Goal: Communication & Community: Answer question/provide support

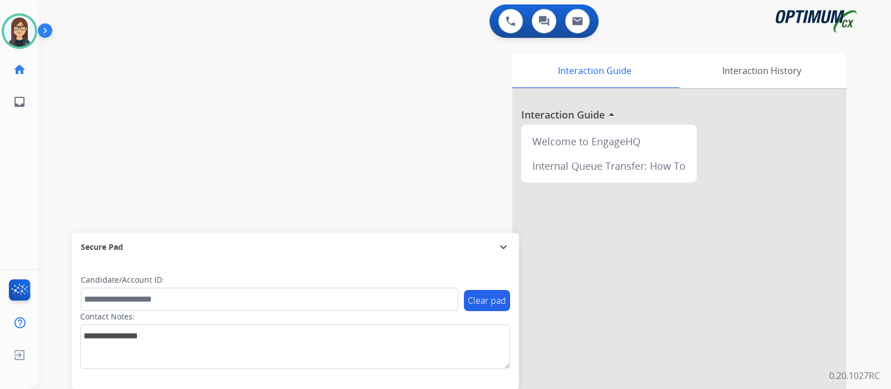
click at [88, 168] on div "swap_horiz Break voice bridge close_fullscreen Connect 3-Way Call merge_type Se…" at bounding box center [452, 272] width 826 height 465
click at [96, 84] on div "swap_horiz Break voice bridge close_fullscreen Connect 3-Way Call merge_type Se…" at bounding box center [452, 272] width 826 height 465
click at [17, 285] on img at bounding box center [20, 293] width 26 height 26
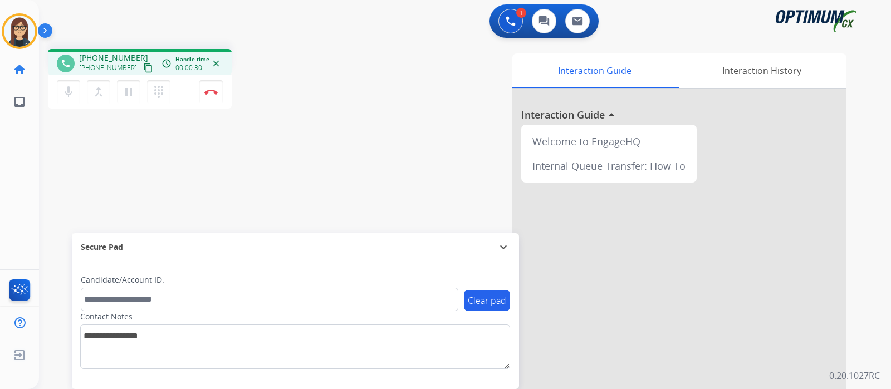
click at [143, 66] on mat-icon "content_copy" at bounding box center [148, 68] width 10 height 10
click at [70, 88] on mat-icon "mic" at bounding box center [68, 91] width 13 height 13
click at [73, 90] on mat-icon "mic_off" at bounding box center [68, 91] width 13 height 13
click at [73, 90] on mat-icon "mic" at bounding box center [68, 91] width 13 height 13
click at [79, 86] on button "mic_off Mute" at bounding box center [68, 91] width 23 height 23
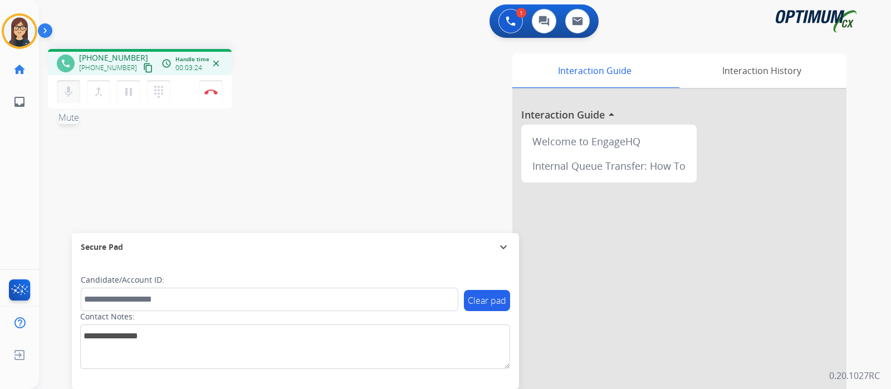
click at [75, 93] on button "mic Mute" at bounding box center [68, 91] width 23 height 23
click at [75, 93] on button "mic_off Mute" at bounding box center [68, 91] width 23 height 23
click at [75, 93] on button "mic Mute" at bounding box center [68, 91] width 23 height 23
click at [69, 94] on mat-icon "mic_off" at bounding box center [68, 91] width 13 height 13
click at [69, 94] on mat-icon "mic" at bounding box center [68, 91] width 13 height 13
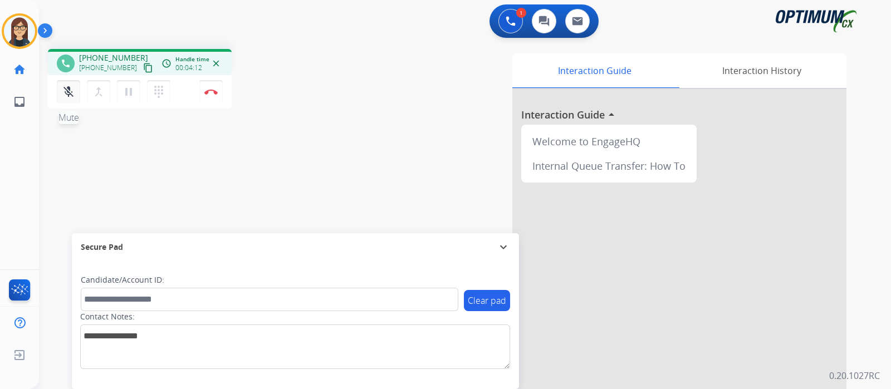
click at [76, 92] on button "mic_off Mute" at bounding box center [68, 91] width 23 height 23
click at [76, 92] on button "mic Mute" at bounding box center [68, 91] width 23 height 23
click at [71, 96] on mat-icon "mic_off" at bounding box center [68, 91] width 13 height 13
click at [206, 87] on button "Disconnect" at bounding box center [210, 91] width 23 height 23
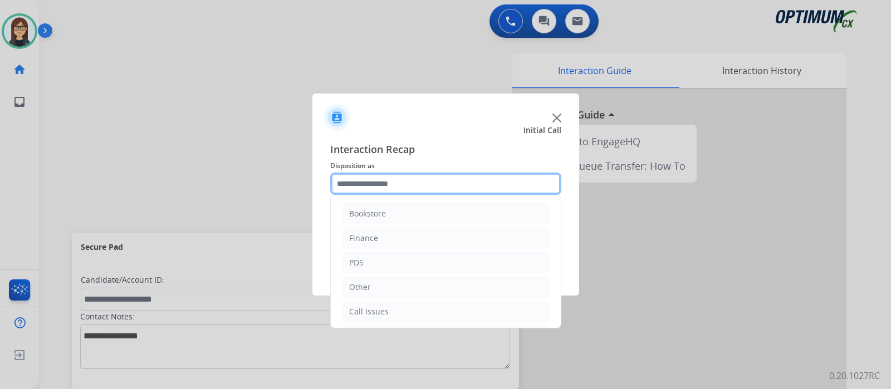
click at [432, 178] on input "text" at bounding box center [445, 184] width 231 height 22
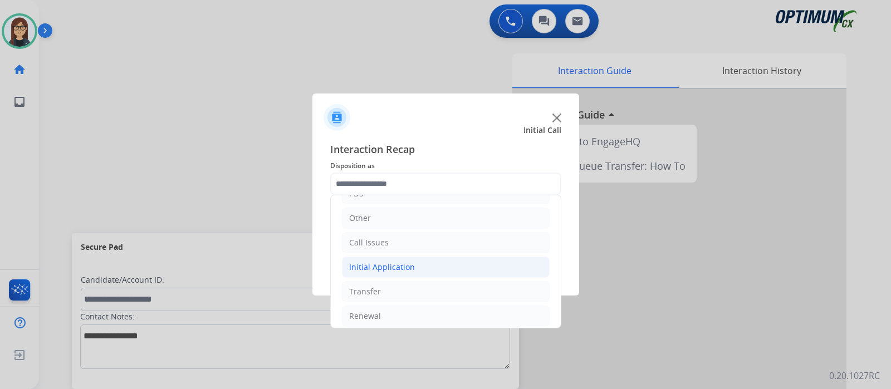
click at [431, 260] on li "Initial Application" at bounding box center [446, 267] width 208 height 21
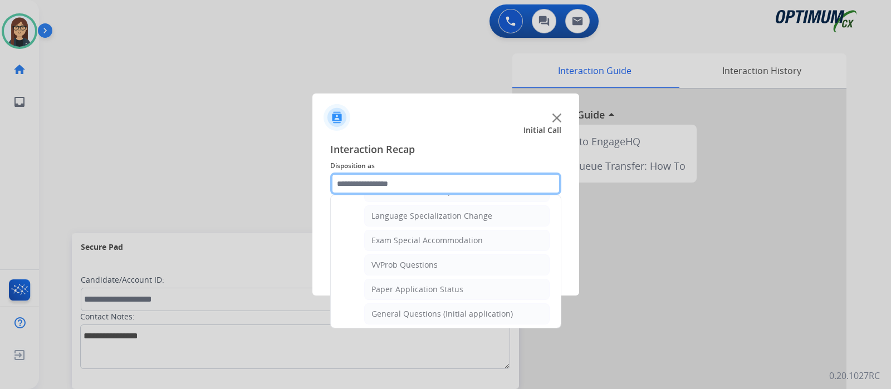
scroll to position [557, 0]
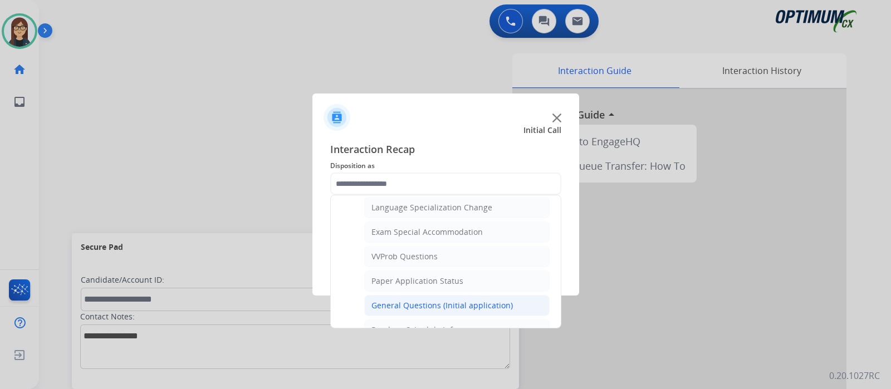
click at [430, 300] on div "General Questions (Initial application)" at bounding box center [443, 305] width 142 height 11
type input "**********"
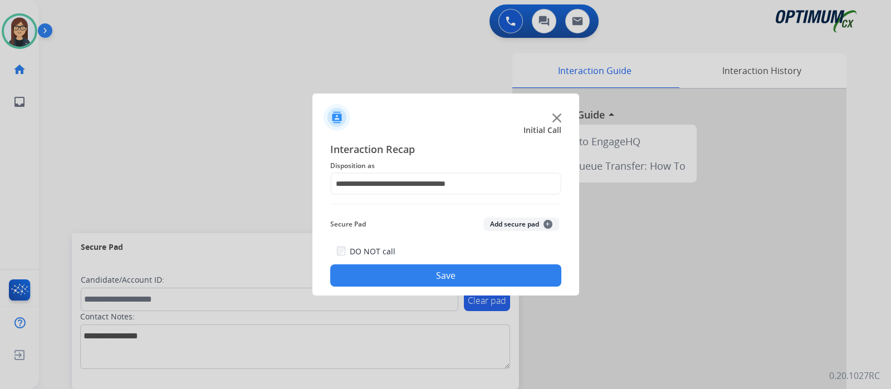
click at [433, 276] on button "Save" at bounding box center [445, 276] width 231 height 22
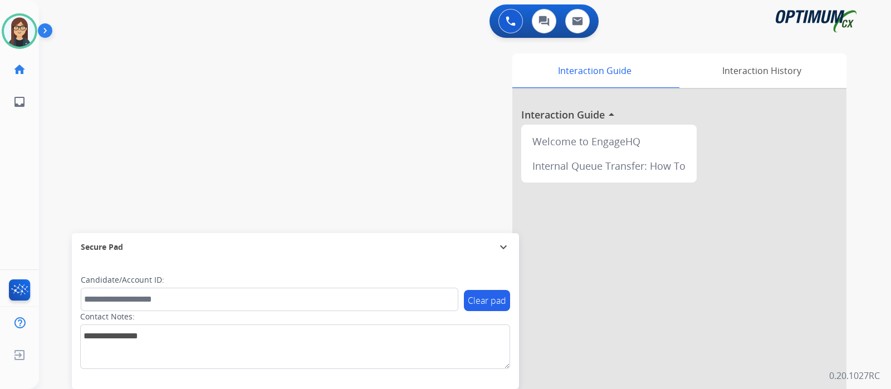
click at [266, 159] on div "swap_horiz Break voice bridge close_fullscreen Connect 3-Way Call merge_type Se…" at bounding box center [452, 272] width 826 height 465
click at [194, 142] on div "swap_horiz Break voice bridge close_fullscreen Connect 3-Way Call merge_type Se…" at bounding box center [452, 272] width 826 height 465
click at [231, 115] on div "swap_horiz Break voice bridge close_fullscreen Connect 3-Way Call merge_type Se…" at bounding box center [452, 272] width 826 height 465
click at [276, 83] on div "swap_horiz Break voice bridge close_fullscreen Connect 3-Way Call merge_type Se…" at bounding box center [452, 272] width 826 height 465
click at [209, 92] on div "swap_horiz Break voice bridge close_fullscreen Connect 3-Way Call merge_type Se…" at bounding box center [452, 272] width 826 height 465
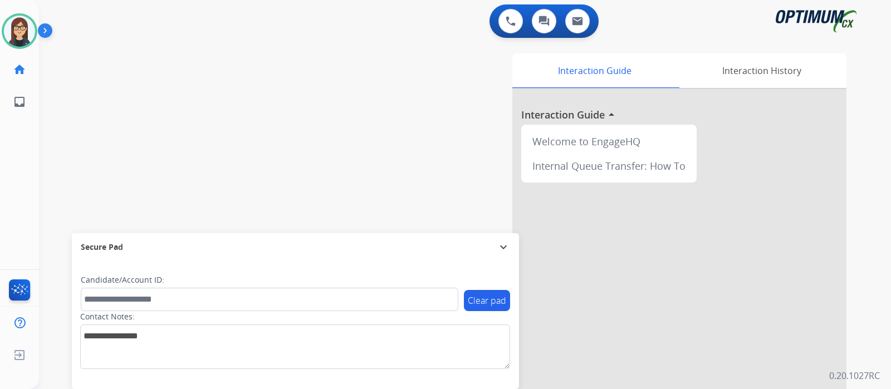
click at [45, 31] on img at bounding box center [47, 32] width 19 height 21
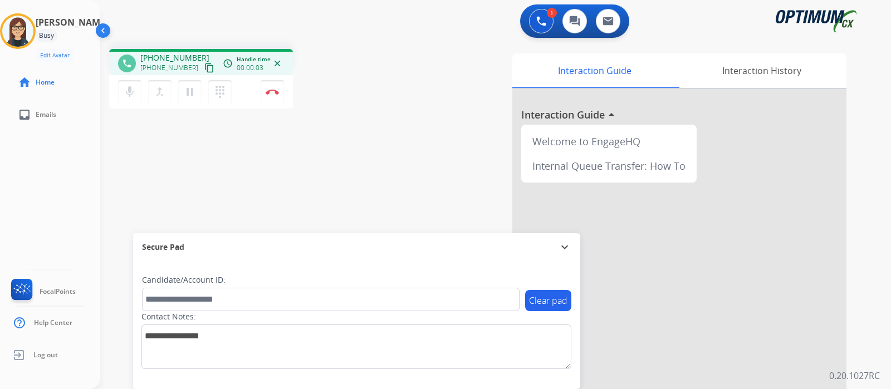
click at [204, 71] on mat-icon "content_copy" at bounding box center [209, 68] width 10 height 10
click at [134, 91] on mat-icon "mic" at bounding box center [129, 91] width 13 height 13
click at [130, 97] on mat-icon "mic_off" at bounding box center [129, 91] width 13 height 13
click at [420, 82] on div "Interaction Guide Interaction History Interaction Guide arrow_drop_up Welcome t…" at bounding box center [623, 278] width 447 height 451
click at [373, 123] on div "phone [PHONE_NUMBER] [PHONE_NUMBER] content_copy access_time Call metrics Queue…" at bounding box center [482, 272] width 764 height 465
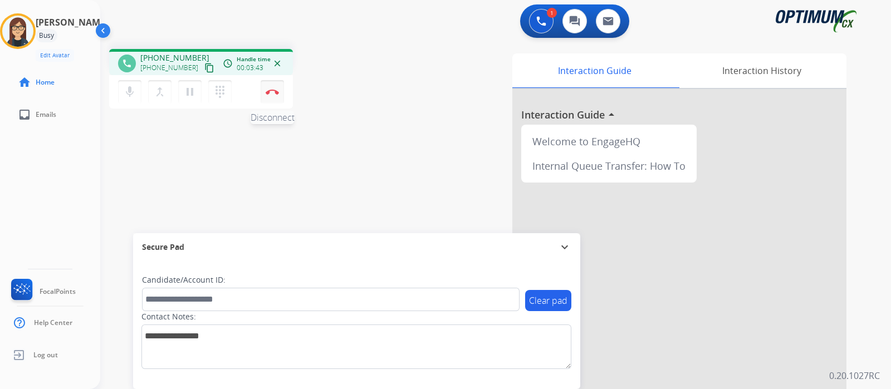
click at [276, 93] on img at bounding box center [272, 92] width 13 height 6
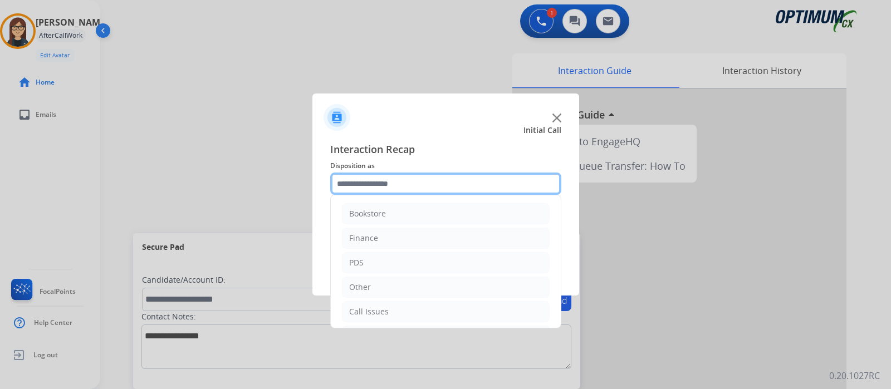
click at [379, 182] on input "text" at bounding box center [445, 184] width 231 height 22
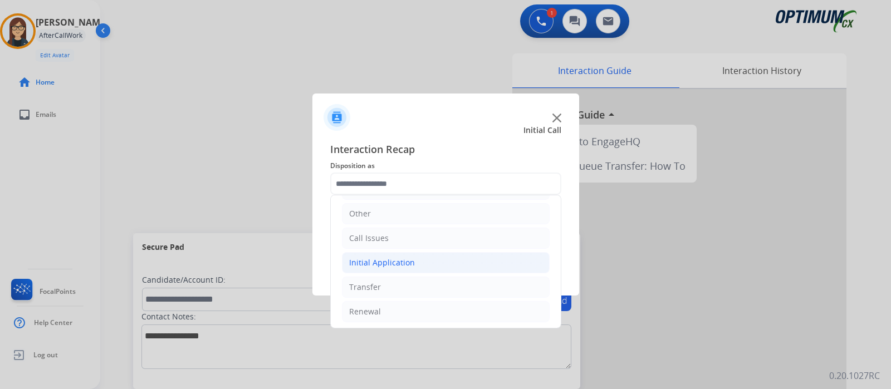
click at [392, 257] on div "Initial Application" at bounding box center [382, 262] width 66 height 11
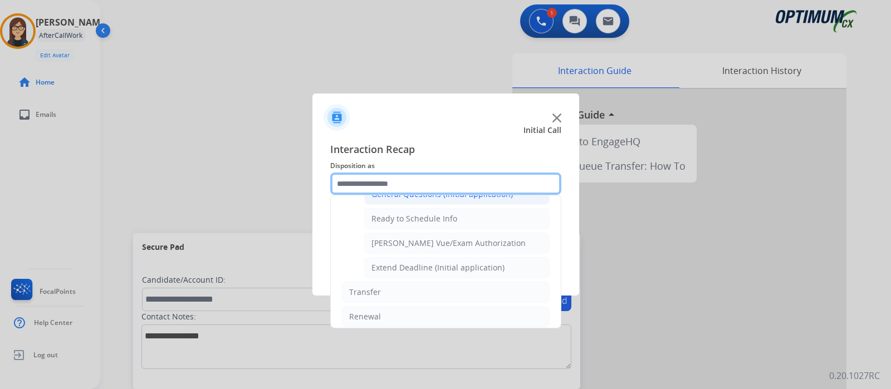
scroll to position [669, 0]
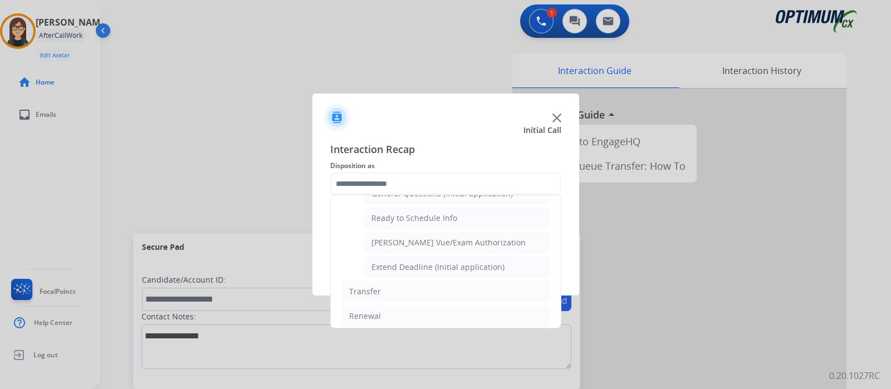
drag, startPoint x: 435, startPoint y: 235, endPoint x: 432, endPoint y: 255, distance: 19.7
click at [435, 237] on div "[PERSON_NAME] Vue/Exam Authorization" at bounding box center [449, 242] width 154 height 11
type input "**********"
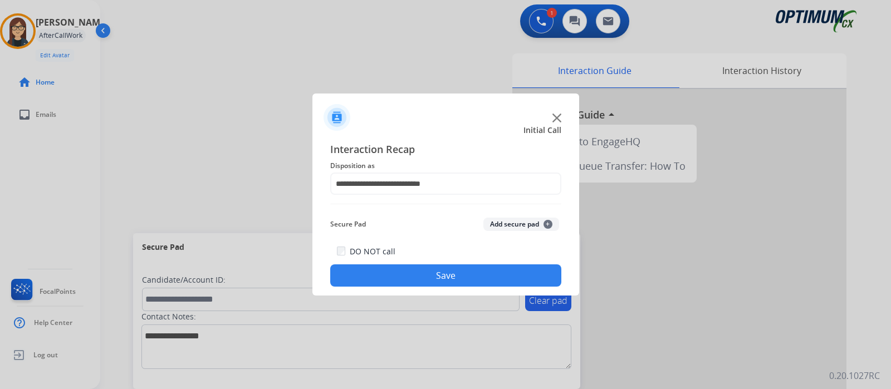
click at [432, 277] on button "Save" at bounding box center [445, 276] width 231 height 22
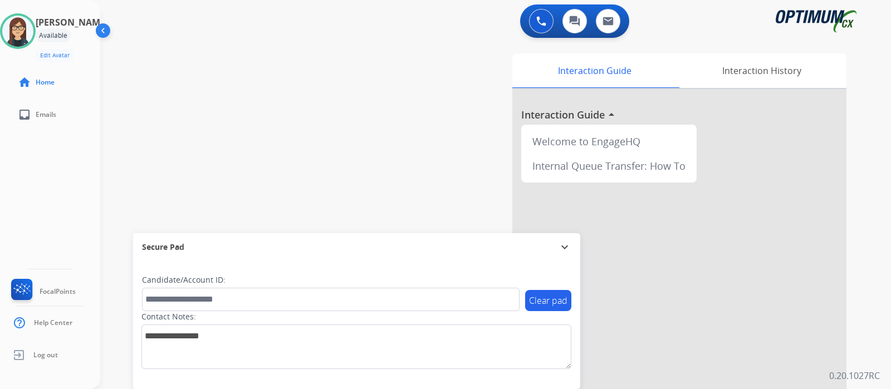
click at [323, 65] on div "swap_horiz Break voice bridge close_fullscreen Connect 3-Way Call merge_type Se…" at bounding box center [482, 272] width 764 height 465
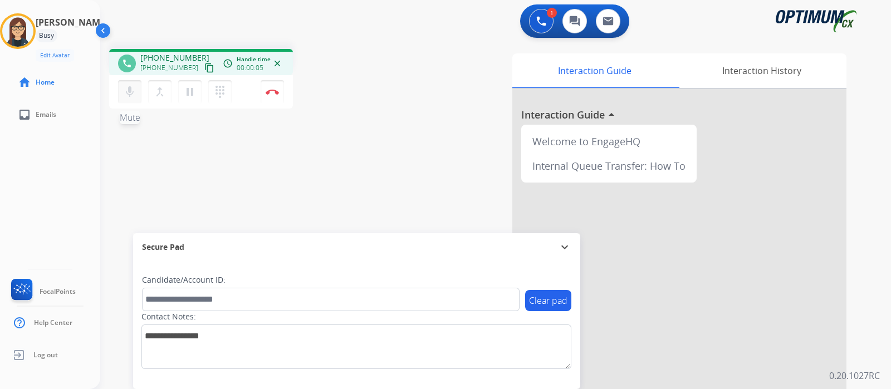
click at [131, 100] on button "mic Mute" at bounding box center [129, 91] width 23 height 23
click at [204, 63] on mat-icon "content_copy" at bounding box center [209, 68] width 10 height 10
click at [128, 101] on button "mic_off Mute" at bounding box center [129, 91] width 23 height 23
click at [127, 99] on button "mic Mute" at bounding box center [129, 91] width 23 height 23
click at [123, 100] on button "mic_off Mute" at bounding box center [129, 91] width 23 height 23
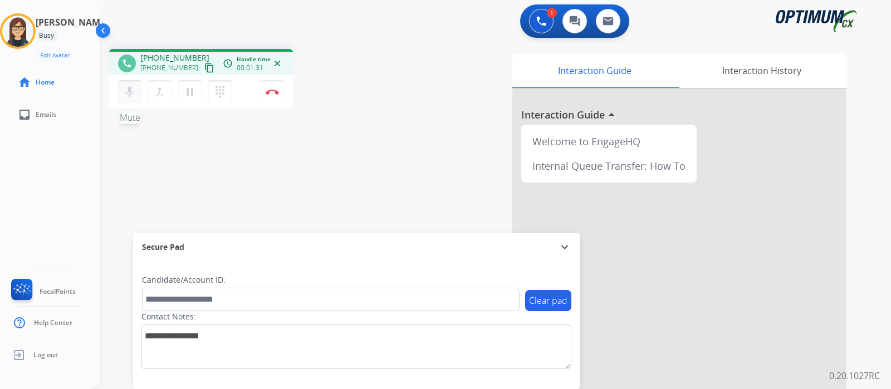
click at [125, 95] on mat-icon "mic" at bounding box center [129, 91] width 13 height 13
click at [127, 95] on mat-icon "mic_off" at bounding box center [129, 91] width 13 height 13
click at [127, 95] on mat-icon "mic" at bounding box center [129, 91] width 13 height 13
click at [130, 88] on mat-icon "mic_off" at bounding box center [129, 91] width 13 height 13
click at [129, 93] on mat-icon "mic" at bounding box center [129, 91] width 13 height 13
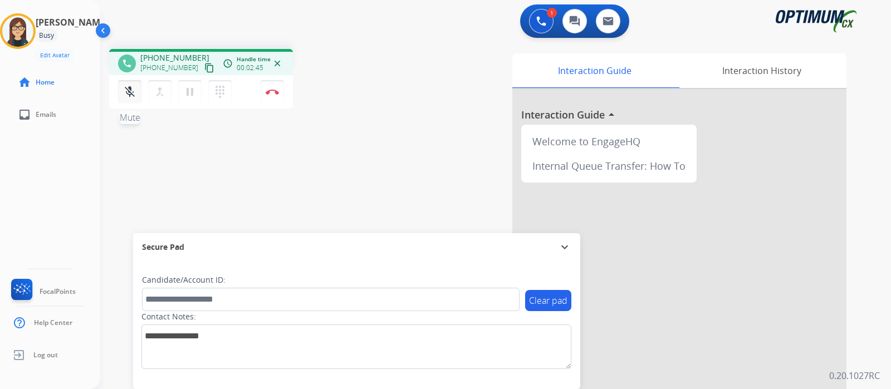
click at [128, 92] on mat-icon "mic_off" at bounding box center [129, 91] width 13 height 13
click at [131, 100] on button "mic Mute" at bounding box center [129, 91] width 23 height 23
click at [126, 97] on mat-icon "mic_off" at bounding box center [129, 91] width 13 height 13
click at [130, 95] on mat-icon "mic" at bounding box center [129, 91] width 13 height 13
click at [121, 88] on button "mic_off Mute" at bounding box center [129, 91] width 23 height 23
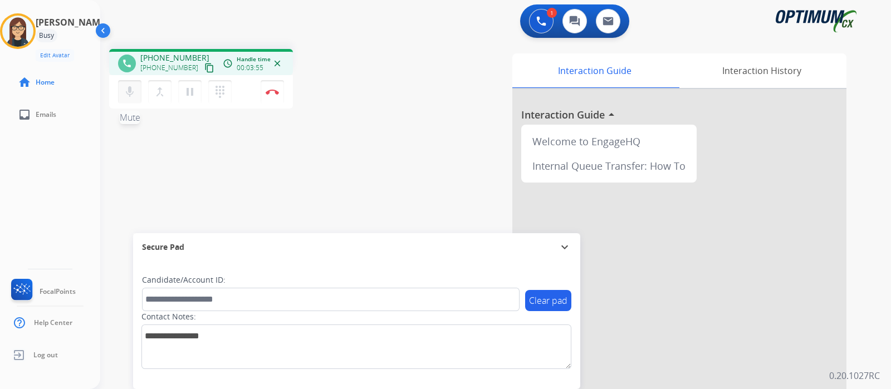
click at [121, 88] on button "mic Mute" at bounding box center [129, 91] width 23 height 23
click at [131, 88] on mat-icon "mic_off" at bounding box center [129, 91] width 13 height 13
click at [129, 90] on mat-icon "mic" at bounding box center [129, 91] width 13 height 13
click at [394, 140] on div "phone [PHONE_NUMBER] [PHONE_NUMBER] content_copy access_time Call metrics Queue…" at bounding box center [482, 272] width 764 height 465
click at [133, 89] on mat-icon "mic_off" at bounding box center [129, 91] width 13 height 13
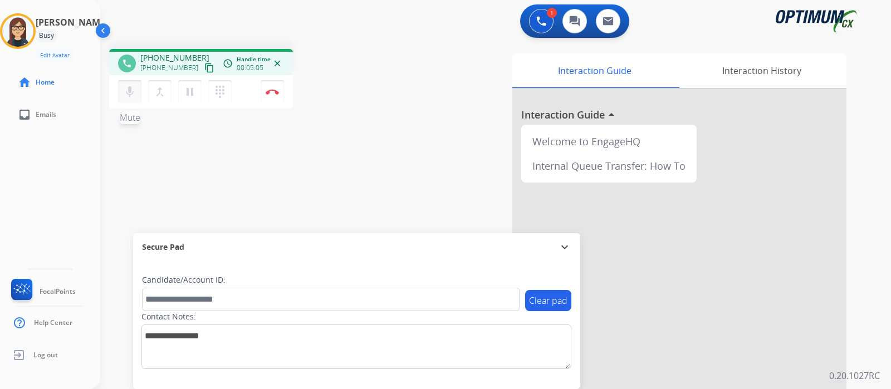
click at [131, 91] on mat-icon "mic" at bounding box center [129, 91] width 13 height 13
drag, startPoint x: 144, startPoint y: 91, endPoint x: 136, endPoint y: 93, distance: 7.6
click at [142, 92] on div "mic_off Mute merge_type Bridge pause Hold dialpad Dialpad" at bounding box center [178, 91] width 120 height 23
click at [136, 93] on button "mic_off Mute" at bounding box center [129, 91] width 23 height 23
click at [134, 94] on mat-icon "mic" at bounding box center [129, 91] width 13 height 13
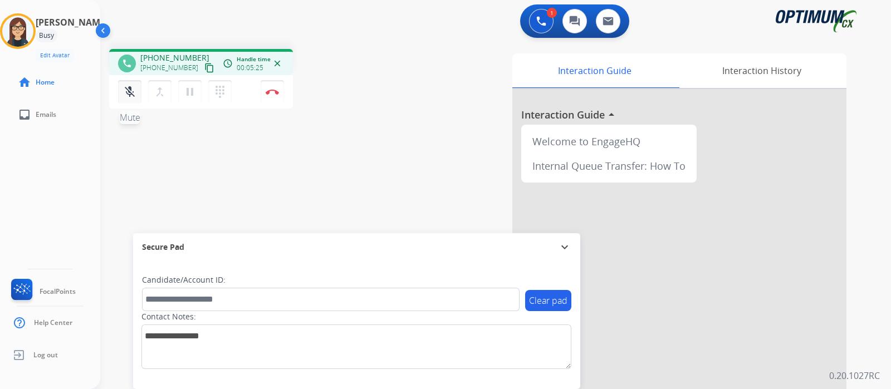
click at [125, 98] on mat-icon "mic_off" at bounding box center [129, 91] width 13 height 13
click at [271, 92] on img at bounding box center [272, 92] width 13 height 6
click at [273, 93] on img at bounding box center [272, 92] width 13 height 6
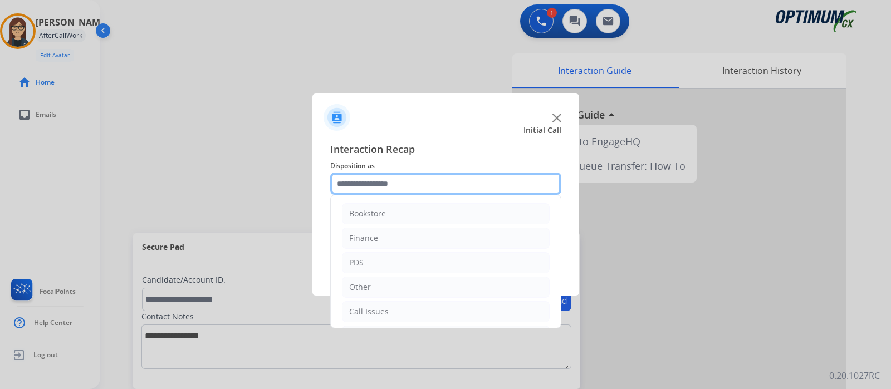
click at [408, 188] on input "text" at bounding box center [445, 184] width 231 height 22
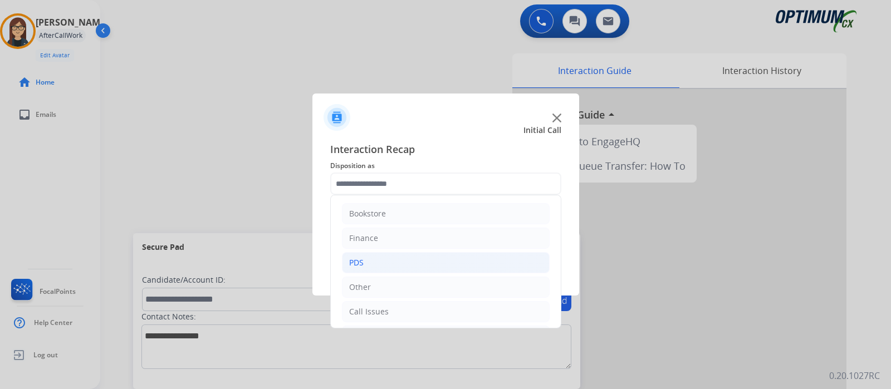
click at [369, 260] on li "PDS" at bounding box center [446, 262] width 208 height 21
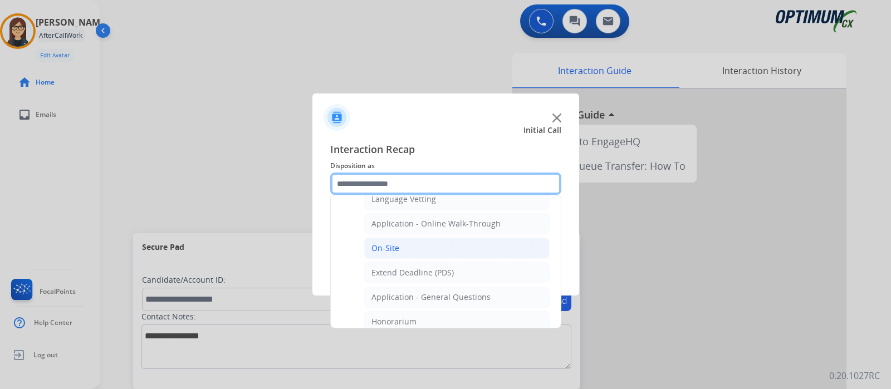
scroll to position [278, 0]
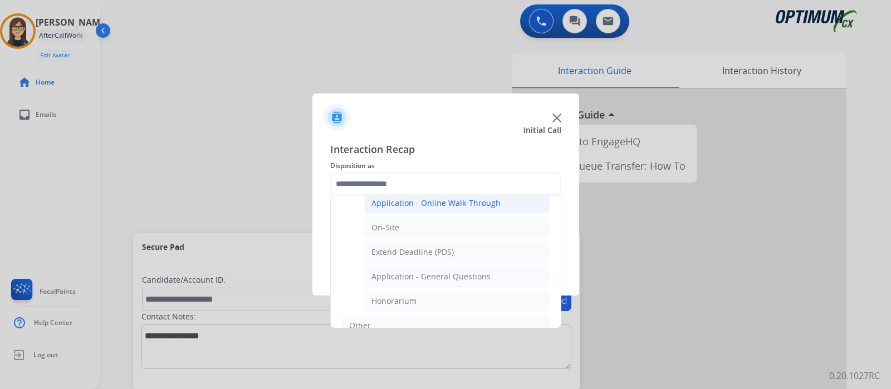
click at [457, 203] on div "Application - Online Walk-Through" at bounding box center [436, 203] width 129 height 11
type input "**********"
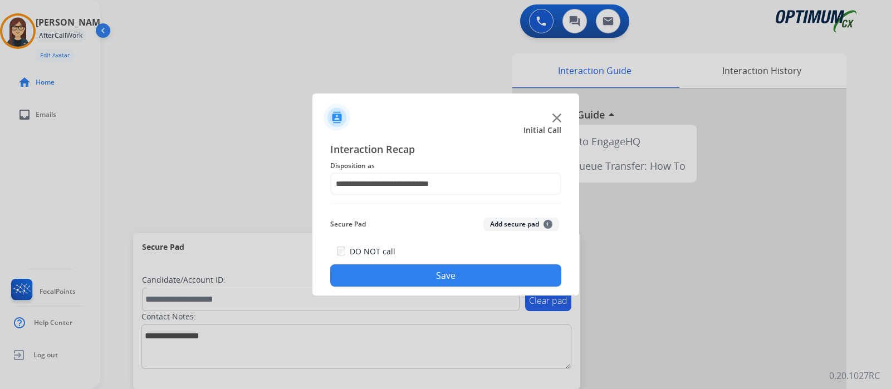
click at [421, 274] on button "Save" at bounding box center [445, 276] width 231 height 22
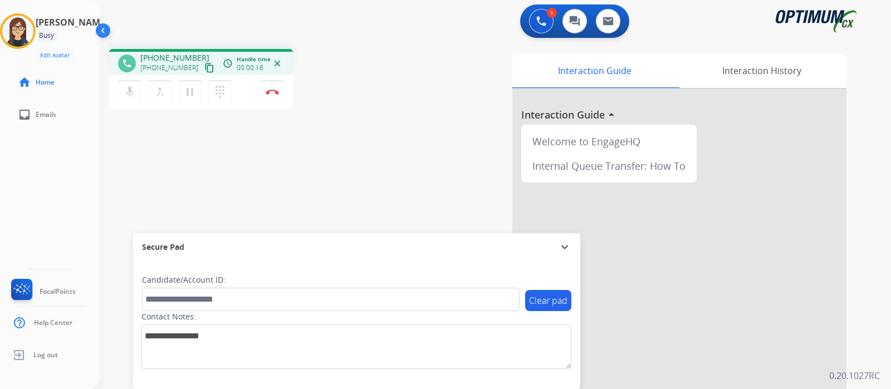
click at [204, 67] on mat-icon "content_copy" at bounding box center [209, 68] width 10 height 10
click at [272, 89] on img at bounding box center [272, 92] width 13 height 6
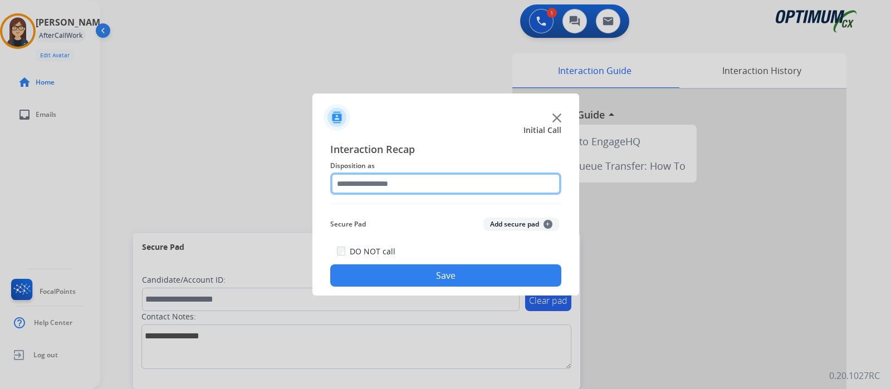
click at [394, 182] on input "text" at bounding box center [445, 184] width 231 height 22
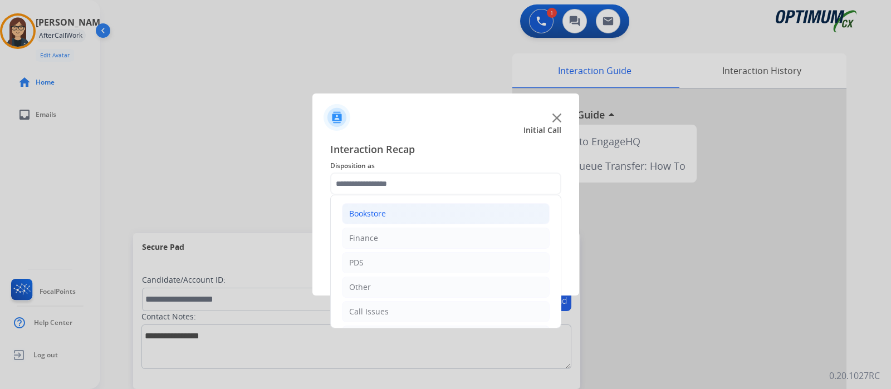
click at [387, 213] on li "Bookstore" at bounding box center [446, 213] width 208 height 21
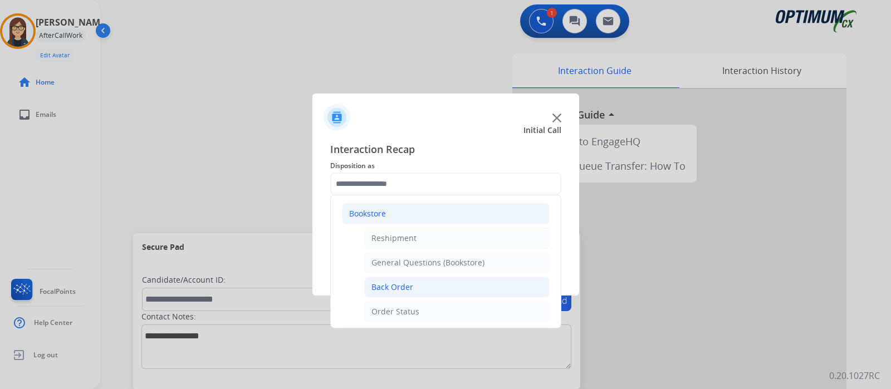
click at [409, 282] on div "Back Order" at bounding box center [393, 287] width 42 height 11
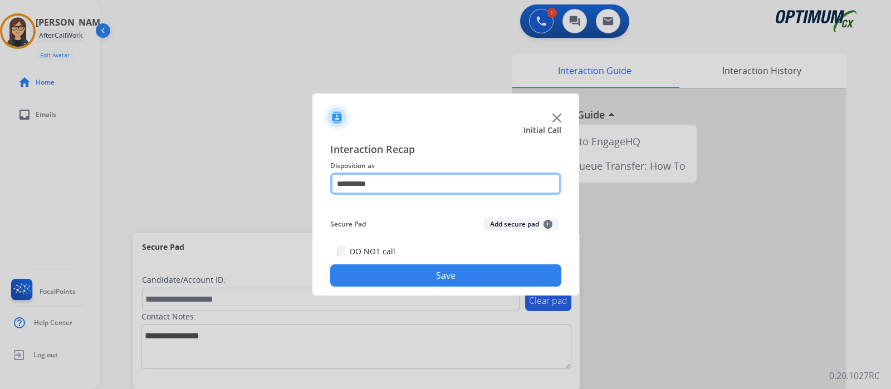
click at [376, 178] on input "**********" at bounding box center [445, 184] width 231 height 22
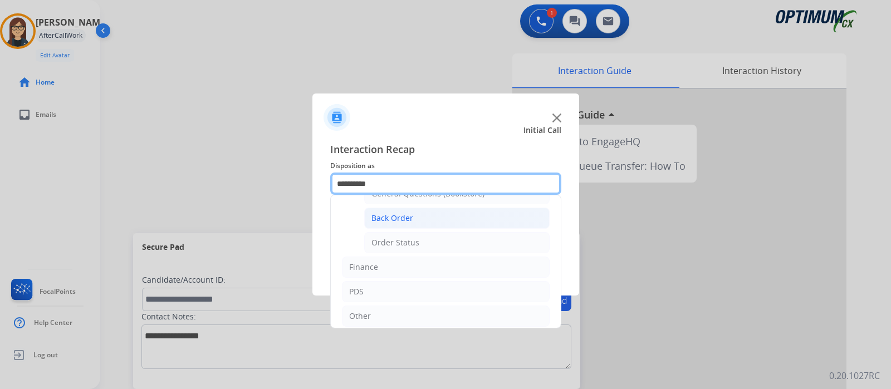
scroll to position [0, 0]
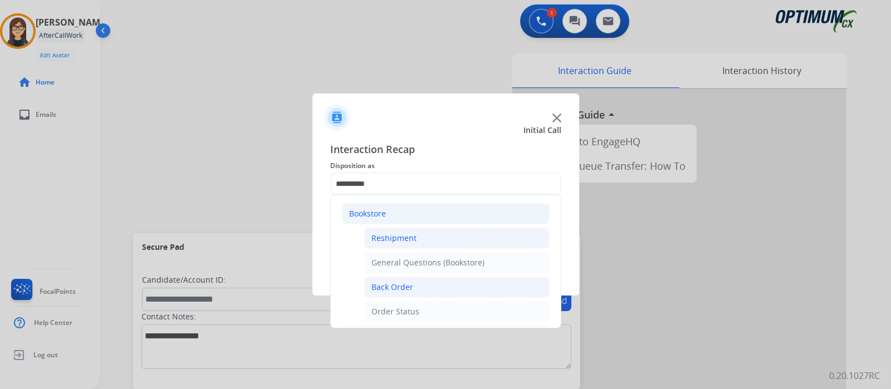
click at [396, 237] on div "Reshipment" at bounding box center [394, 238] width 45 height 11
type input "**********"
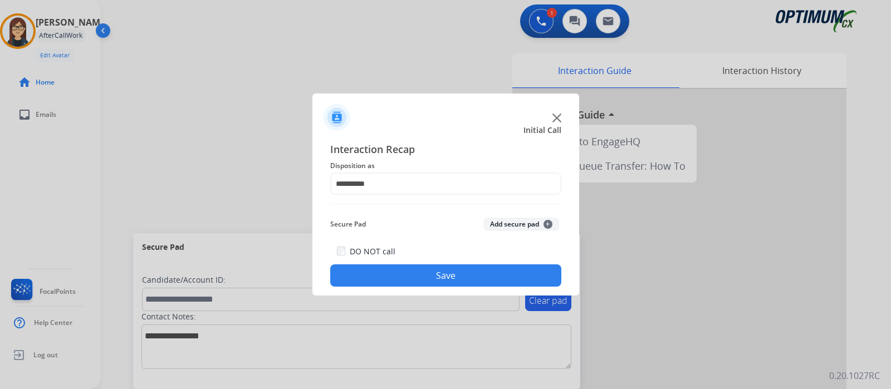
click at [396, 280] on button "Save" at bounding box center [445, 276] width 231 height 22
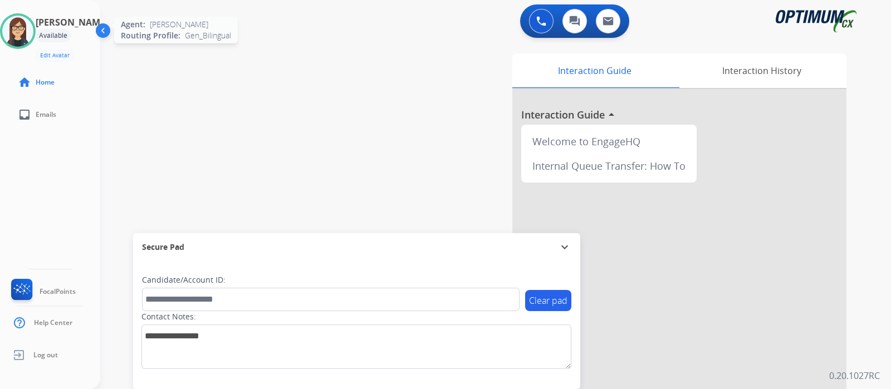
click at [30, 23] on img at bounding box center [17, 31] width 31 height 31
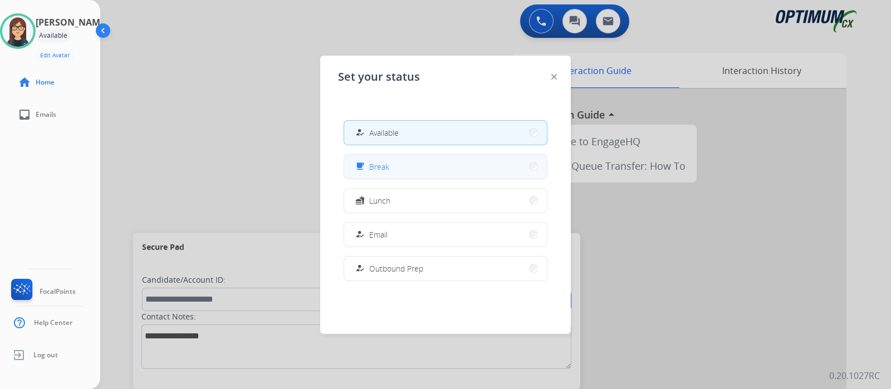
click at [404, 171] on button "free_breakfast Break" at bounding box center [445, 167] width 203 height 24
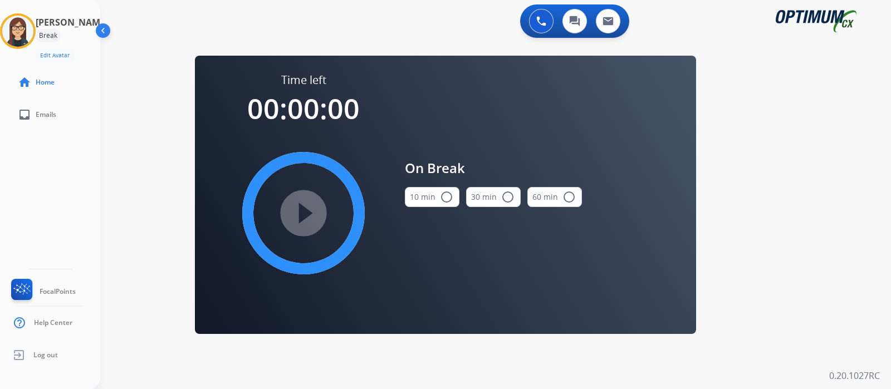
click at [443, 193] on mat-icon "radio_button_unchecked" at bounding box center [446, 197] width 13 height 13
click at [300, 207] on mat-icon "play_circle_filled" at bounding box center [303, 213] width 13 height 13
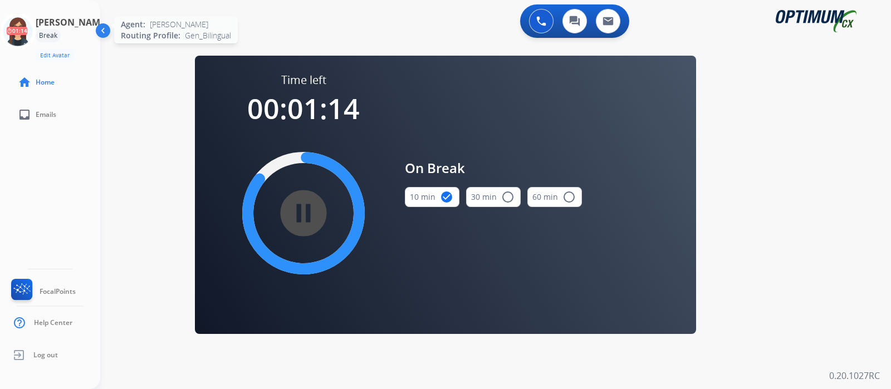
click at [26, 31] on icon at bounding box center [18, 31] width 36 height 36
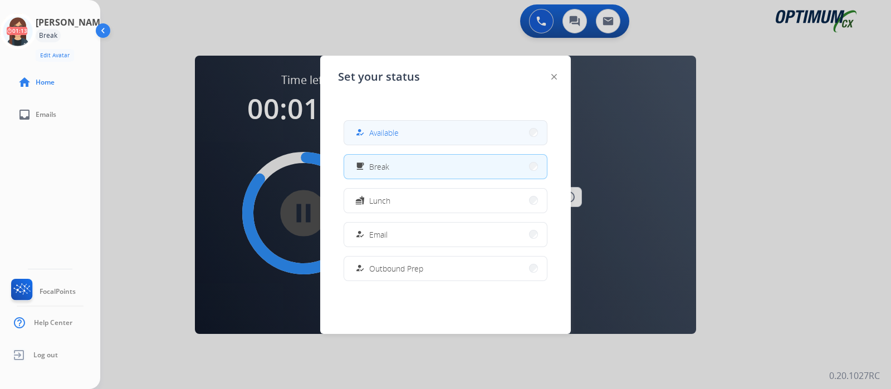
click at [384, 135] on span "Available" at bounding box center [384, 133] width 30 height 12
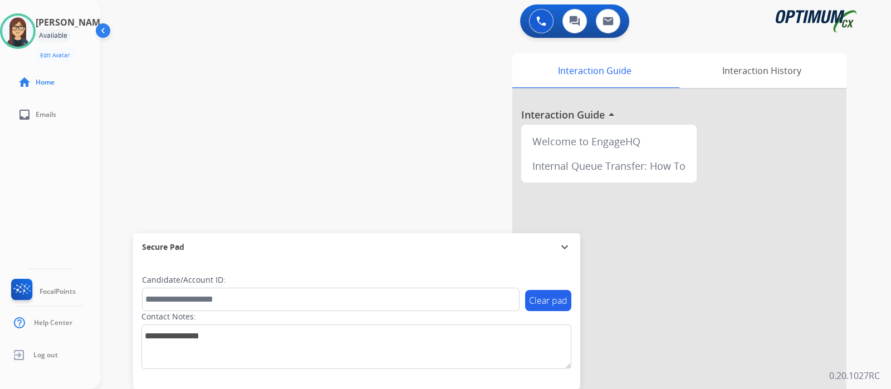
click at [223, 135] on div "swap_horiz Break voice bridge close_fullscreen Connect 3-Way Call merge_type Se…" at bounding box center [482, 272] width 764 height 465
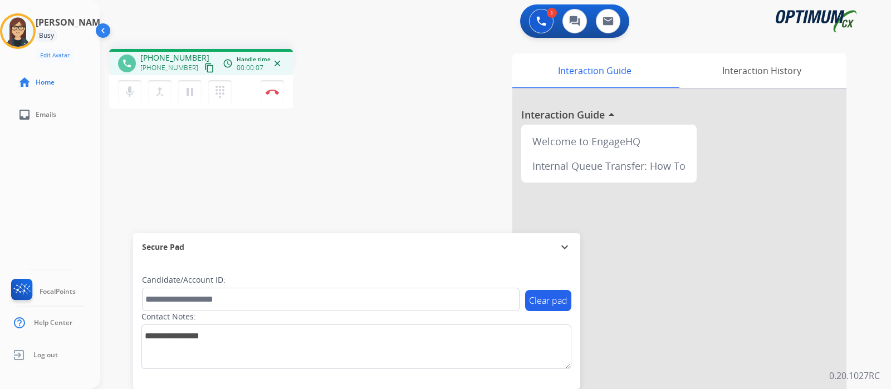
click at [204, 65] on mat-icon "content_copy" at bounding box center [209, 68] width 10 height 10
click at [327, 178] on div "phone [PHONE_NUMBER] [PHONE_NUMBER] content_copy access_time Call metrics Queue…" at bounding box center [482, 272] width 764 height 465
click at [273, 92] on img at bounding box center [272, 92] width 13 height 6
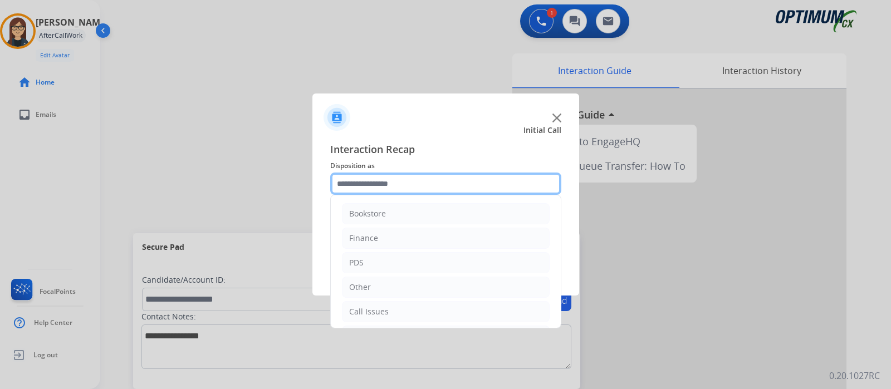
click at [393, 180] on input "text" at bounding box center [445, 184] width 231 height 22
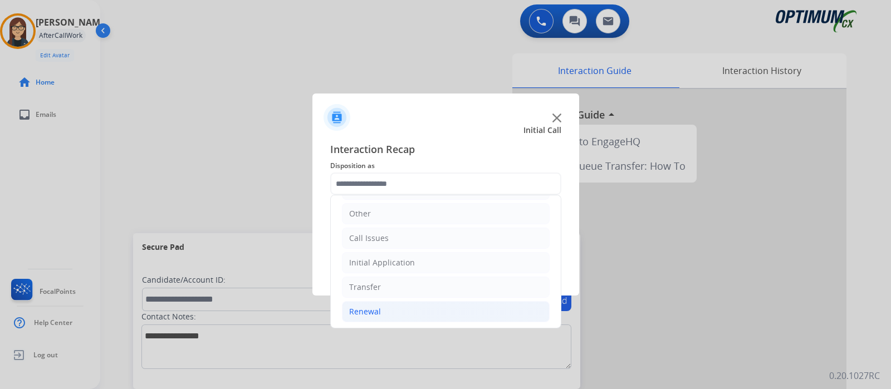
click at [386, 310] on li "Renewal" at bounding box center [446, 311] width 208 height 21
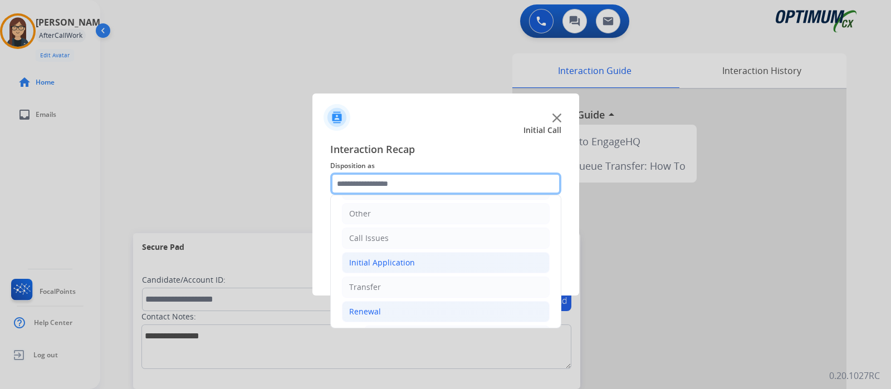
scroll to position [282, 0]
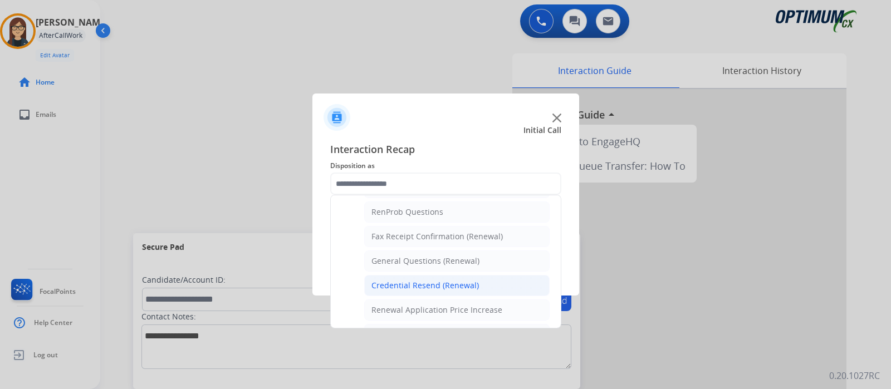
click at [426, 283] on div "Credential Resend (Renewal)" at bounding box center [426, 285] width 108 height 11
type input "**********"
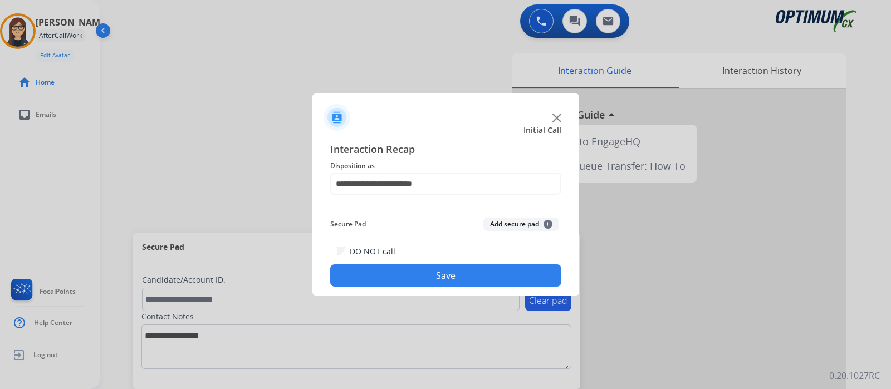
click at [417, 273] on button "Save" at bounding box center [445, 276] width 231 height 22
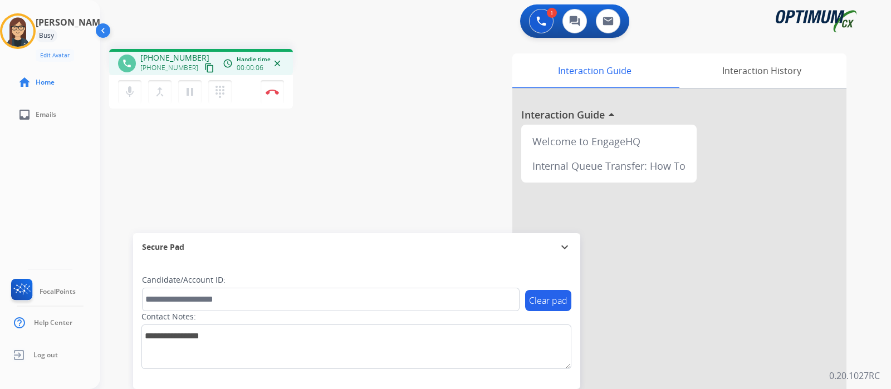
click at [204, 69] on mat-icon "content_copy" at bounding box center [209, 68] width 10 height 10
click at [204, 65] on mat-icon "content_copy" at bounding box center [209, 68] width 10 height 10
click at [128, 97] on mat-icon "mic" at bounding box center [129, 91] width 13 height 13
click at [133, 91] on mat-icon "mic_off" at bounding box center [129, 91] width 13 height 13
click at [125, 93] on mat-icon "mic" at bounding box center [129, 91] width 13 height 13
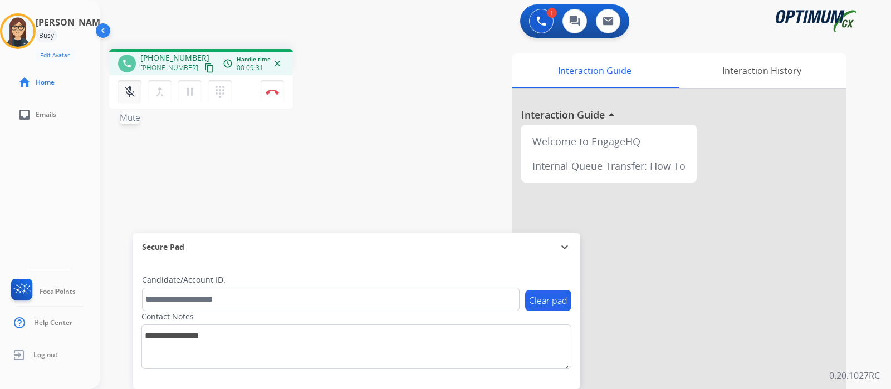
click at [120, 82] on button "mic_off Mute" at bounding box center [129, 91] width 23 height 23
click at [128, 92] on mat-icon "mic" at bounding box center [129, 91] width 13 height 13
click at [382, 91] on div "phone [PHONE_NUMBER] [PHONE_NUMBER] content_copy access_time Call metrics Queue…" at bounding box center [252, 80] width 286 height 63
click at [128, 93] on mat-icon "mic_off" at bounding box center [129, 91] width 13 height 13
click at [393, 168] on div "phone [PHONE_NUMBER] [PHONE_NUMBER] content_copy access_time Call metrics Queue…" at bounding box center [482, 272] width 764 height 465
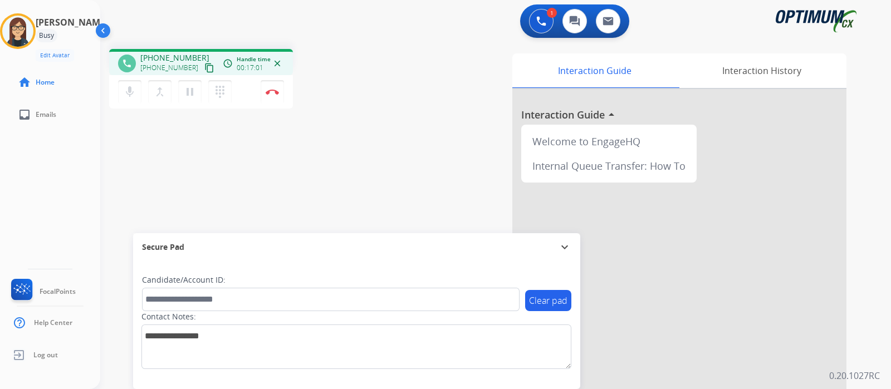
click at [384, 125] on div "phone [PHONE_NUMBER] [PHONE_NUMBER] content_copy access_time Call metrics Queue…" at bounding box center [482, 272] width 764 height 465
click at [128, 87] on mat-icon "mic" at bounding box center [129, 91] width 13 height 13
click at [127, 87] on mat-icon "mic_off" at bounding box center [129, 91] width 13 height 13
click at [140, 91] on button "mic Mute" at bounding box center [129, 91] width 23 height 23
click at [130, 92] on mat-icon "mic" at bounding box center [129, 91] width 13 height 13
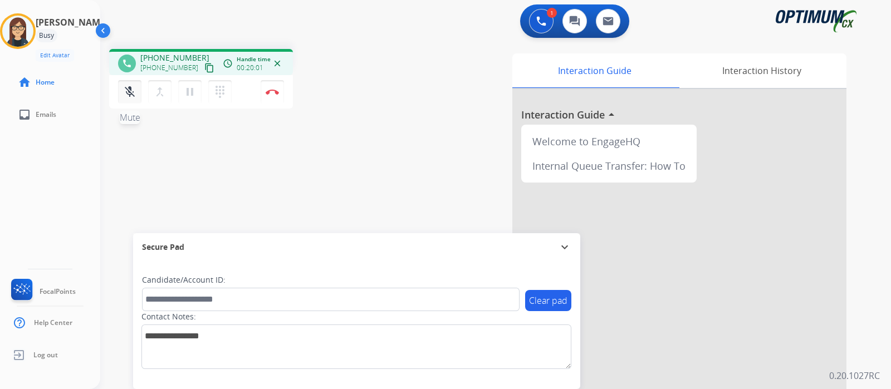
click at [130, 97] on mat-icon "mic_off" at bounding box center [129, 91] width 13 height 13
click at [132, 93] on mat-icon "mic_off" at bounding box center [129, 91] width 13 height 13
click at [250, 192] on div "phone [PHONE_NUMBER] [PHONE_NUMBER] content_copy access_time Call metrics Queue…" at bounding box center [482, 272] width 764 height 465
click at [131, 92] on mat-icon "mic" at bounding box center [129, 91] width 13 height 13
click at [345, 143] on div "phone [PHONE_NUMBER] [PHONE_NUMBER] content_copy access_time Call metrics Queue…" at bounding box center [482, 272] width 764 height 465
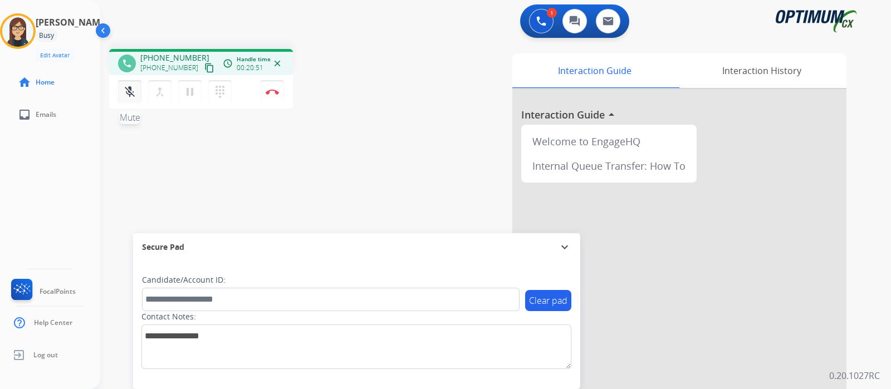
click at [130, 91] on mat-icon "mic_off" at bounding box center [129, 91] width 13 height 13
click at [373, 130] on div "phone [PHONE_NUMBER] [PHONE_NUMBER] content_copy access_time Call metrics Queue…" at bounding box center [482, 272] width 764 height 465
click at [131, 90] on mat-icon "mic" at bounding box center [129, 91] width 13 height 13
click at [135, 83] on button "mic_off Mute" at bounding box center [129, 91] width 23 height 23
click at [126, 93] on mat-icon "mic" at bounding box center [129, 91] width 13 height 13
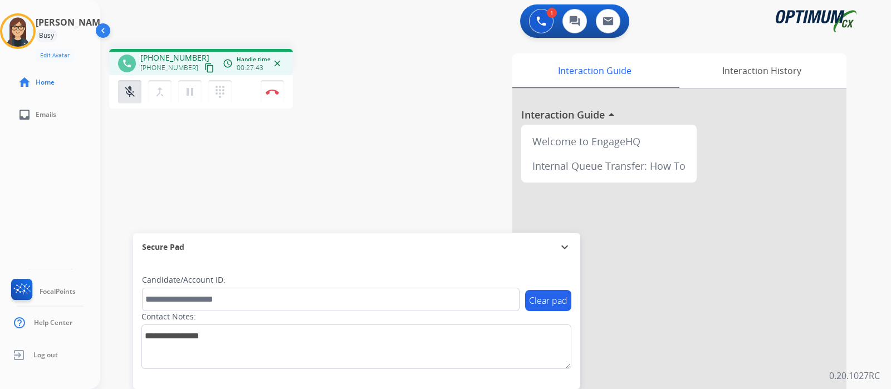
click at [360, 173] on div "phone [PHONE_NUMBER] [PHONE_NUMBER] content_copy access_time Call metrics Queue…" at bounding box center [482, 272] width 764 height 465
click at [119, 86] on button "mic_off Mute" at bounding box center [129, 91] width 23 height 23
click at [125, 95] on mat-icon "mic" at bounding box center [129, 91] width 13 height 13
click at [134, 89] on mat-icon "mic_off" at bounding box center [129, 91] width 13 height 13
click at [126, 90] on mat-icon "mic" at bounding box center [129, 91] width 13 height 13
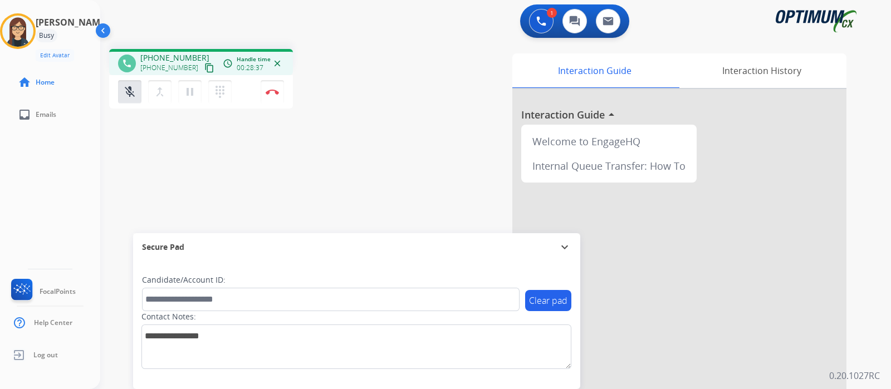
click at [348, 154] on div "phone [PHONE_NUMBER] [PHONE_NUMBER] content_copy access_time Call metrics Queue…" at bounding box center [482, 272] width 764 height 465
click at [134, 91] on mat-icon "mic_off" at bounding box center [129, 91] width 13 height 13
click at [396, 159] on div "phone [PHONE_NUMBER] [PHONE_NUMBER] content_copy access_time Call metrics Queue…" at bounding box center [482, 272] width 764 height 465
click at [134, 90] on mat-icon "mic" at bounding box center [129, 91] width 13 height 13
click at [131, 94] on mat-icon "mic_off" at bounding box center [129, 91] width 13 height 13
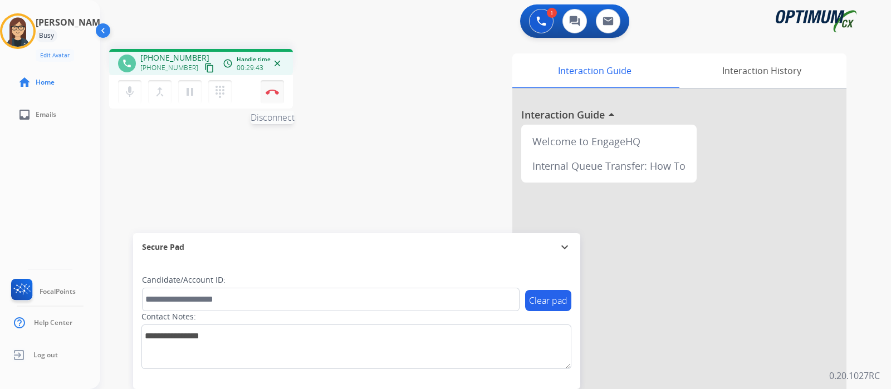
click at [273, 95] on button "Disconnect" at bounding box center [272, 91] width 23 height 23
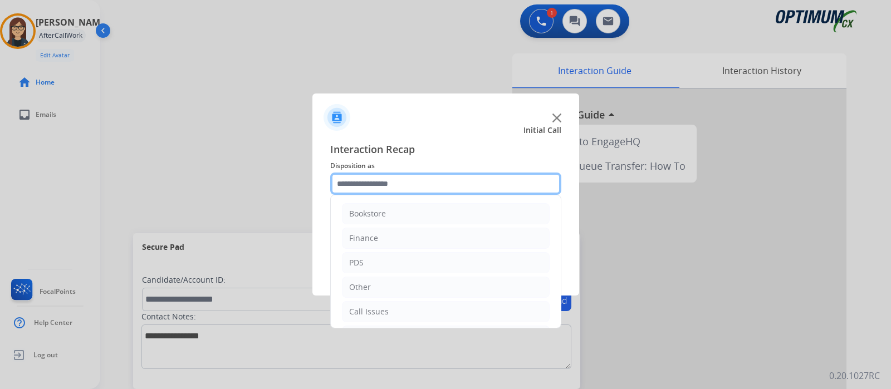
click at [398, 179] on input "text" at bounding box center [445, 184] width 231 height 22
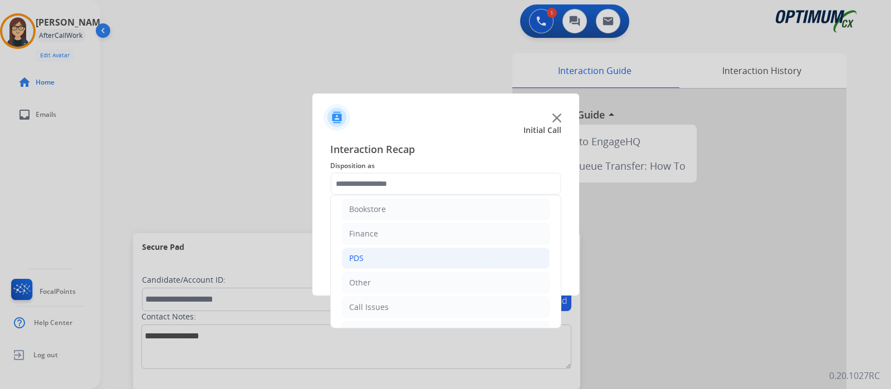
click at [365, 255] on li "PDS" at bounding box center [446, 258] width 208 height 21
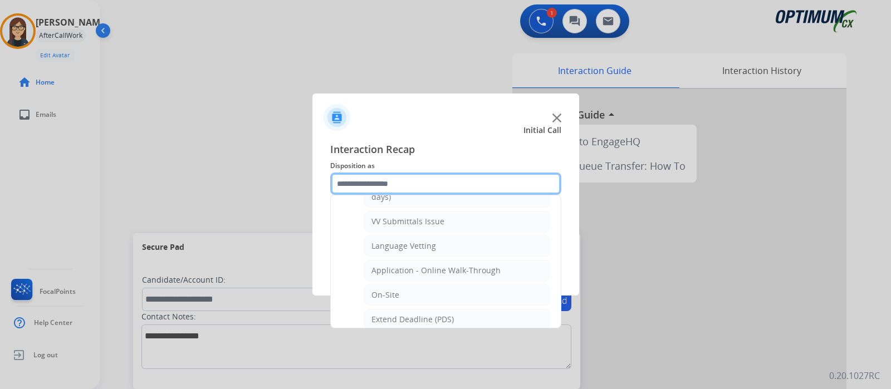
scroll to position [283, 0]
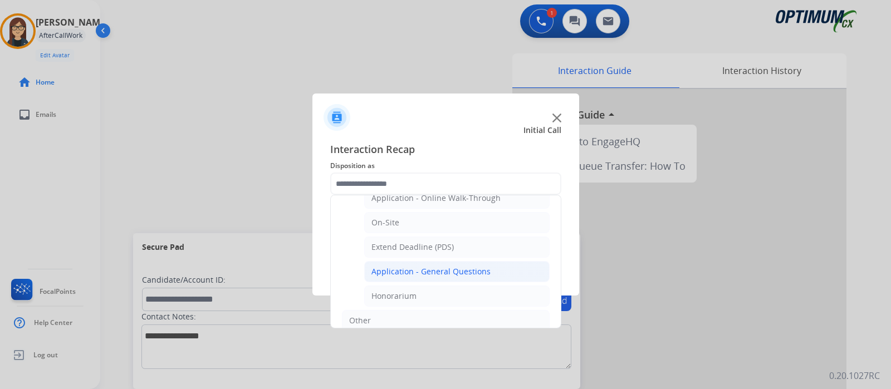
click at [443, 263] on li "Application - General Questions" at bounding box center [457, 271] width 186 height 21
type input "**********"
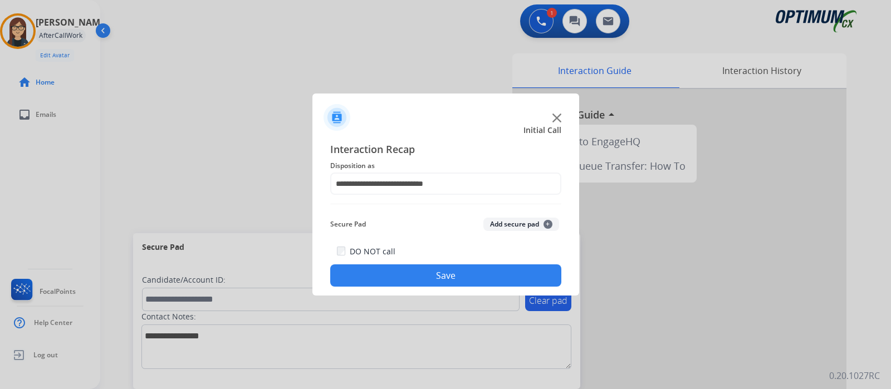
click at [403, 279] on button "Save" at bounding box center [445, 276] width 231 height 22
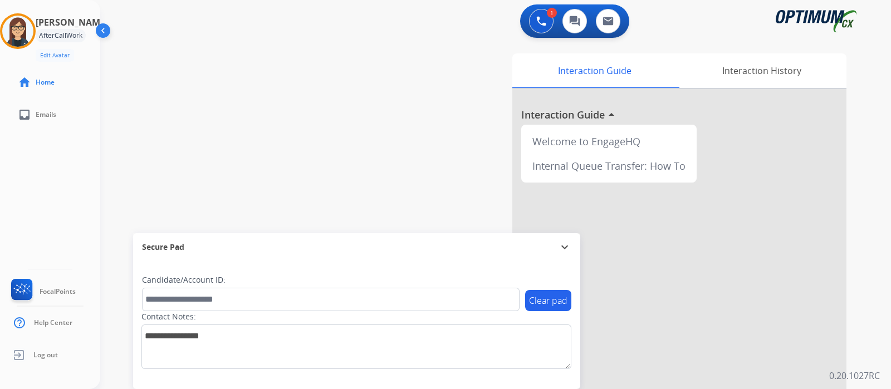
click at [275, 152] on div "swap_horiz Break voice bridge close_fullscreen Connect 3-Way Call merge_type Se…" at bounding box center [482, 272] width 764 height 465
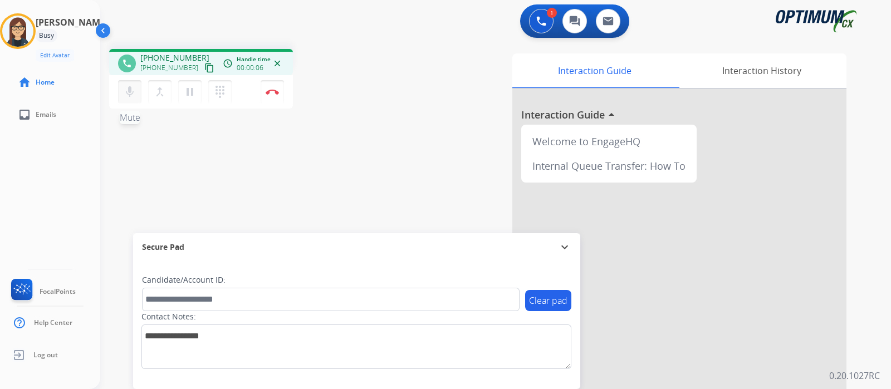
click at [126, 96] on mat-icon "mic" at bounding box center [129, 91] width 13 height 13
click at [128, 88] on mat-icon "mic_off" at bounding box center [129, 91] width 13 height 13
click at [136, 93] on button "mic Mute" at bounding box center [129, 91] width 23 height 23
click at [130, 96] on mat-icon "mic_off" at bounding box center [129, 91] width 13 height 13
click at [122, 97] on button "mic Mute" at bounding box center [129, 91] width 23 height 23
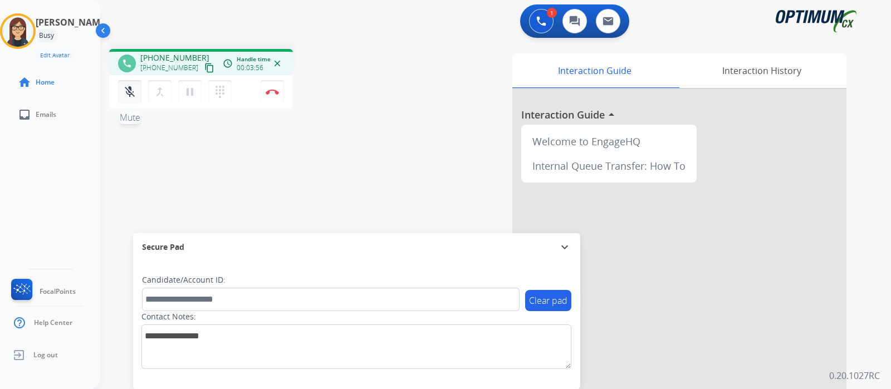
click at [130, 87] on mat-icon "mic_off" at bounding box center [129, 91] width 13 height 13
click at [131, 76] on div "mic Mute merge_type Bridge pause Hold dialpad Dialpad Disconnect" at bounding box center [201, 91] width 184 height 33
click at [133, 93] on mat-icon "mic" at bounding box center [129, 91] width 13 height 13
click at [133, 93] on mat-icon "mic_off" at bounding box center [129, 91] width 13 height 13
click at [133, 93] on mat-icon "mic" at bounding box center [129, 91] width 13 height 13
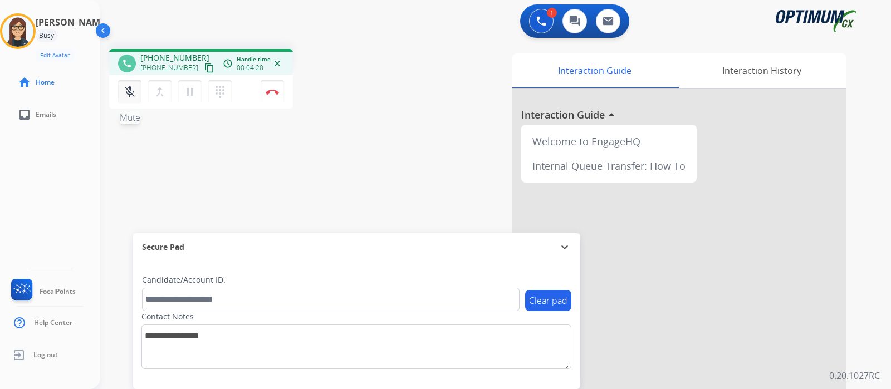
click at [129, 93] on mat-icon "mic_off" at bounding box center [129, 91] width 13 height 13
click at [131, 85] on mat-icon "mic" at bounding box center [129, 91] width 13 height 13
click at [131, 94] on mat-icon "mic_off" at bounding box center [129, 91] width 13 height 13
click at [372, 155] on div "phone [PHONE_NUMBER] [PHONE_NUMBER] content_copy access_time Call metrics Queue…" at bounding box center [482, 272] width 764 height 465
click at [382, 129] on div "phone [PHONE_NUMBER] [PHONE_NUMBER] content_copy access_time Call metrics Queue…" at bounding box center [482, 272] width 764 height 465
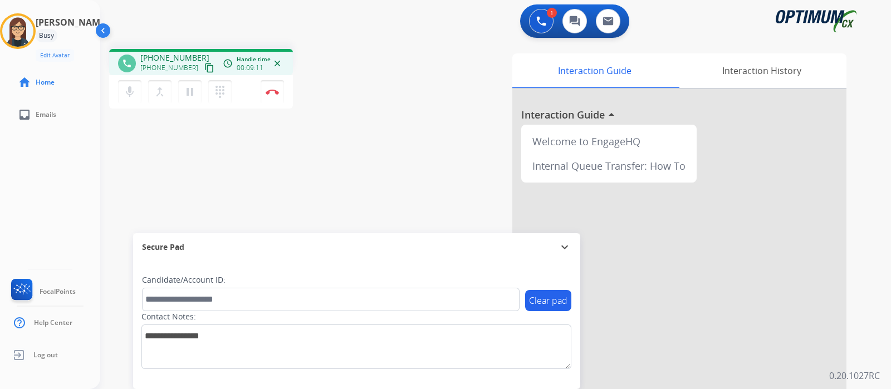
click at [398, 144] on div "phone [PHONE_NUMBER] [PHONE_NUMBER] content_copy access_time Call metrics Queue…" at bounding box center [482, 272] width 764 height 465
click at [126, 99] on button "mic Mute" at bounding box center [129, 91] width 23 height 23
click at [133, 92] on mat-icon "mic_off" at bounding box center [129, 91] width 13 height 13
click at [130, 99] on button "mic Mute" at bounding box center [129, 91] width 23 height 23
click at [133, 91] on mat-icon "mic_off" at bounding box center [129, 91] width 13 height 13
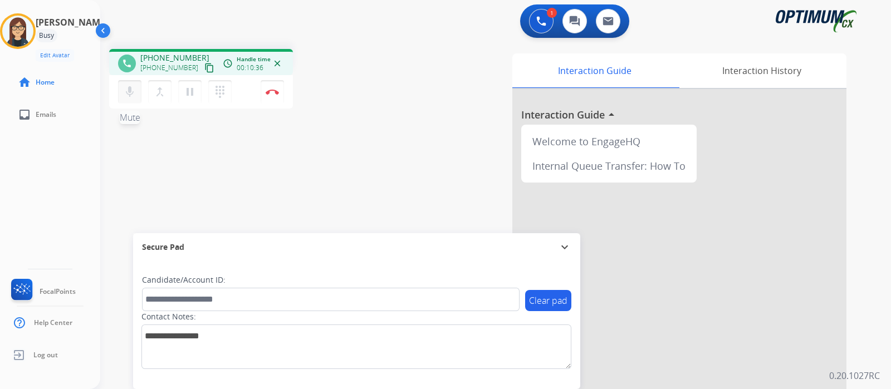
click at [134, 90] on mat-icon "mic" at bounding box center [129, 91] width 13 height 13
click at [163, 164] on div "phone [PHONE_NUMBER] [PHONE_NUMBER] content_copy access_time Call metrics Queue…" at bounding box center [482, 272] width 764 height 465
click at [134, 96] on mat-icon "mic_off" at bounding box center [129, 91] width 13 height 13
click at [131, 98] on mat-icon "mic" at bounding box center [129, 91] width 13 height 13
click at [179, 171] on div "phone [PHONE_NUMBER] [PHONE_NUMBER] content_copy access_time Call metrics Queue…" at bounding box center [482, 272] width 764 height 465
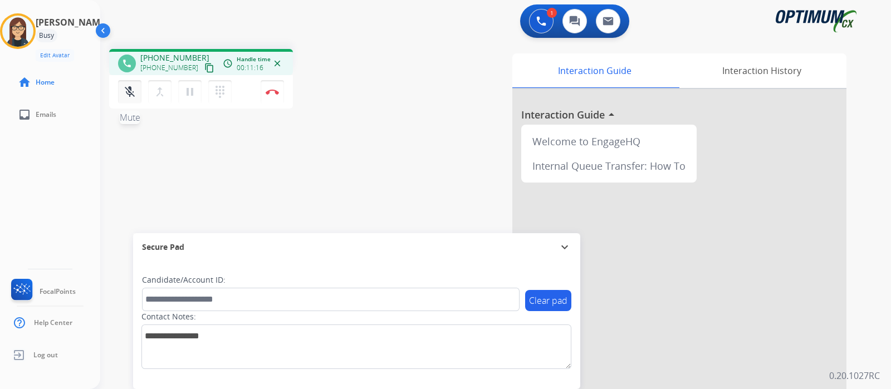
click at [131, 90] on mat-icon "mic_off" at bounding box center [129, 91] width 13 height 13
click at [123, 86] on button "mic Mute" at bounding box center [129, 91] width 23 height 23
click at [127, 91] on mat-icon "mic_off" at bounding box center [129, 91] width 13 height 13
click at [129, 96] on mat-icon "mic" at bounding box center [129, 91] width 13 height 13
click at [129, 96] on mat-icon "mic_off" at bounding box center [129, 91] width 13 height 13
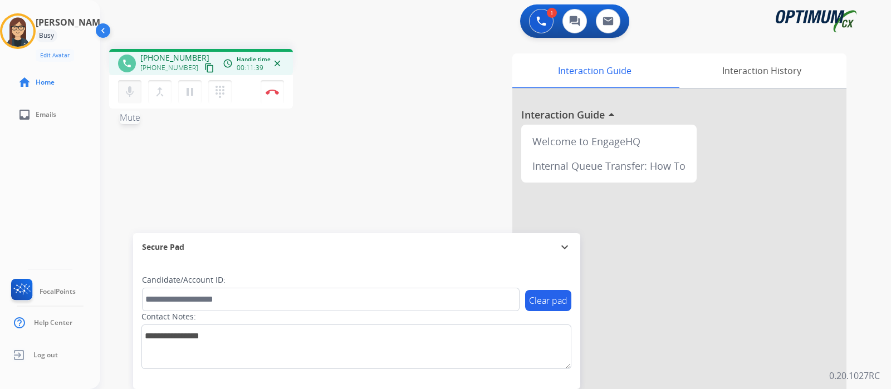
click at [129, 96] on mat-icon "mic" at bounding box center [129, 91] width 13 height 13
click at [131, 97] on mat-icon "mic_off" at bounding box center [129, 91] width 13 height 13
click at [134, 95] on mat-icon "mic" at bounding box center [129, 91] width 13 height 13
click at [128, 94] on mat-icon "mic_off" at bounding box center [129, 91] width 13 height 13
click at [131, 87] on mat-icon "mic" at bounding box center [129, 91] width 13 height 13
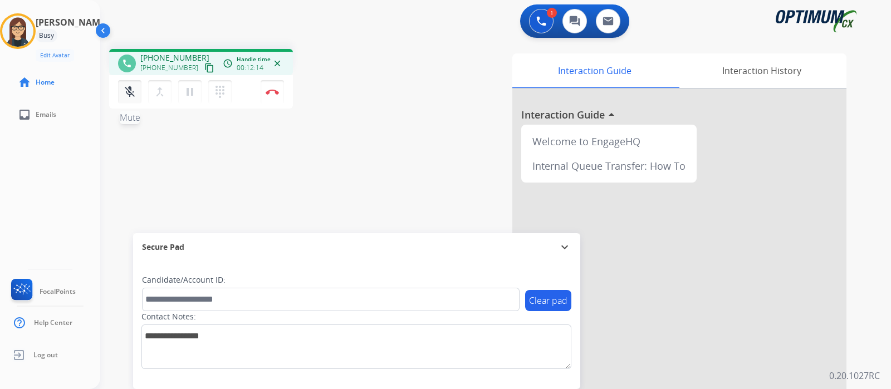
click at [129, 96] on mat-icon "mic_off" at bounding box center [129, 91] width 13 height 13
click at [379, 124] on div "phone [PHONE_NUMBER] [PHONE_NUMBER] content_copy access_time Call metrics Queue…" at bounding box center [482, 272] width 764 height 465
click at [268, 99] on button "Disconnect" at bounding box center [272, 91] width 23 height 23
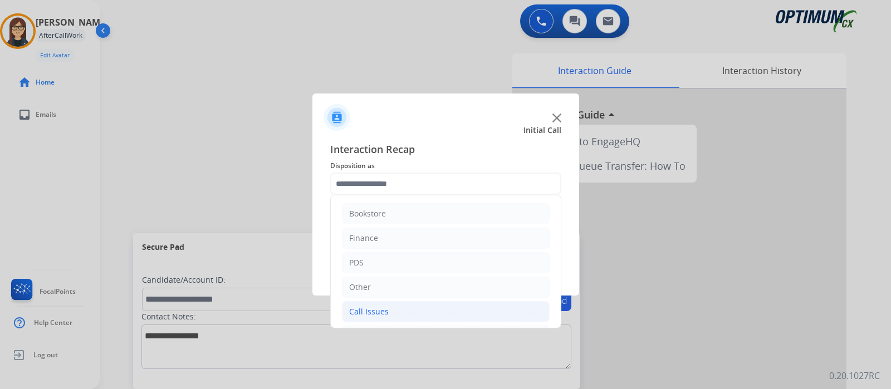
click at [381, 306] on div "Call Issues" at bounding box center [369, 311] width 40 height 11
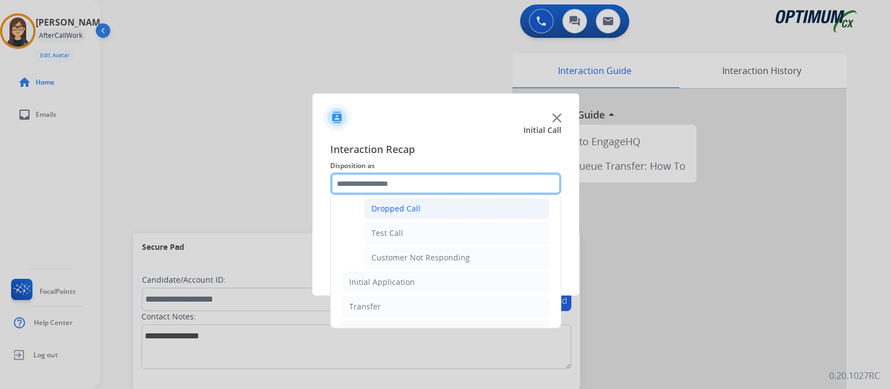
scroll to position [195, 0]
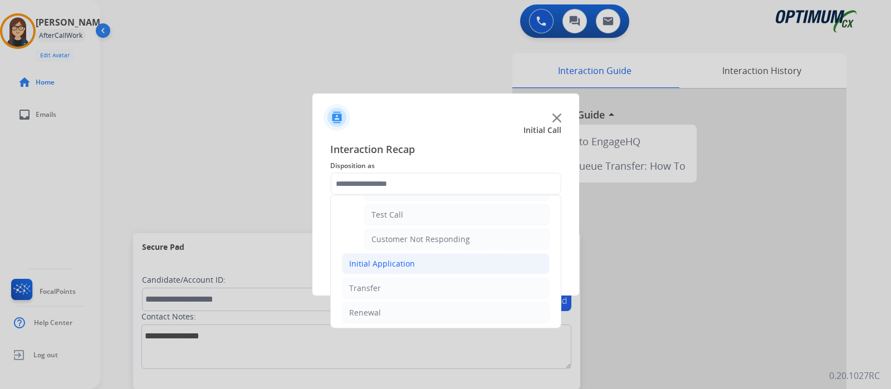
click at [411, 260] on div "Initial Application" at bounding box center [382, 263] width 66 height 11
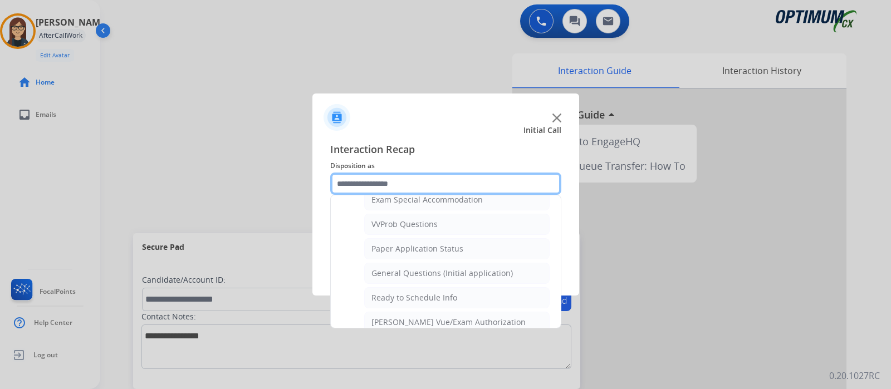
scroll to position [613, 0]
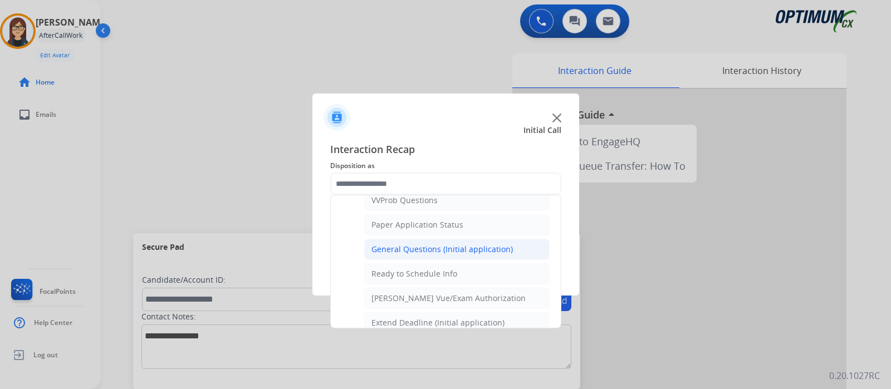
click at [398, 239] on li "General Questions (Initial application)" at bounding box center [457, 249] width 186 height 21
type input "**********"
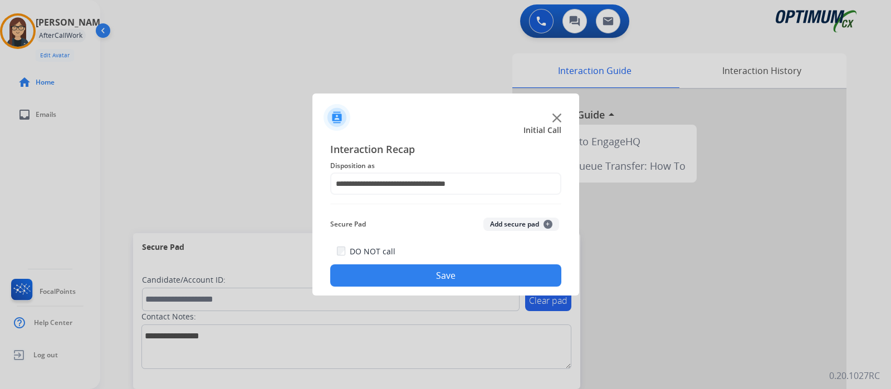
click at [398, 267] on button "Save" at bounding box center [445, 276] width 231 height 22
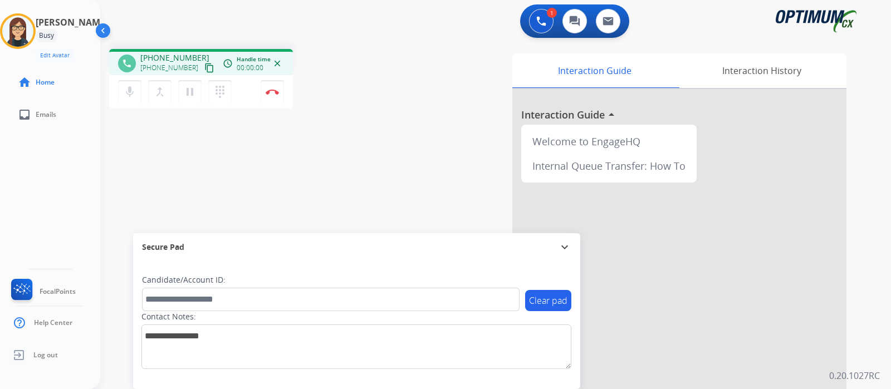
click at [204, 68] on mat-icon "content_copy" at bounding box center [209, 68] width 10 height 10
click at [128, 96] on mat-icon "mic" at bounding box center [129, 91] width 13 height 13
click at [404, 123] on div "Interaction Guide Interaction History Interaction Guide arrow_drop_up Welcome t…" at bounding box center [623, 278] width 447 height 451
click at [127, 99] on button "mic_off Mute" at bounding box center [129, 91] width 23 height 23
click at [295, 162] on div "phone [PHONE_NUMBER] [PHONE_NUMBER] content_copy access_time Call metrics Queue…" at bounding box center [482, 272] width 764 height 465
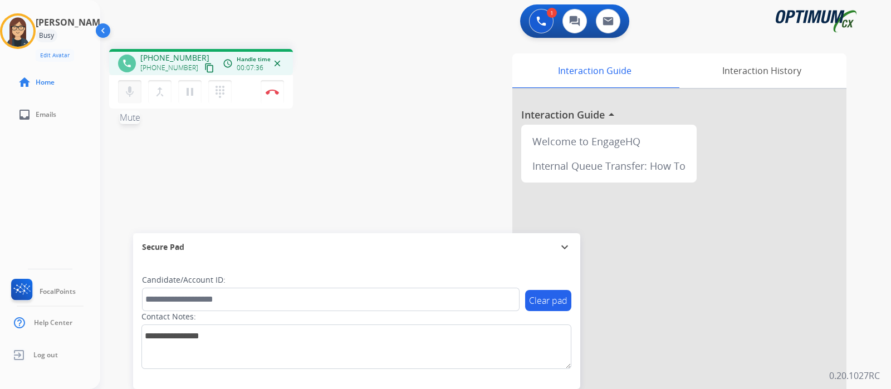
click at [129, 100] on button "mic Mute" at bounding box center [129, 91] width 23 height 23
click at [417, 95] on div "Interaction Guide Interaction History Interaction Guide arrow_drop_up Welcome t…" at bounding box center [623, 278] width 447 height 451
click at [128, 96] on mat-icon "mic_off" at bounding box center [129, 91] width 13 height 13
click at [221, 92] on mat-icon "dialpad" at bounding box center [219, 91] width 13 height 13
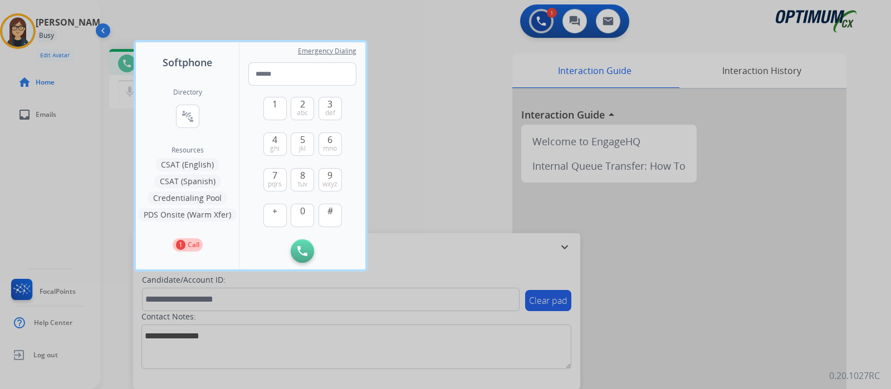
click at [195, 193] on button "Credentialing Pool" at bounding box center [188, 198] width 80 height 13
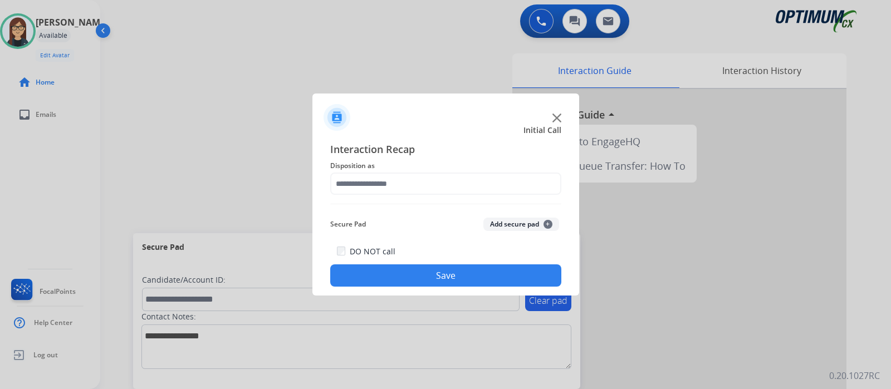
click at [387, 171] on span "Disposition as" at bounding box center [445, 165] width 231 height 13
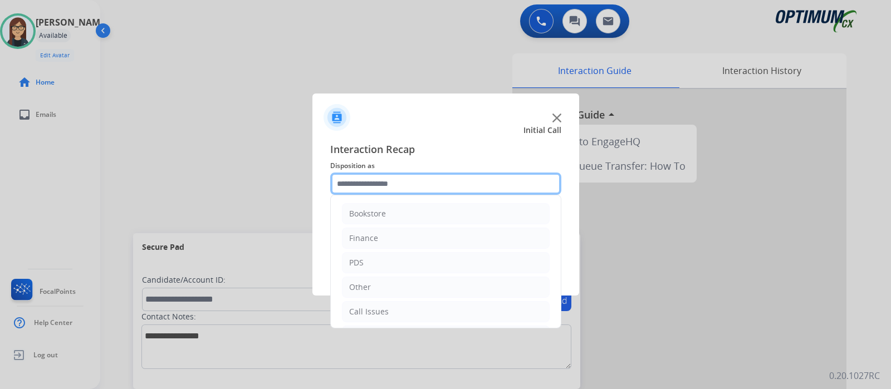
click at [387, 183] on input "text" at bounding box center [445, 184] width 231 height 22
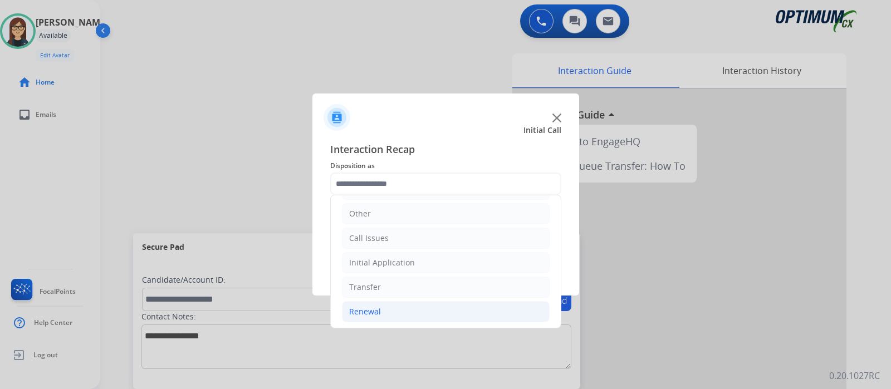
click at [382, 311] on li "Renewal" at bounding box center [446, 311] width 208 height 21
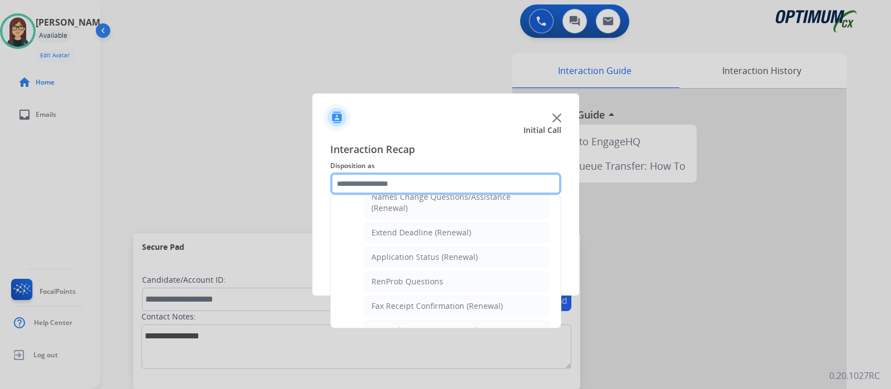
scroll to position [282, 0]
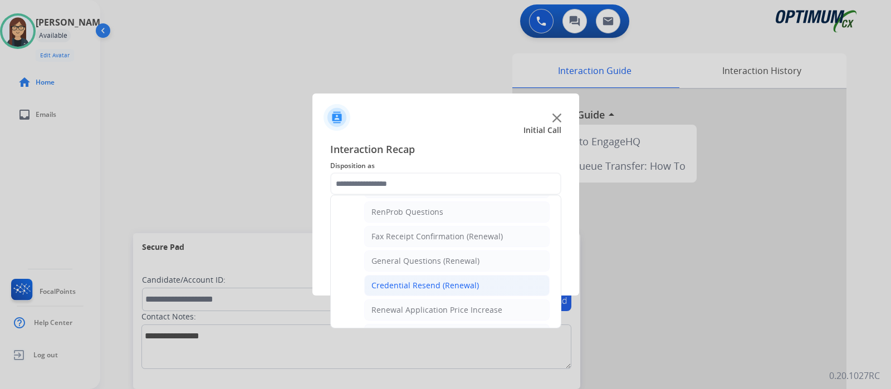
click at [448, 284] on div "Credential Resend (Renewal)" at bounding box center [426, 285] width 108 height 11
type input "**********"
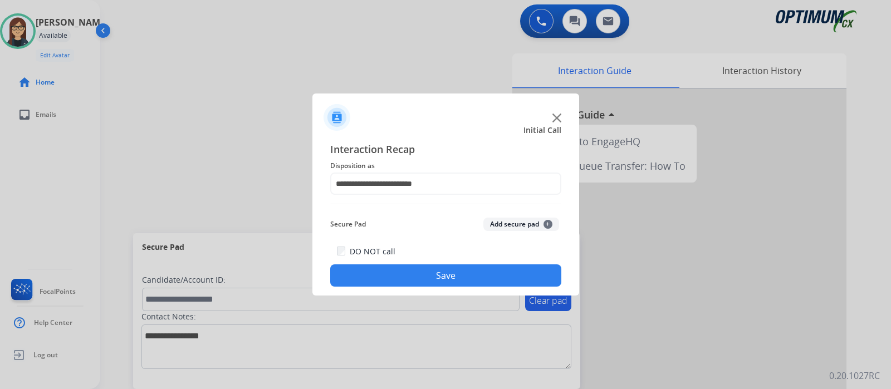
click at [441, 281] on button "Save" at bounding box center [445, 276] width 231 height 22
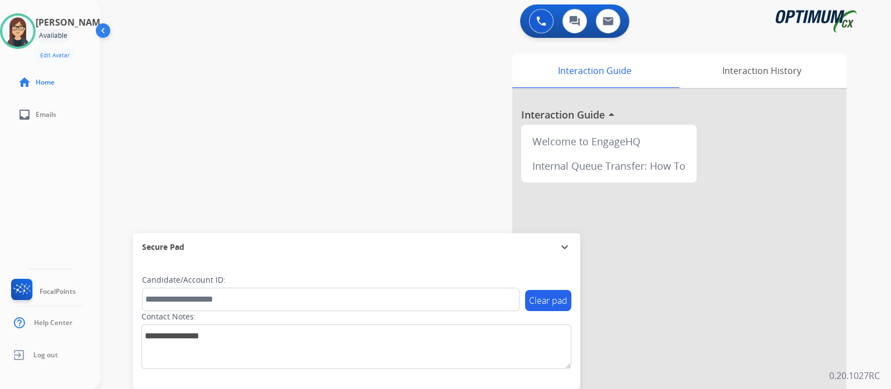
click at [276, 120] on div "swap_horiz Break voice bridge close_fullscreen Connect 3-Way Call merge_type Se…" at bounding box center [482, 272] width 764 height 465
click at [264, 105] on div "swap_horiz Break voice bridge close_fullscreen Connect 3-Way Call merge_type Se…" at bounding box center [482, 272] width 764 height 465
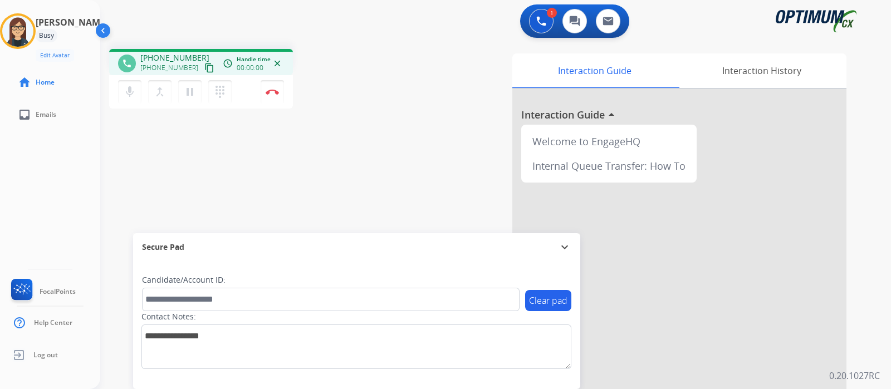
click at [204, 63] on mat-icon "content_copy" at bounding box center [209, 68] width 10 height 10
click at [123, 92] on mat-icon "mic" at bounding box center [129, 91] width 13 height 13
click at [136, 98] on button "mic_off Mute" at bounding box center [129, 91] width 23 height 23
click at [136, 98] on button "mic Mute" at bounding box center [129, 91] width 23 height 23
click at [128, 99] on button "mic_off Mute" at bounding box center [129, 91] width 23 height 23
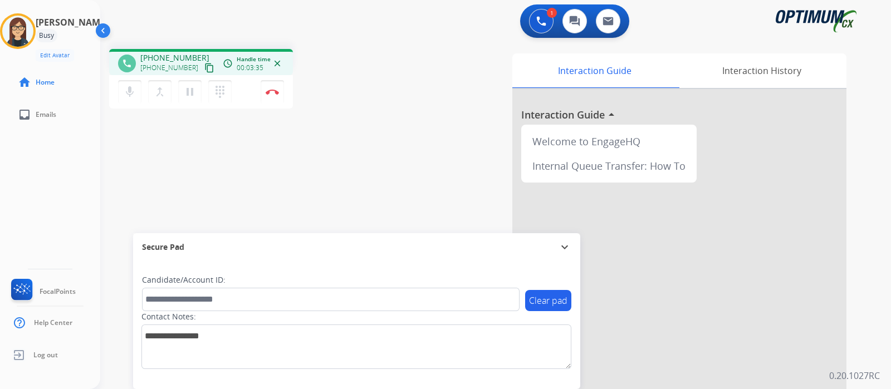
click at [417, 51] on div "Interaction Guide Interaction History Interaction Guide arrow_drop_up Welcome t…" at bounding box center [632, 277] width 465 height 456
click at [124, 95] on mat-icon "mic" at bounding box center [129, 91] width 13 height 13
click at [133, 90] on mat-icon "mic_off" at bounding box center [129, 91] width 13 height 13
click at [362, 118] on div "phone [PHONE_NUMBER] [PHONE_NUMBER] content_copy access_time Call metrics Queue…" at bounding box center [482, 272] width 764 height 465
click at [128, 91] on mat-icon "mic" at bounding box center [129, 91] width 13 height 13
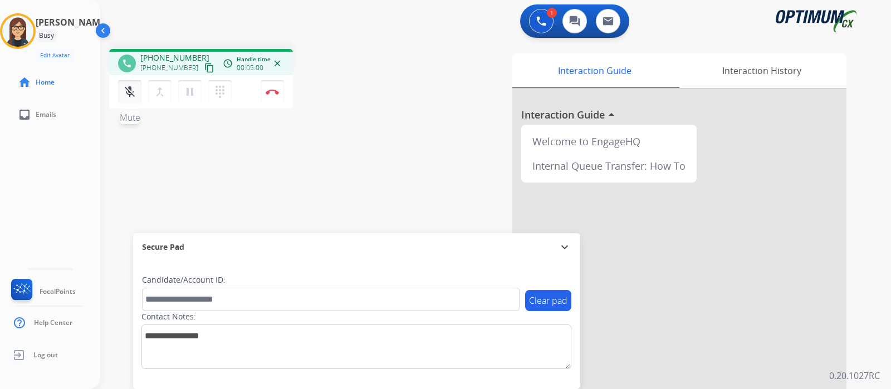
click at [131, 95] on mat-icon "mic_off" at bounding box center [129, 91] width 13 height 13
click at [131, 97] on mat-icon "mic" at bounding box center [129, 91] width 13 height 13
click at [122, 88] on button "mic_off Mute" at bounding box center [129, 91] width 23 height 23
click at [128, 100] on button "mic Mute" at bounding box center [129, 91] width 23 height 23
click at [128, 100] on button "mic_off Mute" at bounding box center [129, 91] width 23 height 23
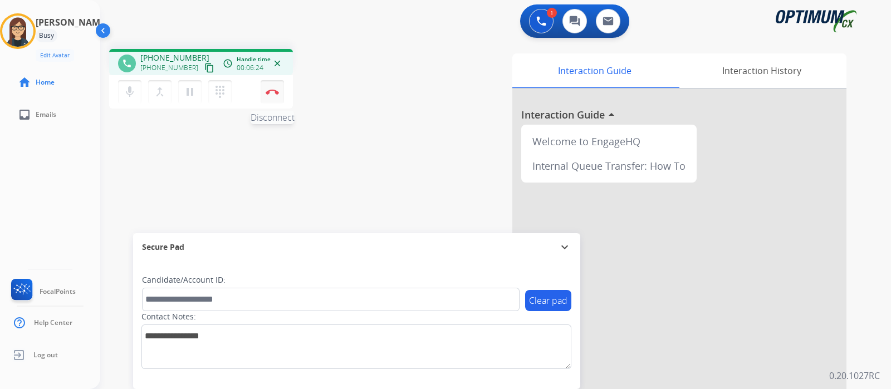
click at [274, 91] on img at bounding box center [272, 92] width 13 height 6
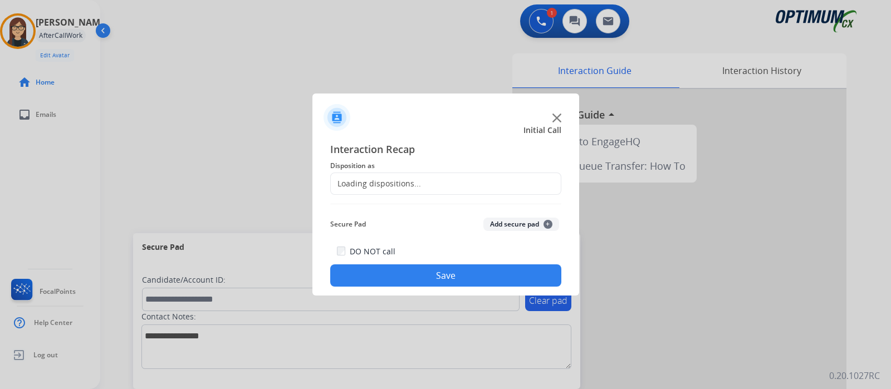
click at [368, 179] on div "Loading dispositions..." at bounding box center [376, 183] width 90 height 11
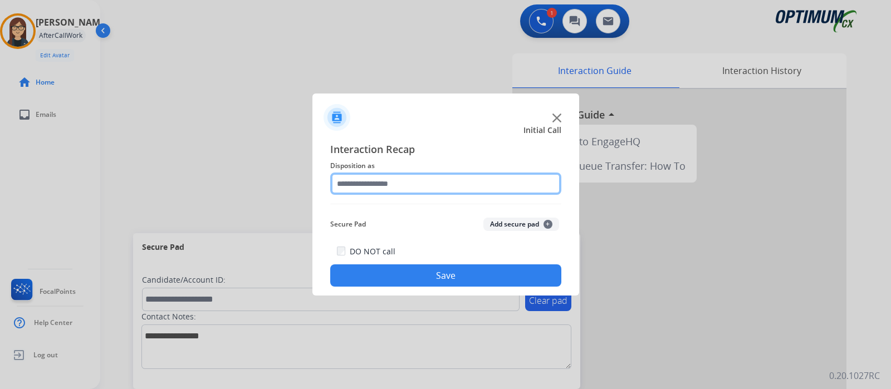
click at [391, 179] on input "text" at bounding box center [445, 184] width 231 height 22
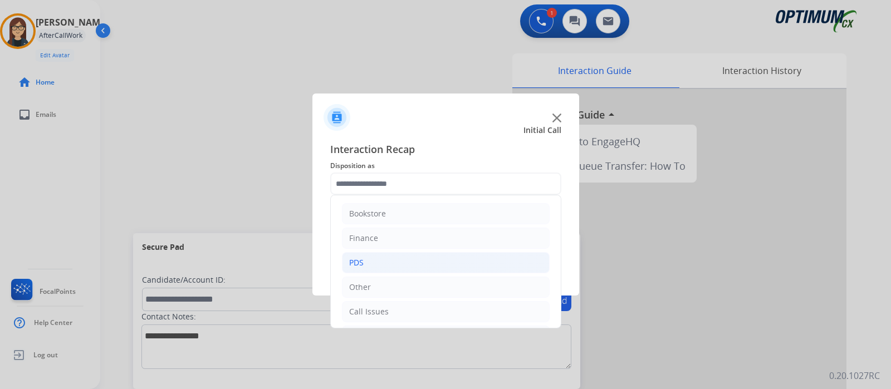
click at [387, 263] on li "PDS" at bounding box center [446, 262] width 208 height 21
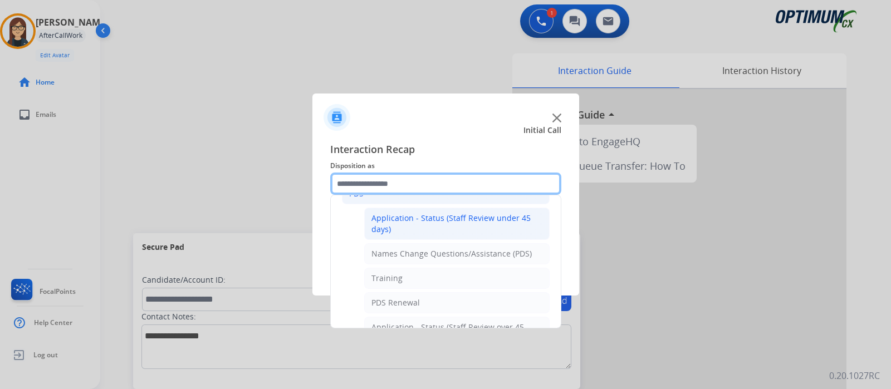
scroll to position [278, 0]
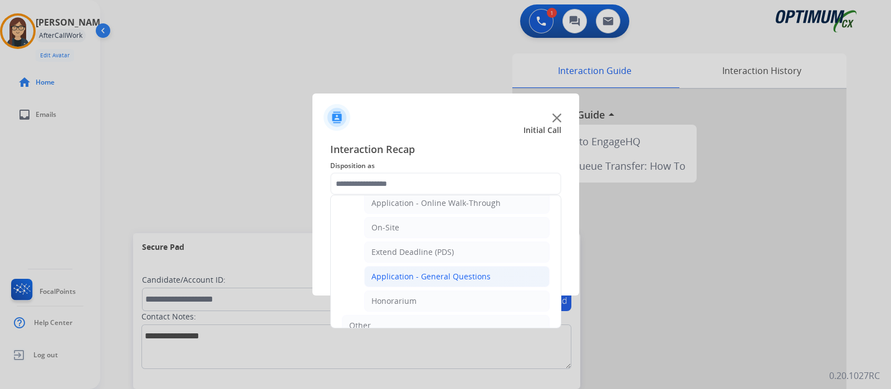
click at [443, 272] on div "Application - General Questions" at bounding box center [431, 276] width 119 height 11
type input "**********"
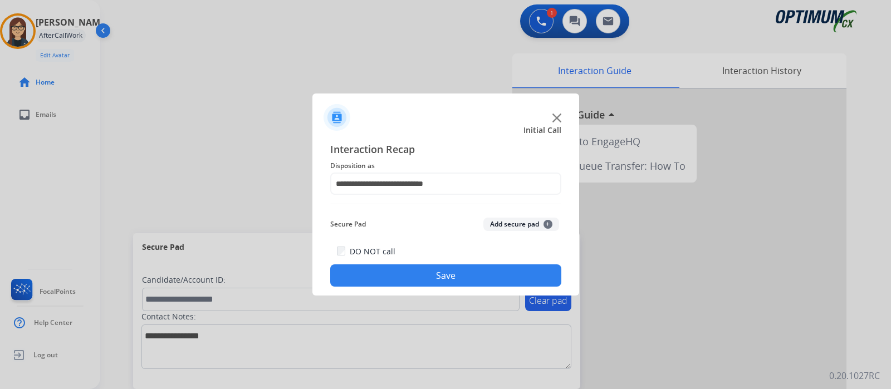
click at [438, 276] on button "Save" at bounding box center [445, 276] width 231 height 22
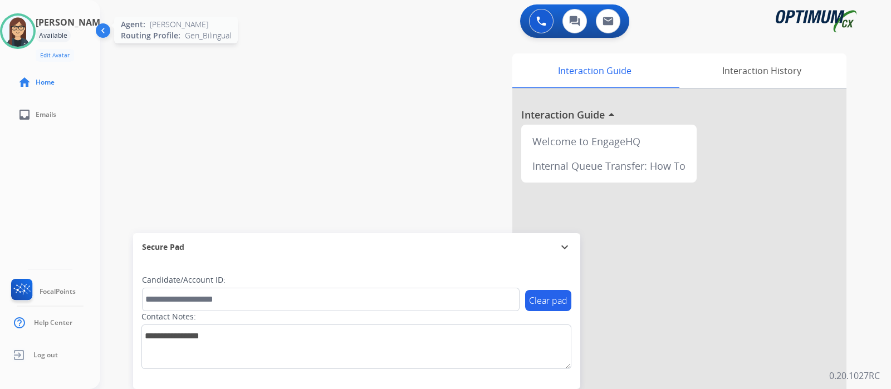
click at [25, 19] on img at bounding box center [17, 31] width 31 height 31
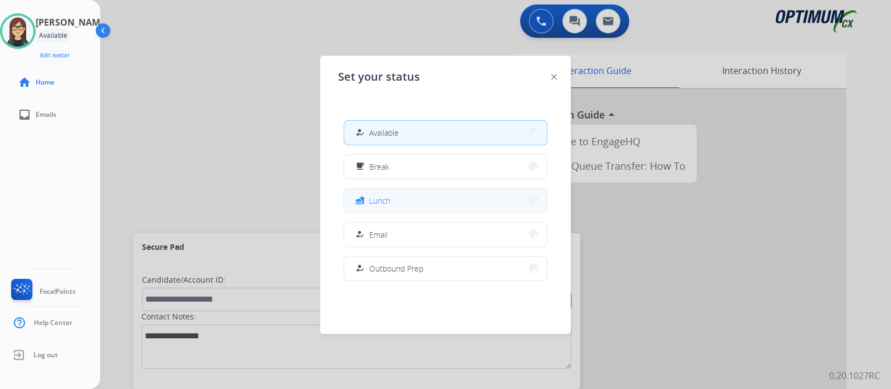
click at [402, 202] on button "fastfood Lunch" at bounding box center [445, 201] width 203 height 24
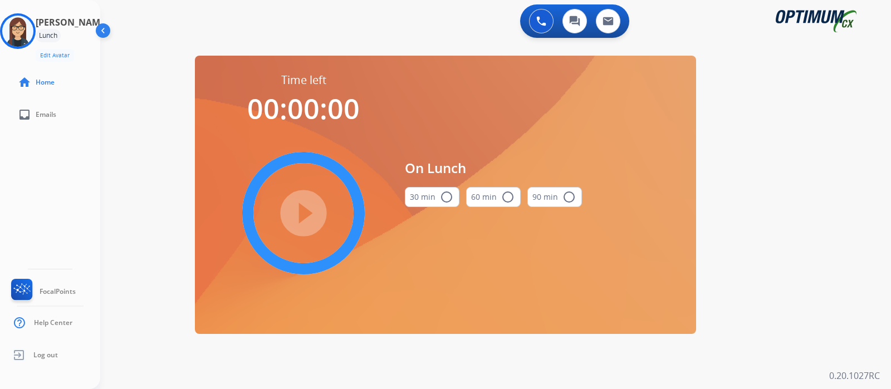
click at [448, 196] on mat-icon "radio_button_unchecked" at bounding box center [446, 197] width 13 height 13
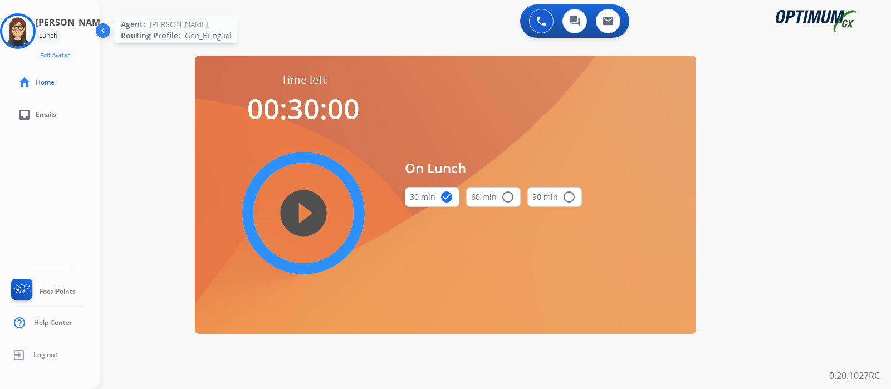
click at [31, 30] on img at bounding box center [17, 31] width 31 height 31
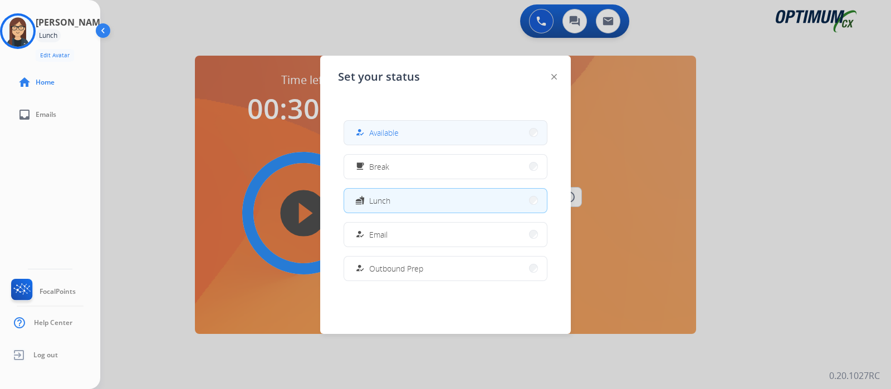
click at [435, 132] on button "how_to_reg Available" at bounding box center [445, 133] width 203 height 24
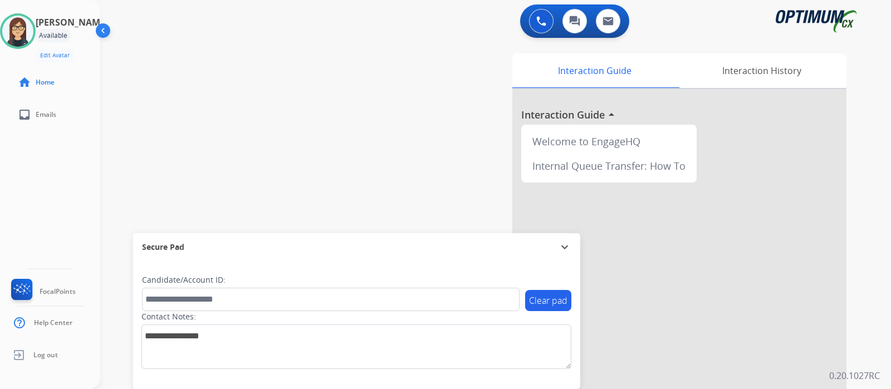
click at [306, 55] on div "swap_horiz Break voice bridge close_fullscreen Connect 3-Way Call merge_type Se…" at bounding box center [482, 272] width 764 height 465
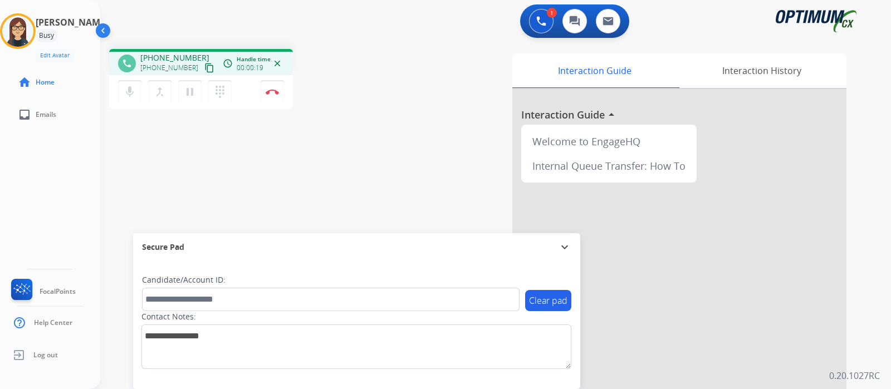
click at [204, 66] on mat-icon "content_copy" at bounding box center [209, 68] width 10 height 10
click at [120, 90] on button "mic Mute" at bounding box center [129, 91] width 23 height 23
click at [128, 99] on button "mic_off Mute" at bounding box center [129, 91] width 23 height 23
click at [128, 99] on button "mic Mute" at bounding box center [129, 91] width 23 height 23
click at [128, 94] on mat-icon "mic_off" at bounding box center [129, 91] width 13 height 13
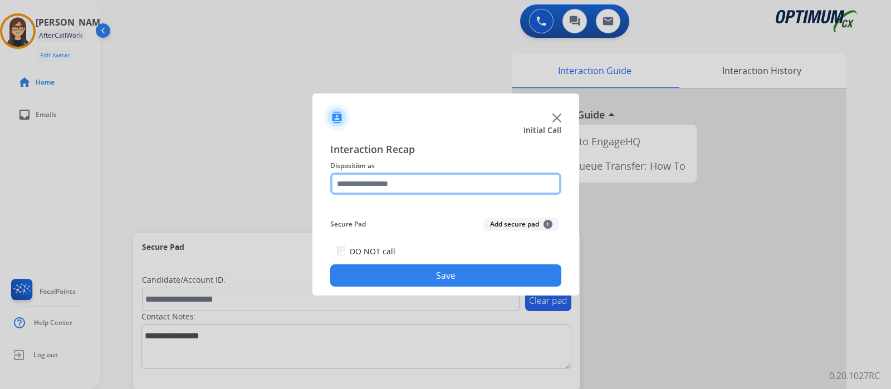
click at [388, 191] on input "text" at bounding box center [445, 184] width 231 height 22
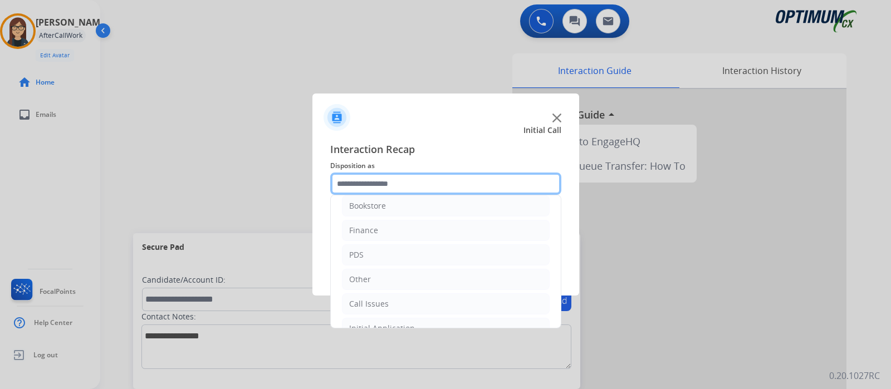
scroll to position [74, 0]
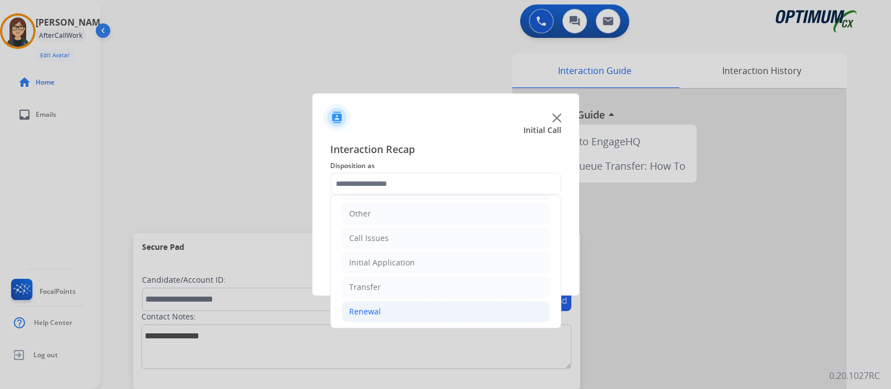
click at [391, 311] on li "Renewal" at bounding box center [446, 311] width 208 height 21
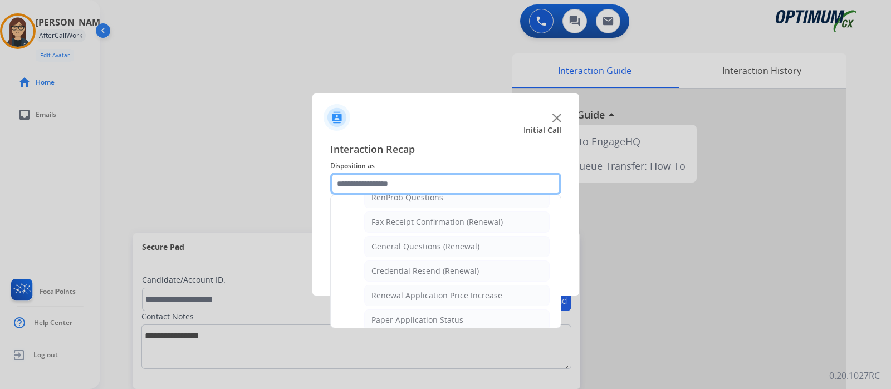
scroll to position [303, 0]
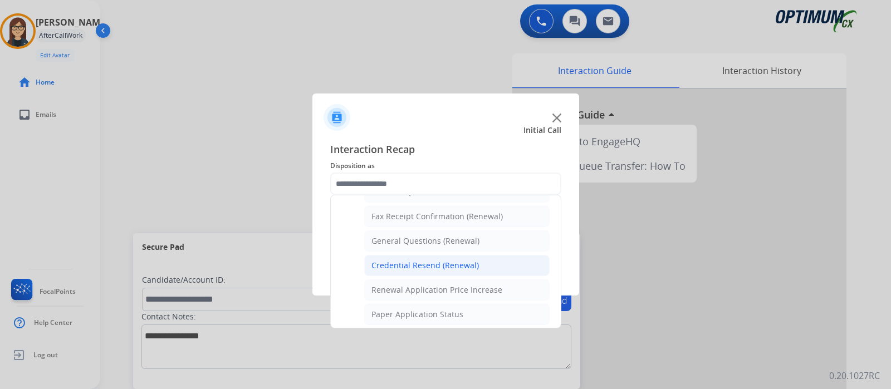
click at [451, 266] on div "Credential Resend (Renewal)" at bounding box center [426, 265] width 108 height 11
type input "**********"
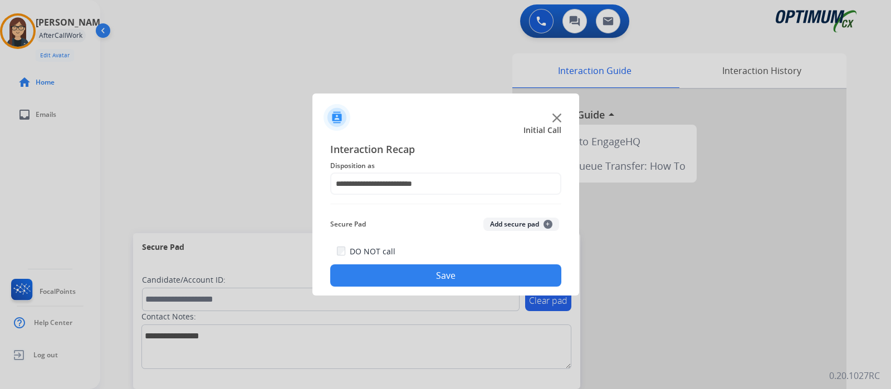
click at [437, 271] on button "Save" at bounding box center [445, 276] width 231 height 22
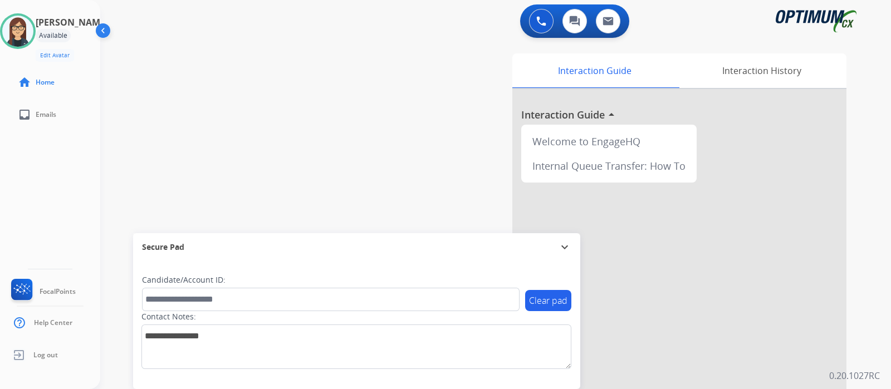
click at [288, 157] on div "swap_horiz Break voice bridge close_fullscreen Connect 3-Way Call merge_type Se…" at bounding box center [482, 272] width 764 height 465
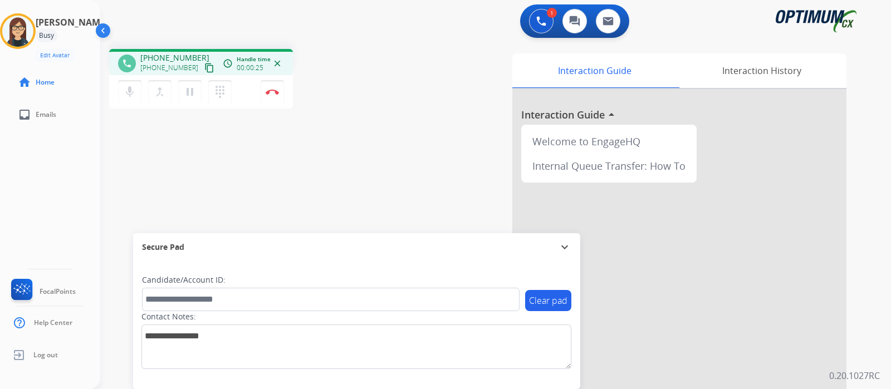
click at [204, 68] on mat-icon "content_copy" at bounding box center [209, 68] width 10 height 10
click at [272, 93] on img at bounding box center [272, 92] width 13 height 6
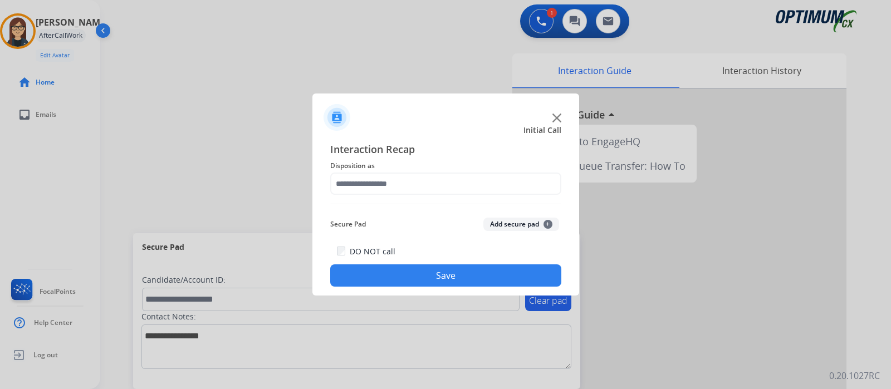
click at [376, 197] on div "Interaction Recap Disposition as Secure Pad Add secure pad + DO NOT call Save" at bounding box center [445, 214] width 231 height 145
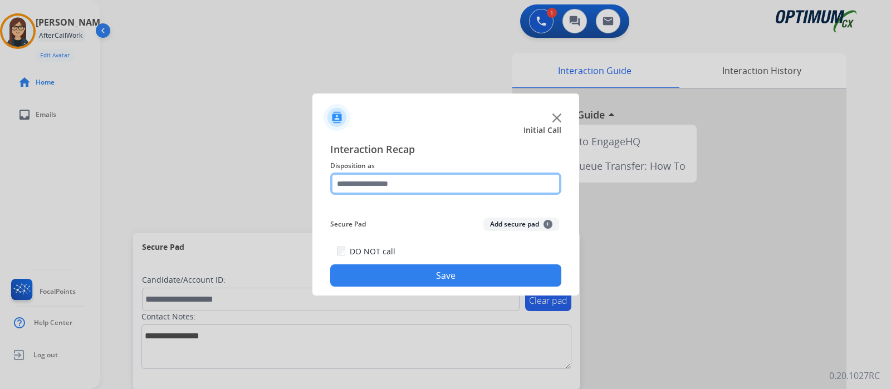
click at [380, 188] on input "text" at bounding box center [445, 184] width 231 height 22
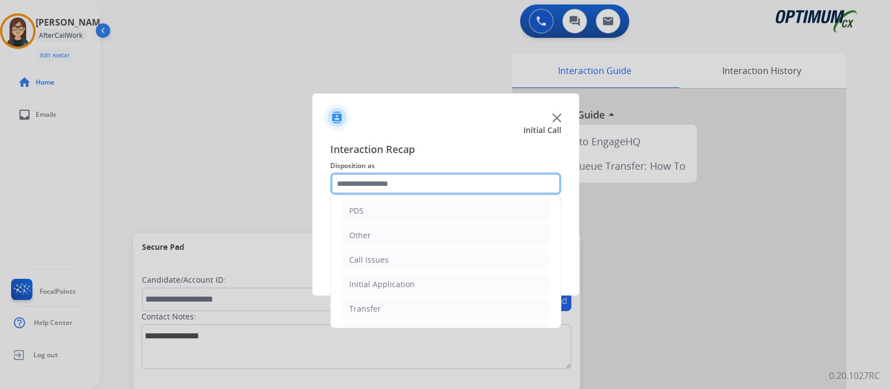
scroll to position [74, 0]
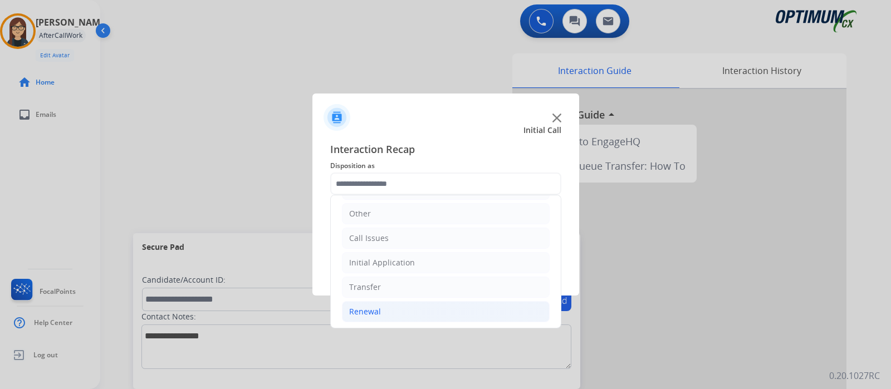
click at [380, 313] on li "Renewal" at bounding box center [446, 311] width 208 height 21
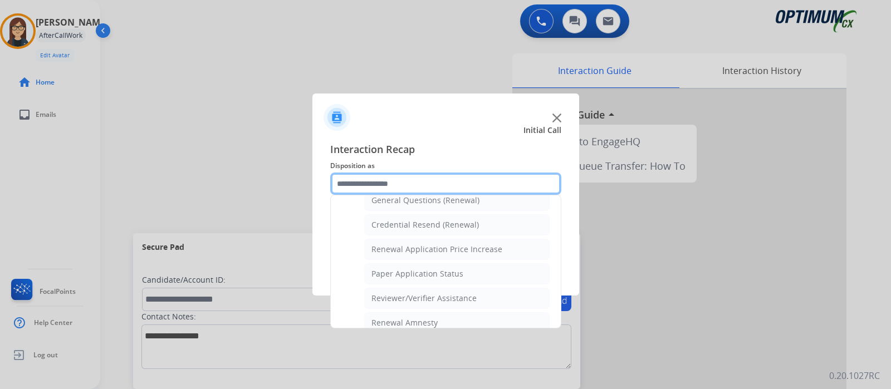
scroll to position [351, 0]
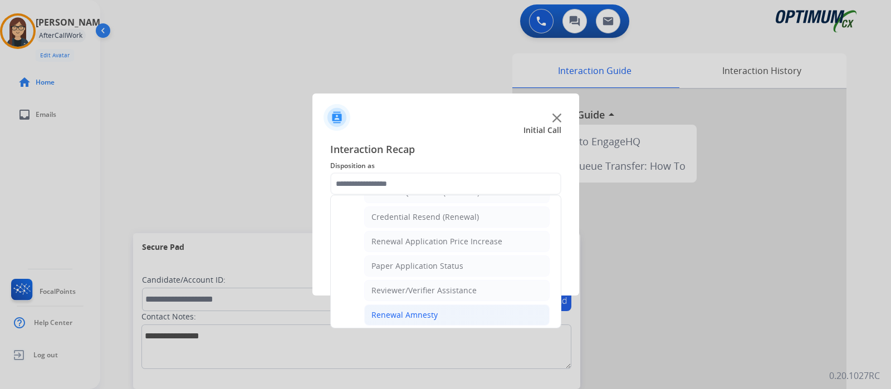
click at [486, 305] on li "Renewal Amnesty" at bounding box center [457, 315] width 186 height 21
type input "**********"
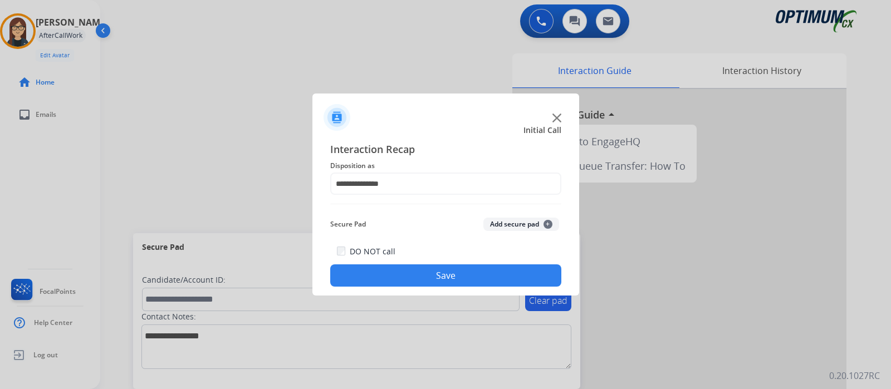
click at [466, 277] on button "Save" at bounding box center [445, 276] width 231 height 22
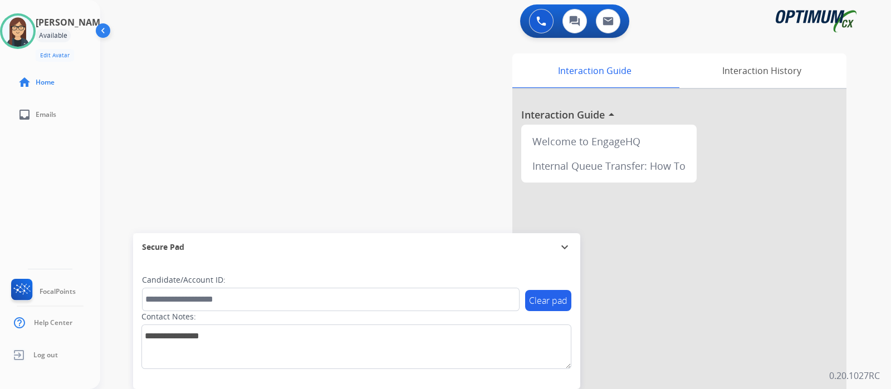
click at [290, 139] on div "swap_horiz Break voice bridge close_fullscreen Connect 3-Way Call merge_type Se…" at bounding box center [482, 272] width 764 height 465
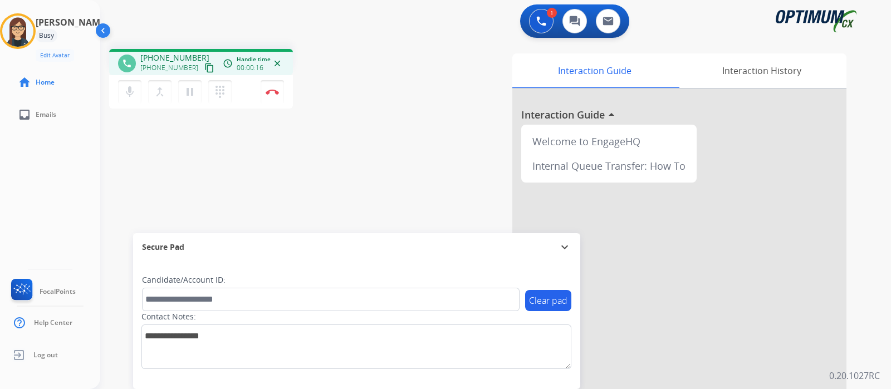
click at [204, 67] on mat-icon "content_copy" at bounding box center [209, 68] width 10 height 10
click at [126, 84] on button "mic Mute" at bounding box center [129, 91] width 23 height 23
click at [140, 85] on button "mic_off Mute" at bounding box center [129, 91] width 23 height 23
click at [394, 165] on div "phone [PHONE_NUMBER] [PHONE_NUMBER] content_copy access_time Call metrics Queue…" at bounding box center [482, 272] width 764 height 465
click at [274, 93] on img at bounding box center [272, 92] width 13 height 6
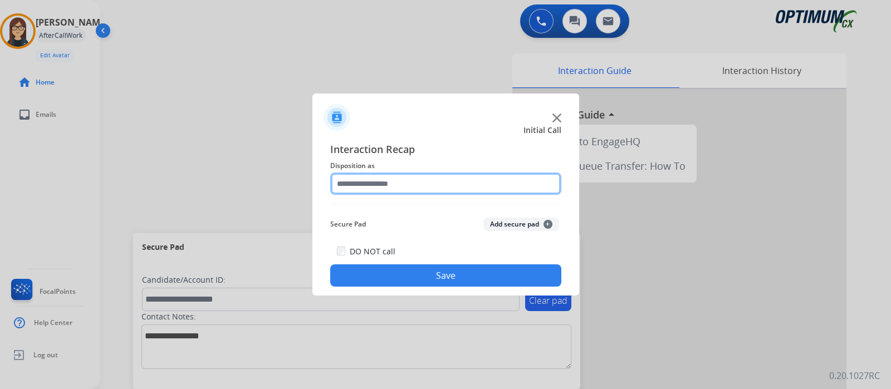
click at [382, 185] on input "text" at bounding box center [445, 184] width 231 height 22
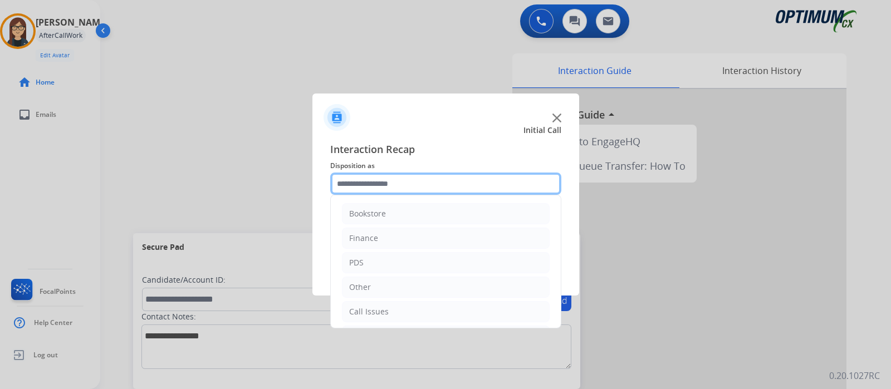
scroll to position [74, 0]
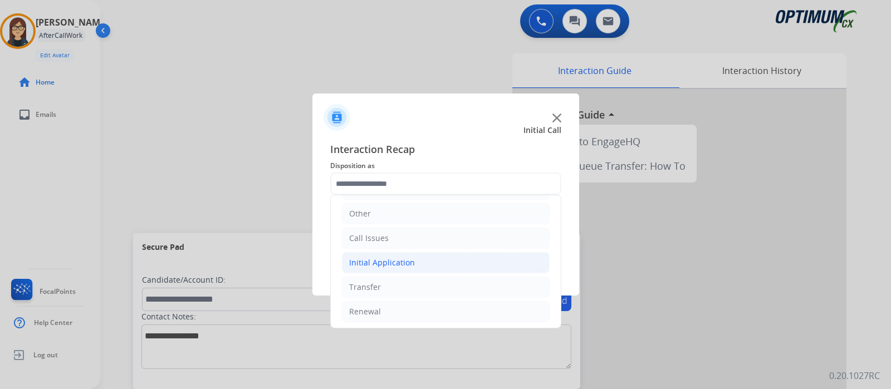
click at [408, 262] on div "Initial Application" at bounding box center [382, 262] width 66 height 11
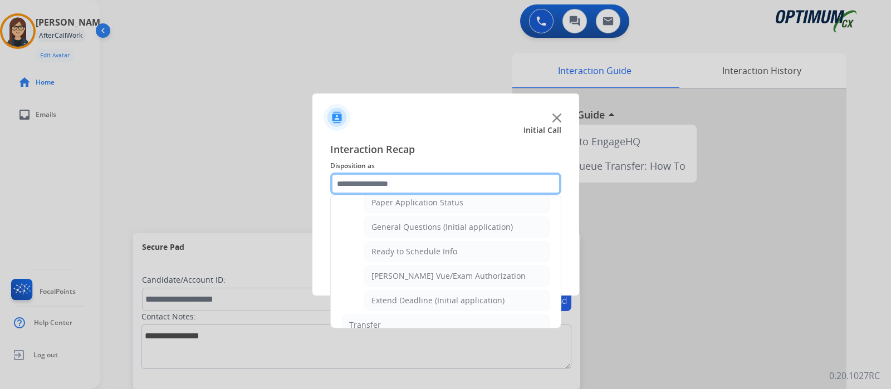
scroll to position [641, 0]
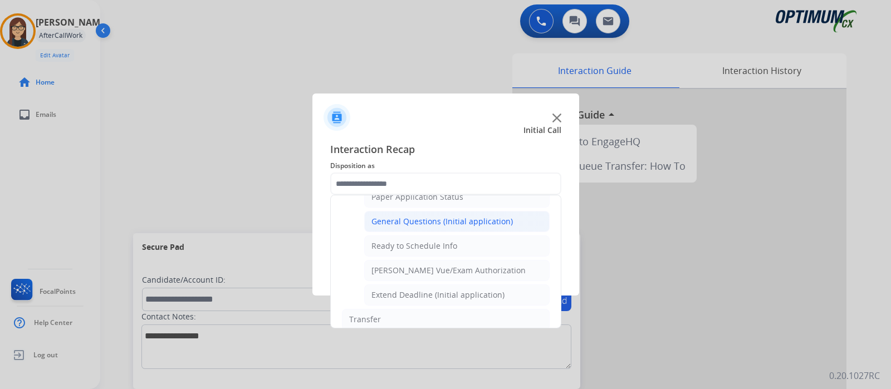
click at [468, 220] on div "General Questions (Initial application)" at bounding box center [443, 221] width 142 height 11
type input "**********"
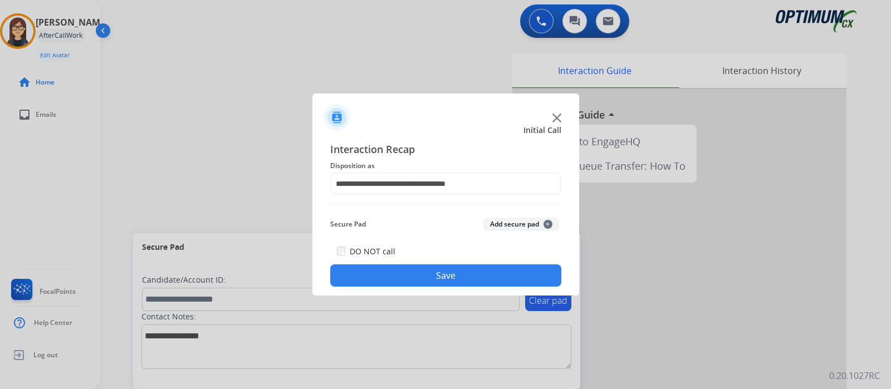
click at [454, 275] on button "Save" at bounding box center [445, 276] width 231 height 22
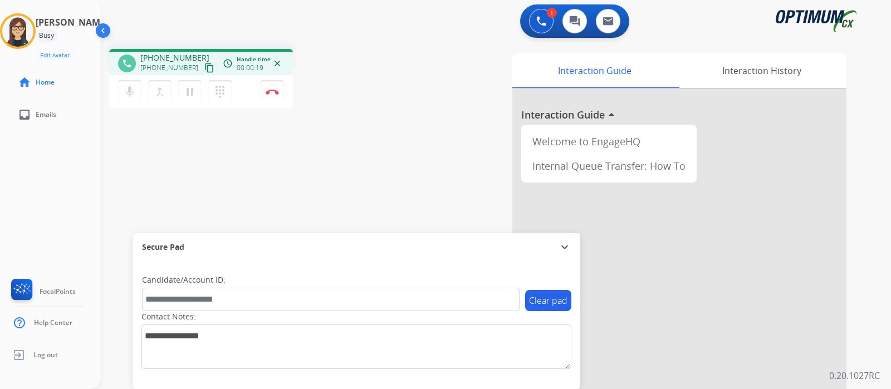
click at [204, 67] on mat-icon "content_copy" at bounding box center [209, 68] width 10 height 10
click at [131, 95] on mat-icon "mic" at bounding box center [129, 91] width 13 height 13
click at [366, 145] on div "phone [PHONE_NUMBER] [PHONE_NUMBER] content_copy access_time Call metrics Queue…" at bounding box center [482, 272] width 764 height 465
click at [326, 121] on div "phone [PHONE_NUMBER] [PHONE_NUMBER] content_copy access_time Call metrics Queue…" at bounding box center [482, 272] width 764 height 465
click at [141, 95] on div "mic_off Mute merge_type Bridge pause Hold dialpad Dialpad" at bounding box center [178, 91] width 120 height 23
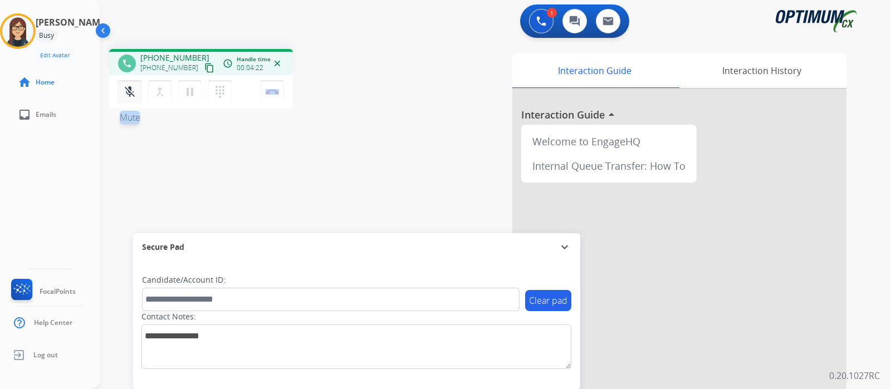
click at [135, 93] on mat-icon "mic_off" at bounding box center [129, 91] width 13 height 13
click at [334, 145] on div "phone [PHONE_NUMBER] [PHONE_NUMBER] content_copy access_time Call metrics Queue…" at bounding box center [482, 272] width 764 height 465
click at [270, 95] on button "Disconnect" at bounding box center [272, 91] width 23 height 23
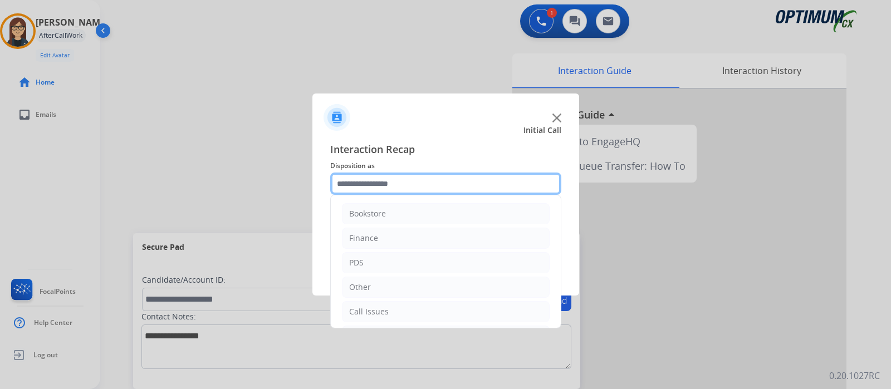
click at [391, 181] on input "text" at bounding box center [445, 184] width 231 height 22
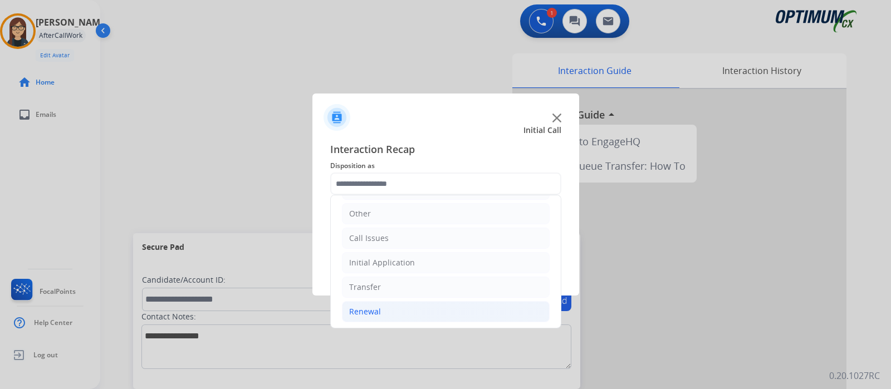
click at [415, 308] on li "Renewal" at bounding box center [446, 311] width 208 height 21
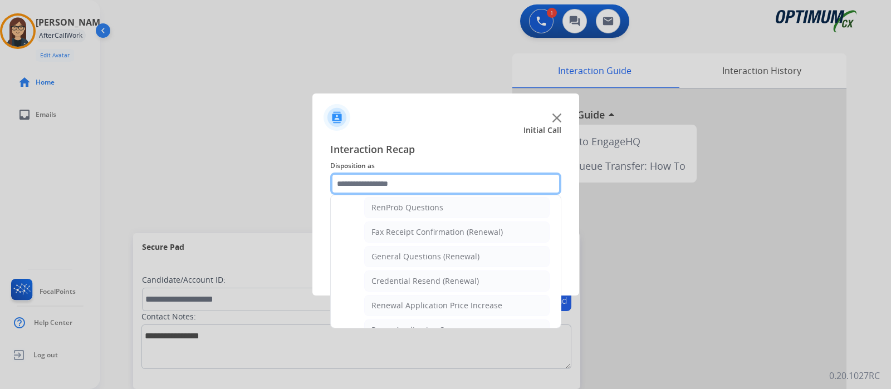
scroll to position [275, 0]
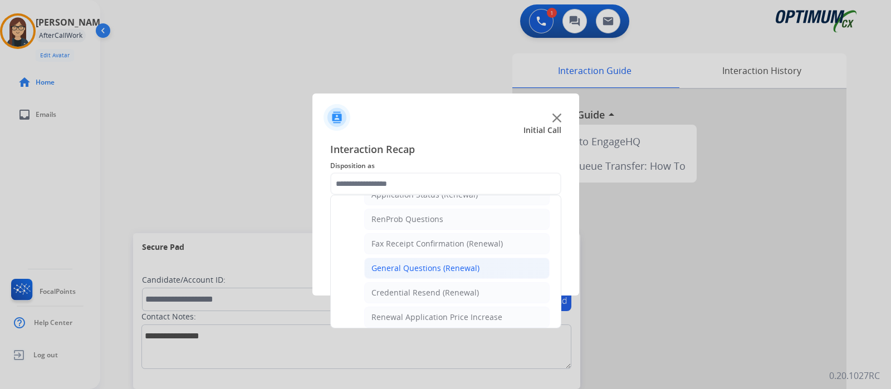
click at [457, 263] on div "General Questions (Renewal)" at bounding box center [426, 268] width 108 height 11
type input "**********"
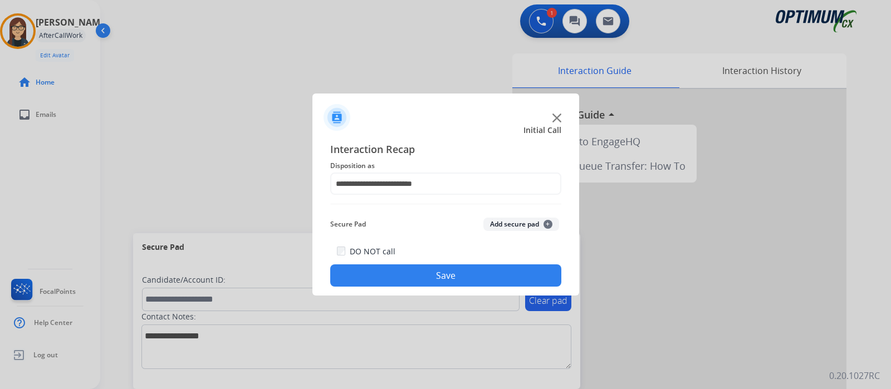
click at [440, 285] on button "Save" at bounding box center [445, 276] width 231 height 22
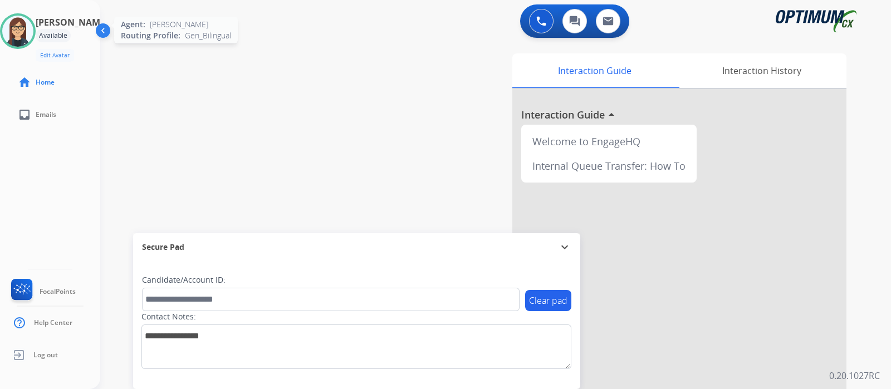
click at [9, 25] on div at bounding box center [18, 31] width 36 height 36
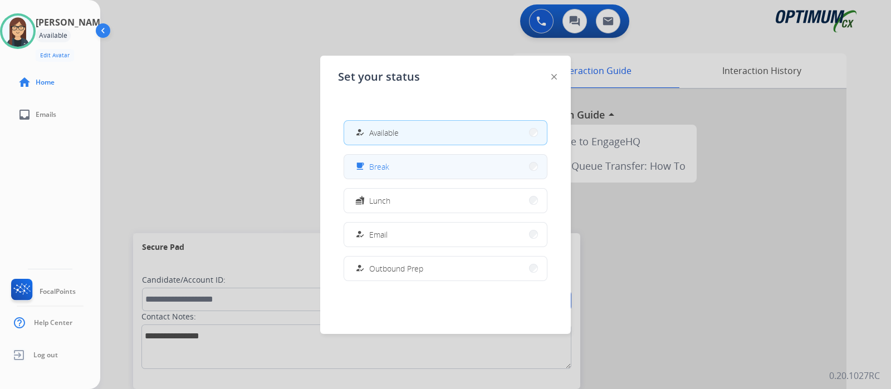
click at [398, 174] on button "free_breakfast Break" at bounding box center [445, 167] width 203 height 24
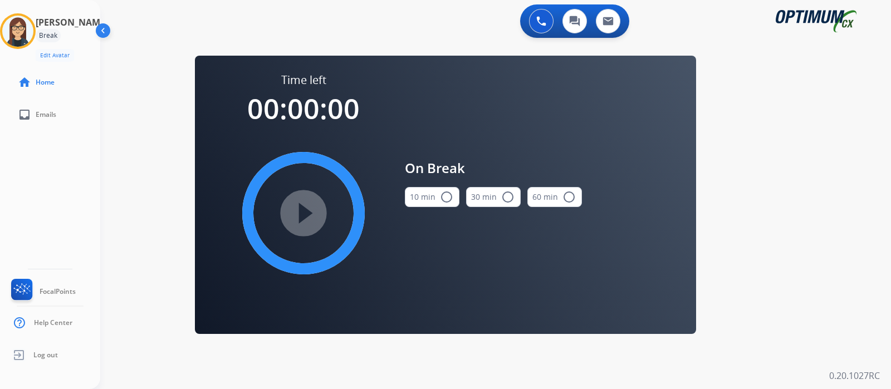
click at [451, 200] on button "10 min radio_button_unchecked" at bounding box center [432, 197] width 55 height 20
click at [310, 213] on mat-icon "play_circle_filled" at bounding box center [303, 213] width 13 height 13
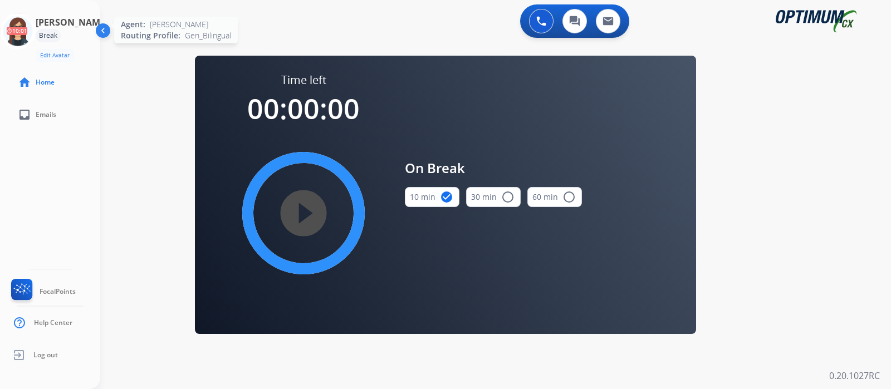
click at [23, 32] on icon at bounding box center [18, 31] width 36 height 36
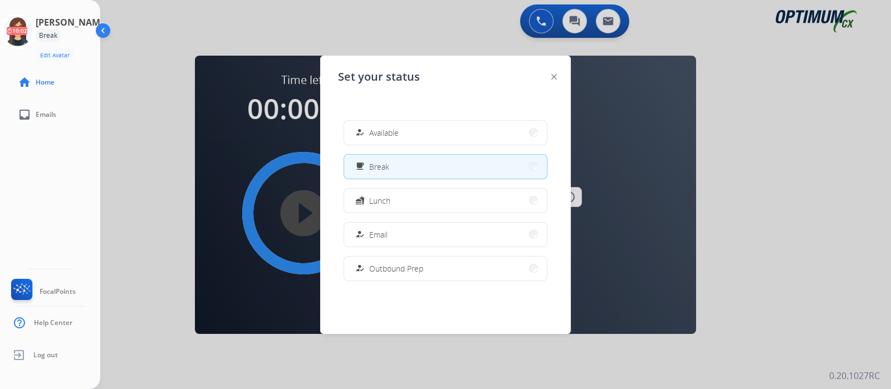
click at [368, 124] on button "how_to_reg Available" at bounding box center [445, 133] width 203 height 24
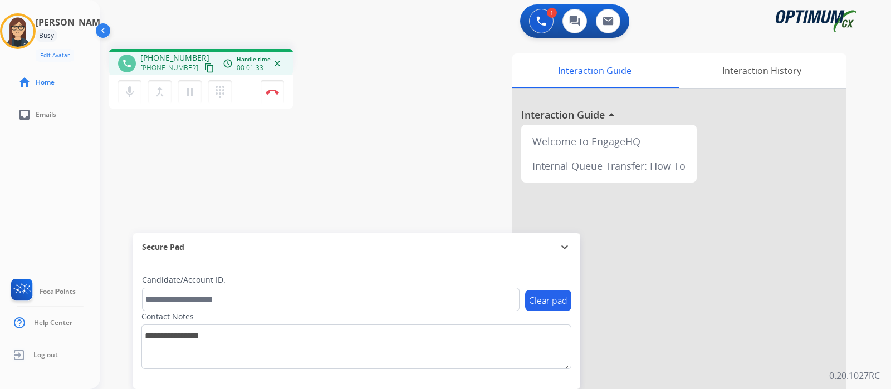
click at [204, 70] on mat-icon "content_copy" at bounding box center [209, 68] width 10 height 10
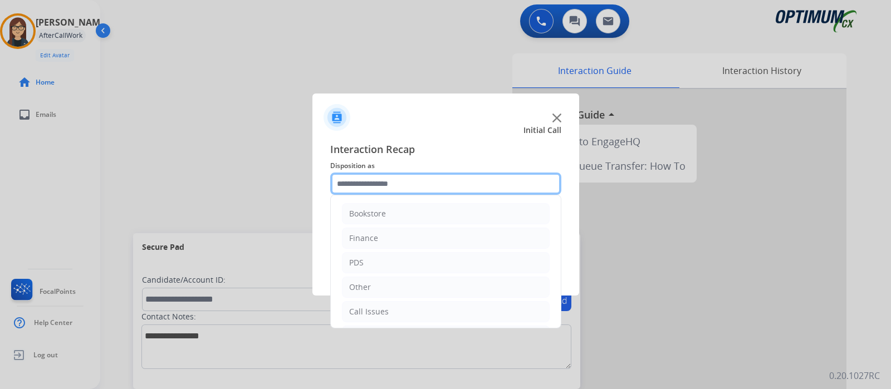
click at [387, 180] on input "text" at bounding box center [445, 184] width 231 height 22
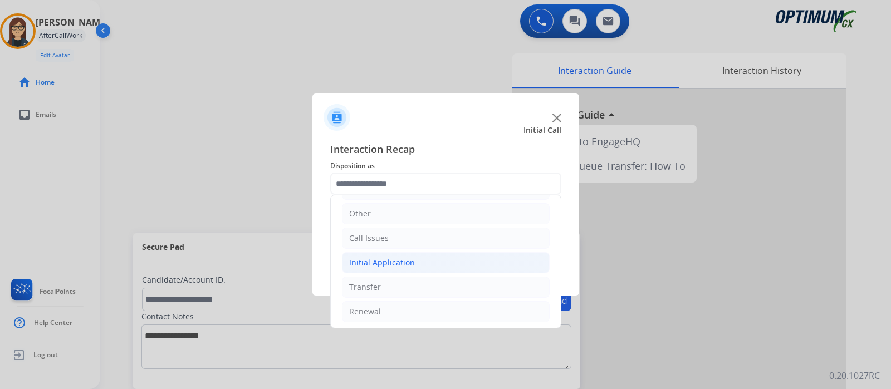
click at [417, 267] on li "Initial Application" at bounding box center [446, 262] width 208 height 21
click at [402, 304] on li "Appeals" at bounding box center [457, 311] width 186 height 21
type input "*******"
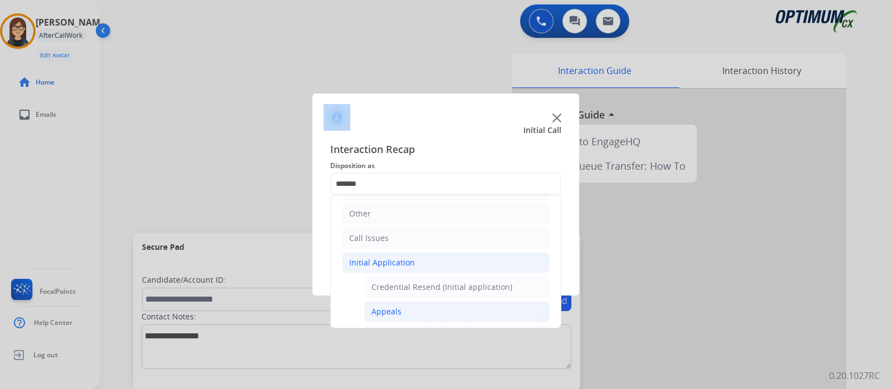
click at [402, 304] on div at bounding box center [445, 194] width 891 height 389
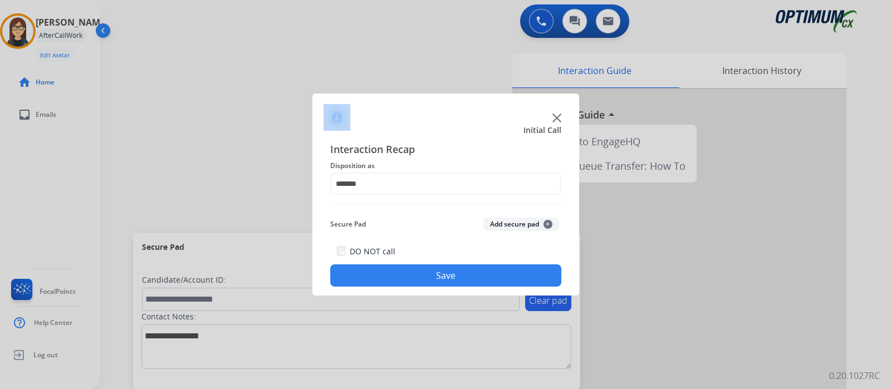
click at [427, 277] on button "Save" at bounding box center [445, 276] width 231 height 22
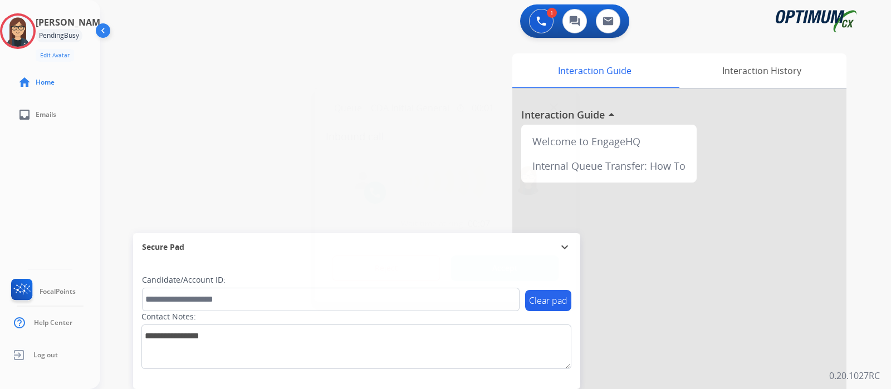
click at [507, 259] on button "Accept" at bounding box center [505, 269] width 108 height 26
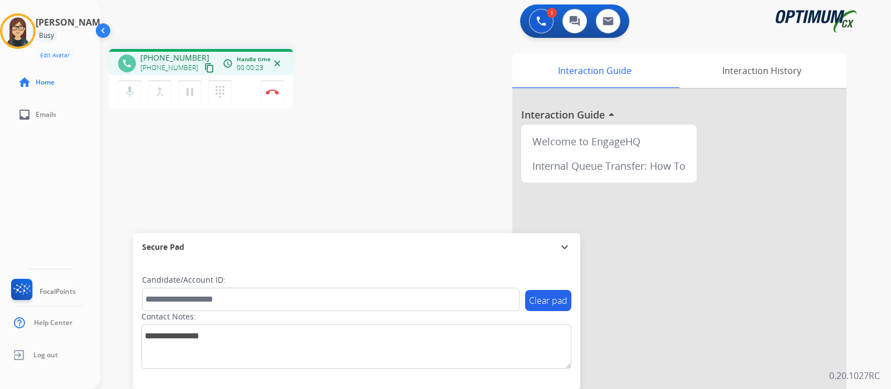
click at [204, 66] on mat-icon "content_copy" at bounding box center [209, 68] width 10 height 10
click at [267, 96] on button "Disconnect" at bounding box center [272, 91] width 23 height 23
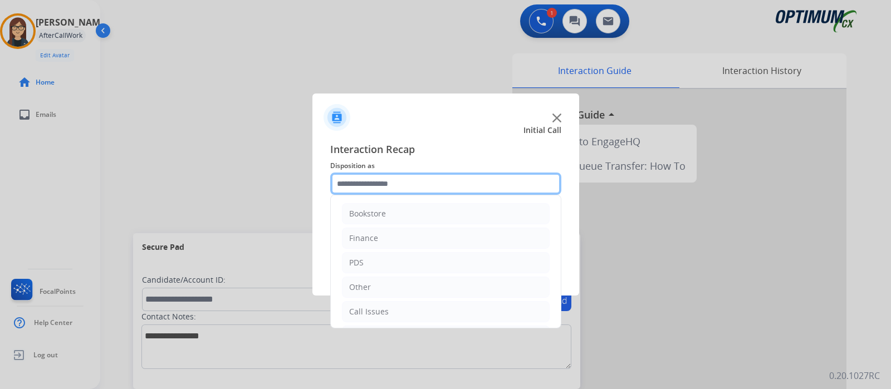
click at [387, 181] on input "text" at bounding box center [445, 184] width 231 height 22
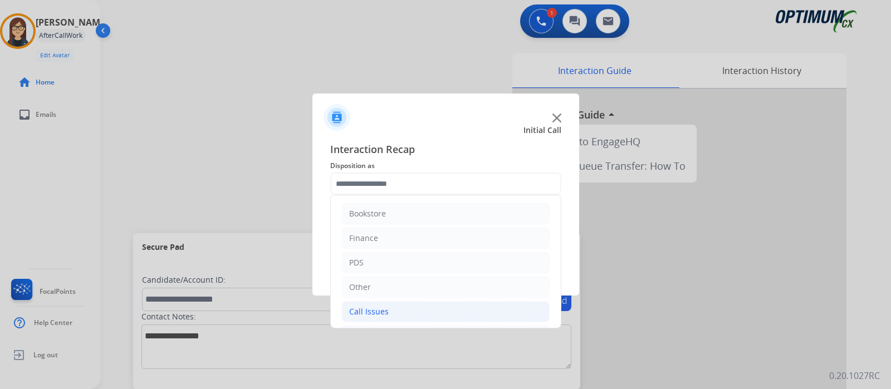
click at [398, 308] on li "Call Issues" at bounding box center [446, 311] width 208 height 21
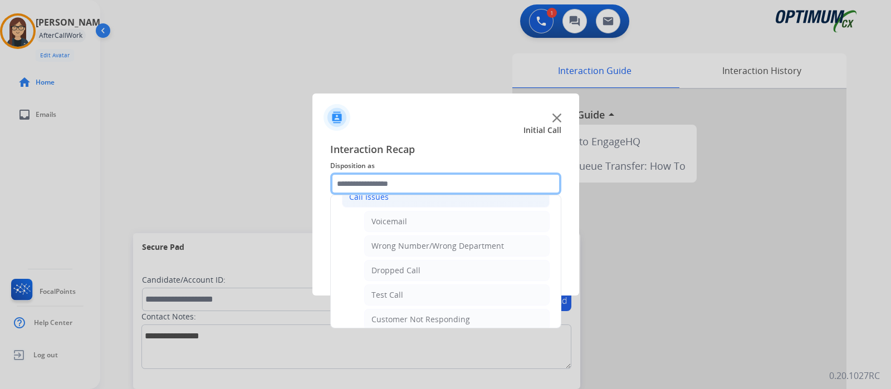
scroll to position [120, 0]
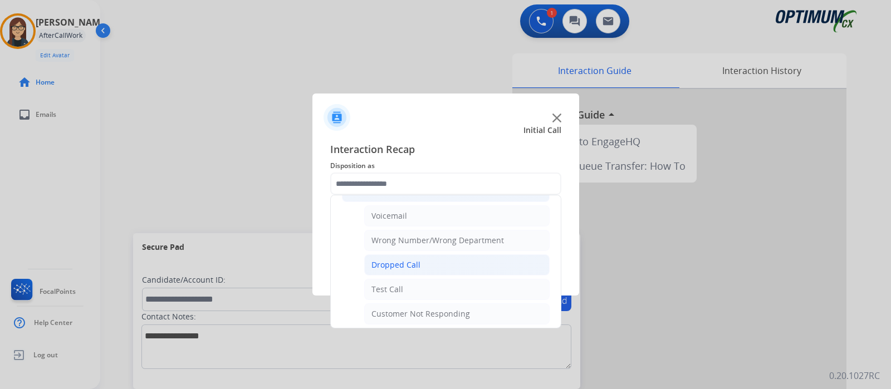
click at [437, 262] on li "Dropped Call" at bounding box center [457, 265] width 186 height 21
type input "**********"
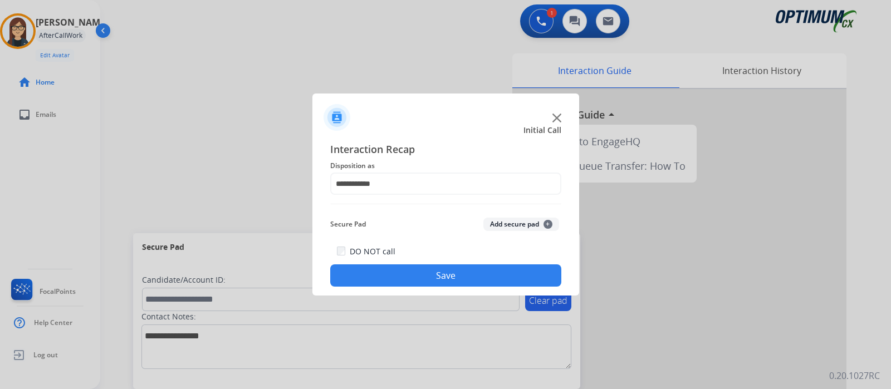
click at [435, 271] on button "Save" at bounding box center [445, 276] width 231 height 22
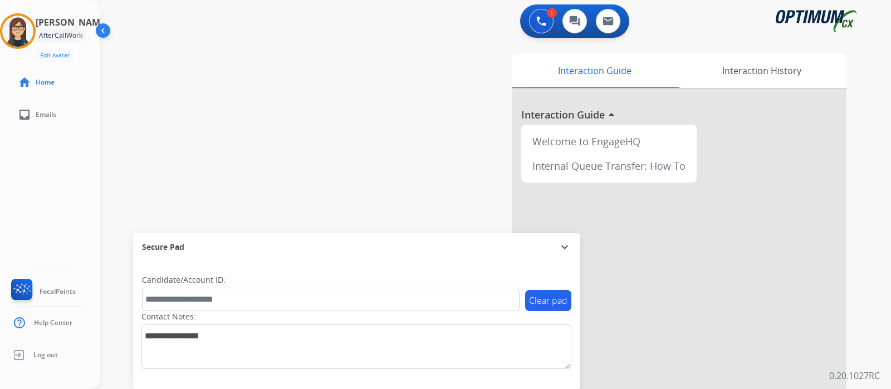
click at [294, 192] on div "swap_horiz Break voice bridge close_fullscreen Connect 3-Way Call merge_type Se…" at bounding box center [482, 272] width 764 height 465
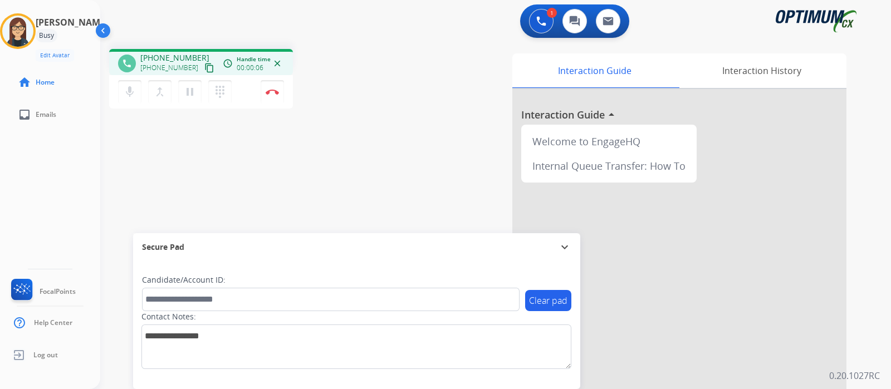
click at [204, 66] on mat-icon "content_copy" at bounding box center [209, 68] width 10 height 10
click at [204, 68] on mat-icon "content_copy" at bounding box center [209, 68] width 10 height 10
click at [133, 92] on mat-icon "mic" at bounding box center [129, 91] width 13 height 13
click at [128, 85] on mat-icon "mic_off" at bounding box center [129, 91] width 13 height 13
click at [128, 85] on mat-icon "mic" at bounding box center [129, 91] width 13 height 13
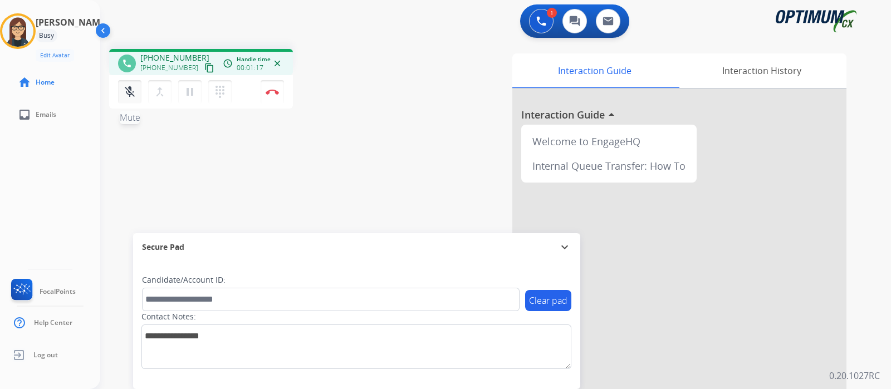
click at [129, 89] on mat-icon "mic_off" at bounding box center [129, 91] width 13 height 13
click at [129, 89] on mat-icon "mic" at bounding box center [129, 91] width 13 height 13
click at [128, 100] on button "mic_off Mute" at bounding box center [129, 91] width 23 height 23
click at [128, 100] on button "mic Mute" at bounding box center [129, 91] width 23 height 23
click at [140, 97] on button "mic_off Mute" at bounding box center [129, 91] width 23 height 23
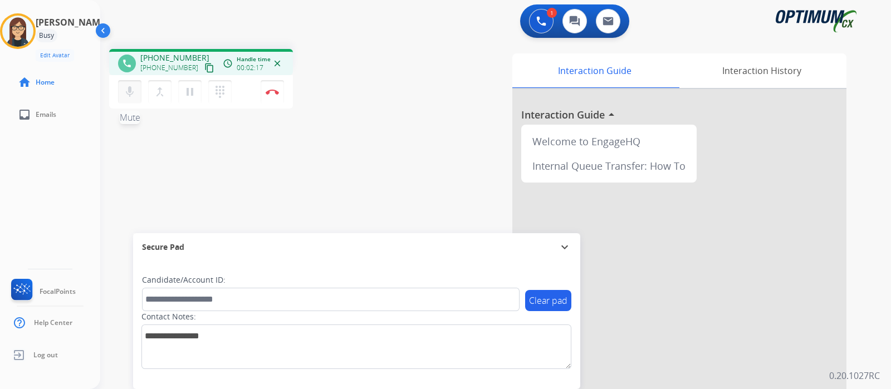
click at [136, 88] on button "mic Mute" at bounding box center [129, 91] width 23 height 23
click at [136, 88] on button "mic_off Mute" at bounding box center [129, 91] width 23 height 23
click at [136, 88] on button "mic Mute" at bounding box center [129, 91] width 23 height 23
click at [128, 93] on mat-icon "mic_off" at bounding box center [129, 91] width 13 height 13
click at [131, 85] on mat-icon "mic" at bounding box center [129, 91] width 13 height 13
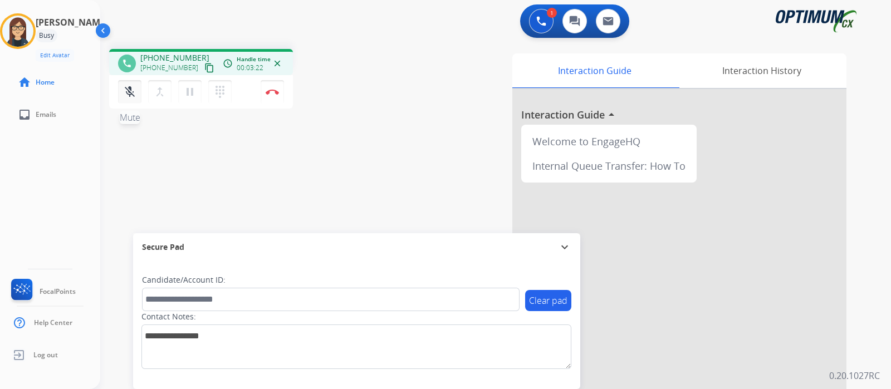
click at [131, 85] on mat-icon "mic_off" at bounding box center [129, 91] width 13 height 13
click at [285, 162] on div "phone [PHONE_NUMBER] [PHONE_NUMBER] content_copy access_time Call metrics Queue…" at bounding box center [482, 272] width 764 height 465
click at [132, 95] on mat-icon "mic" at bounding box center [129, 91] width 13 height 13
click at [129, 98] on mat-icon "mic_off" at bounding box center [129, 91] width 13 height 13
click at [128, 96] on mat-icon "mic" at bounding box center [129, 91] width 13 height 13
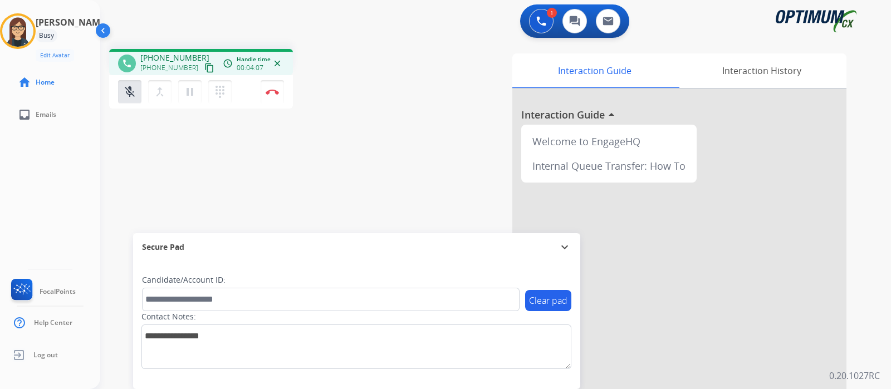
click at [154, 163] on div "phone [PHONE_NUMBER] [PHONE_NUMBER] content_copy access_time Call metrics Queue…" at bounding box center [482, 272] width 764 height 465
click at [131, 93] on mat-icon "mic_off" at bounding box center [129, 91] width 13 height 13
click at [131, 93] on mat-icon "mic" at bounding box center [129, 91] width 13 height 13
click at [131, 93] on mat-icon "mic_off" at bounding box center [129, 91] width 13 height 13
click at [131, 93] on mat-icon "mic" at bounding box center [129, 91] width 13 height 13
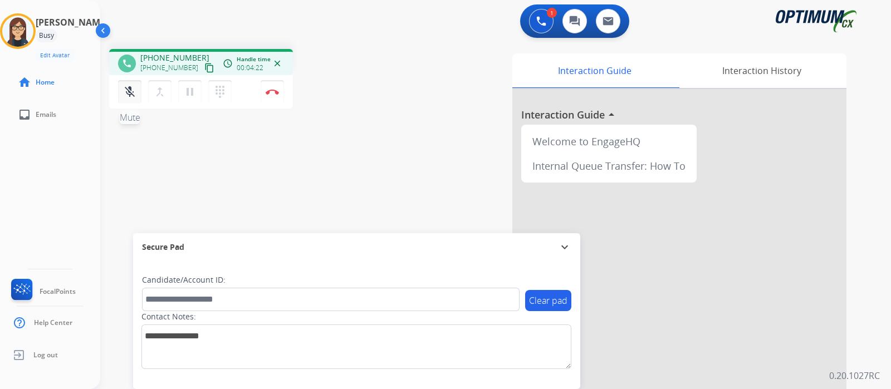
click at [131, 93] on mat-icon "mic_off" at bounding box center [129, 91] width 13 height 13
click at [276, 93] on img at bounding box center [272, 92] width 13 height 6
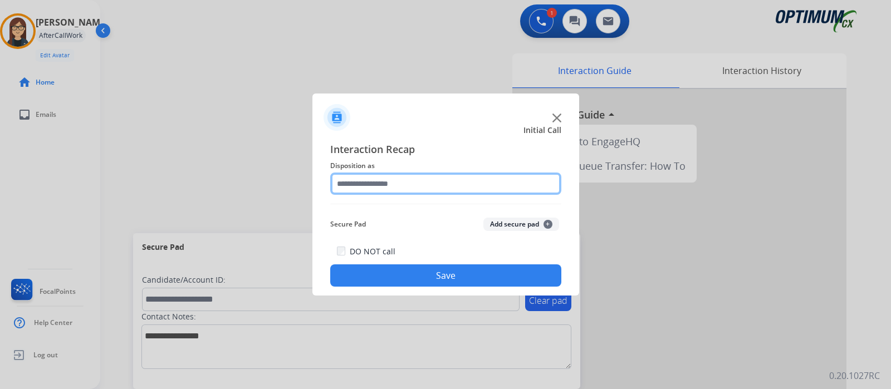
click at [381, 184] on input "text" at bounding box center [445, 184] width 231 height 22
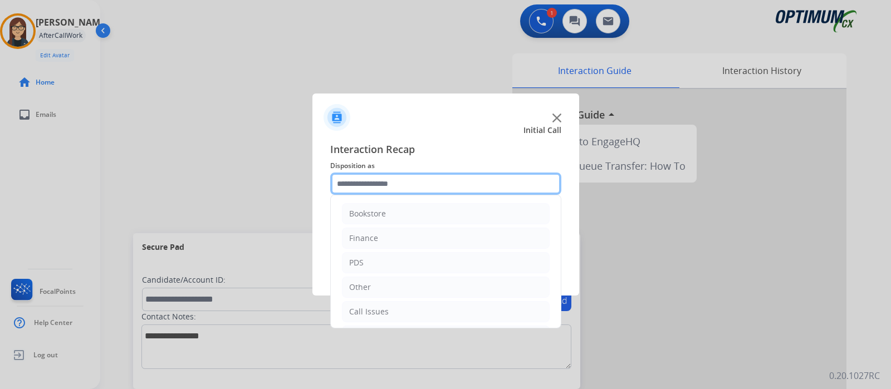
scroll to position [74, 0]
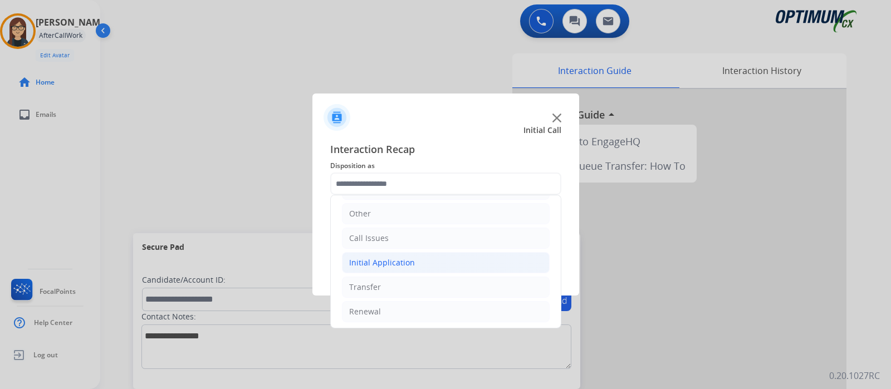
click at [367, 266] on div "Initial Application" at bounding box center [382, 262] width 66 height 11
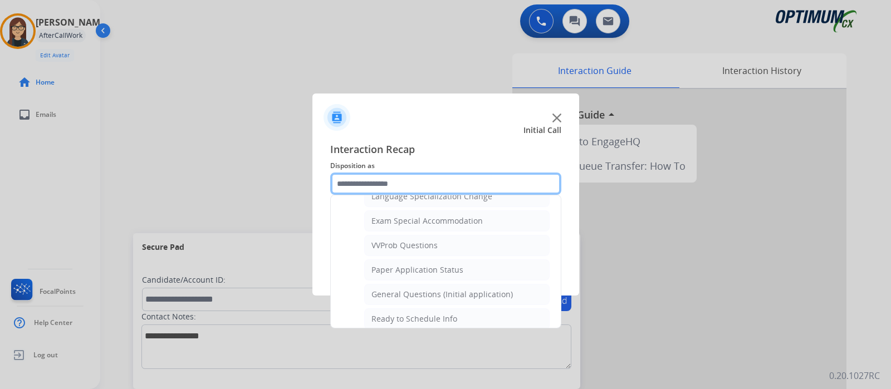
scroll to position [579, 0]
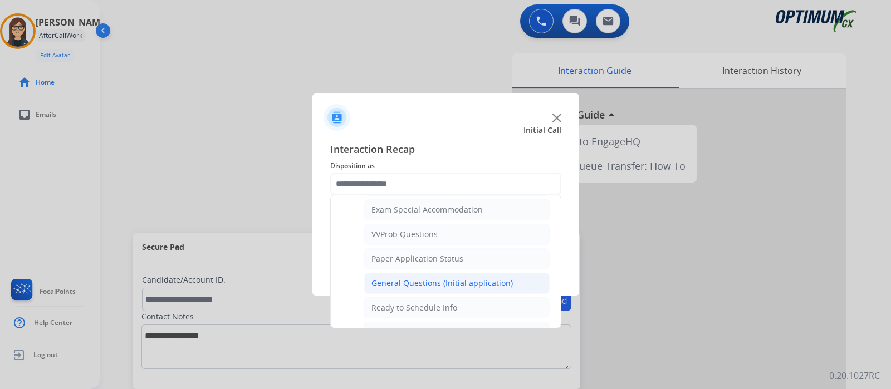
click at [455, 278] on div "General Questions (Initial application)" at bounding box center [443, 283] width 142 height 11
type input "**********"
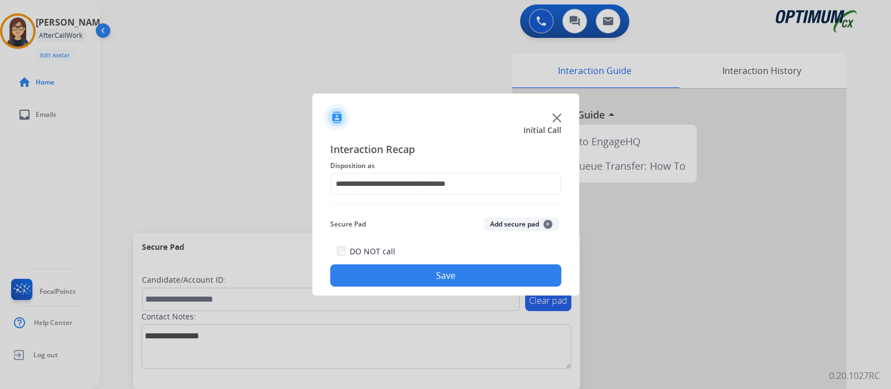
click at [455, 277] on button "Save" at bounding box center [445, 276] width 231 height 22
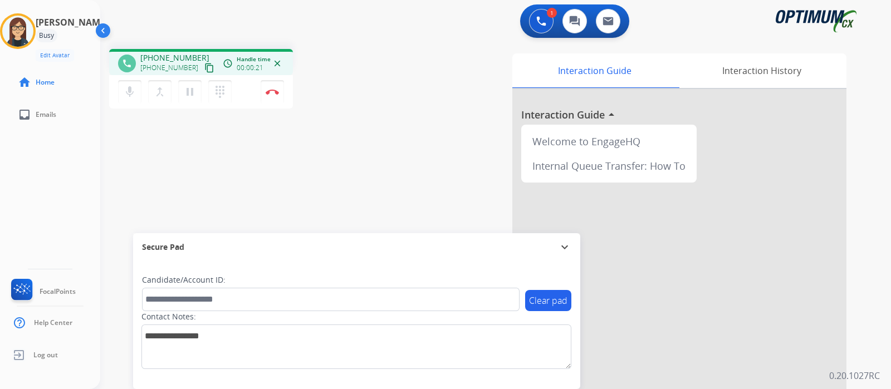
click at [204, 67] on mat-icon "content_copy" at bounding box center [209, 68] width 10 height 10
click at [275, 93] on img at bounding box center [272, 92] width 13 height 6
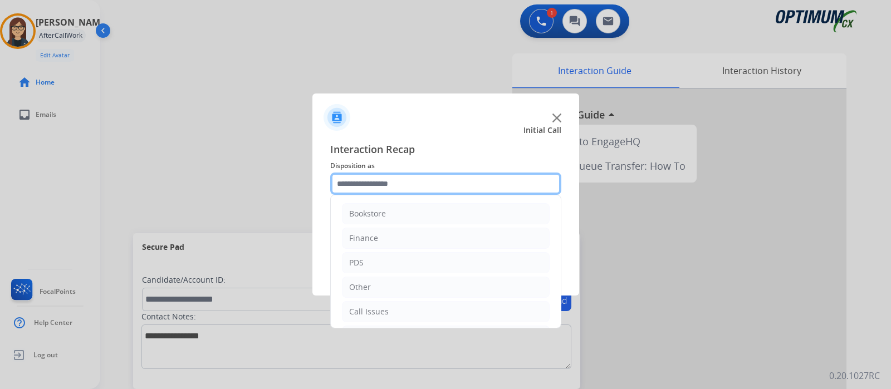
click at [370, 186] on input "text" at bounding box center [445, 184] width 231 height 22
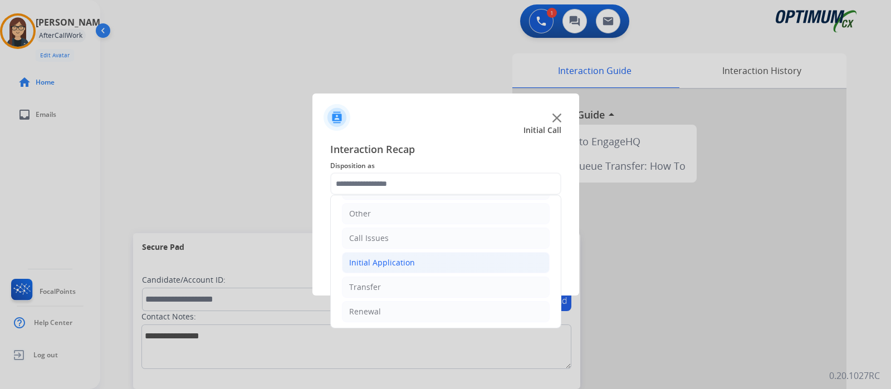
click at [411, 266] on div "Initial Application" at bounding box center [382, 262] width 66 height 11
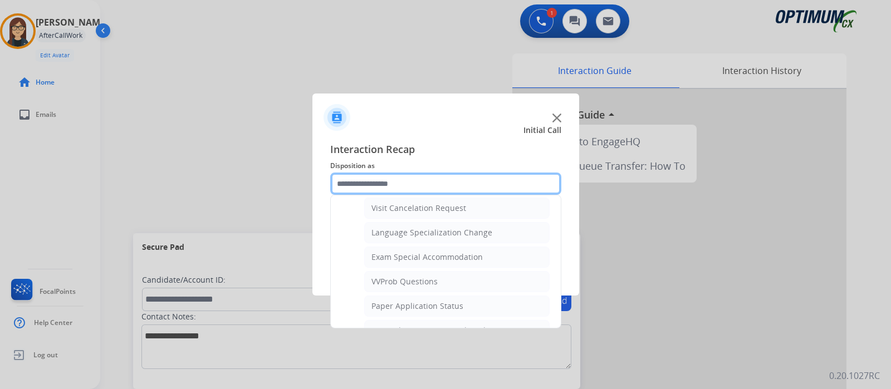
scroll to position [565, 0]
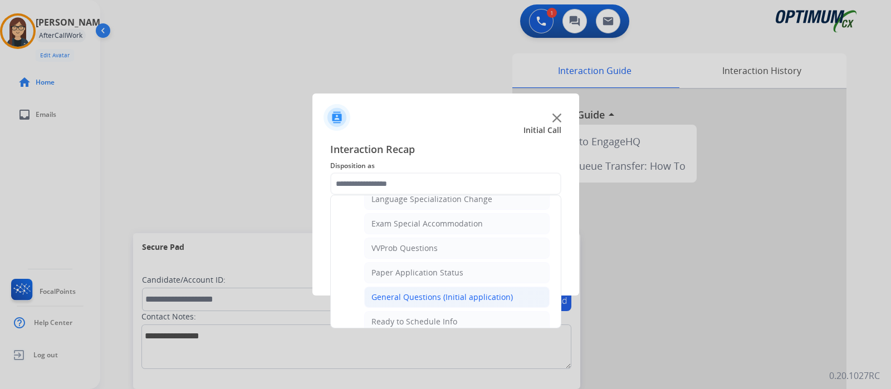
click at [501, 292] on div "General Questions (Initial application)" at bounding box center [443, 297] width 142 height 11
type input "**********"
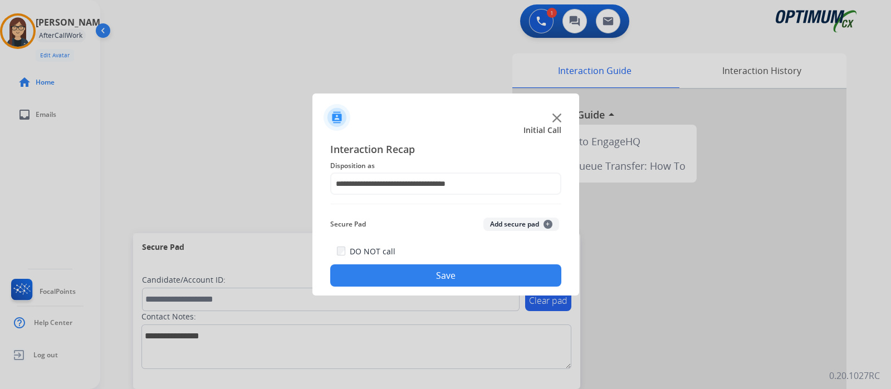
click at [475, 276] on button "Save" at bounding box center [445, 276] width 231 height 22
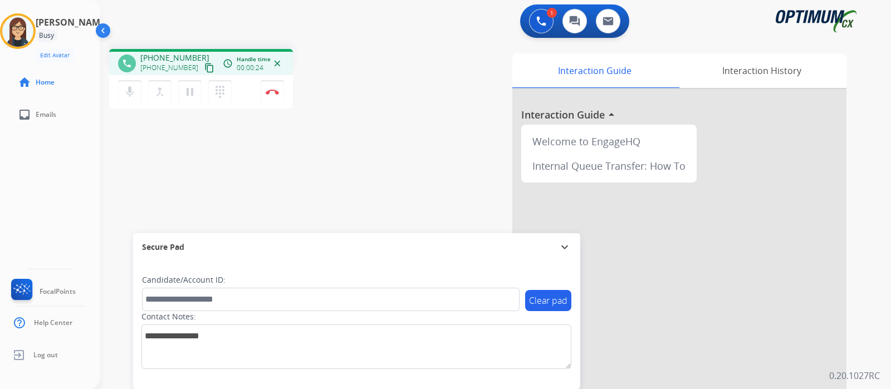
click at [204, 64] on mat-icon "content_copy" at bounding box center [209, 68] width 10 height 10
click at [204, 66] on mat-icon "content_copy" at bounding box center [209, 68] width 10 height 10
click at [134, 93] on mat-icon "mic" at bounding box center [129, 91] width 13 height 13
click at [136, 96] on button "mic_off Mute" at bounding box center [129, 91] width 23 height 23
click at [136, 96] on button "mic Mute" at bounding box center [129, 91] width 23 height 23
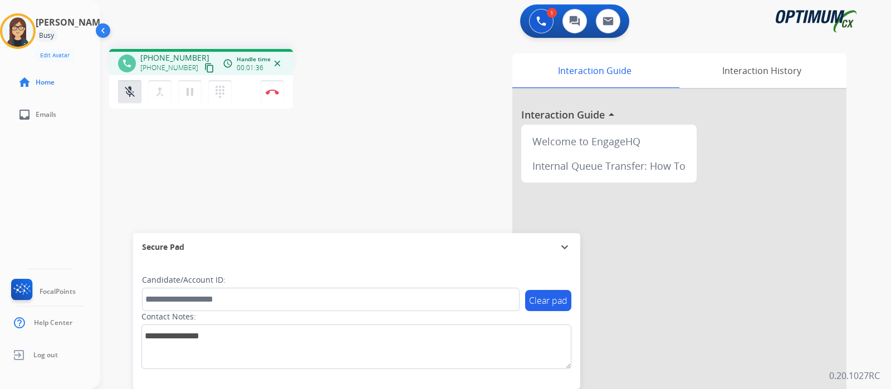
click at [139, 104] on div "mic_off Mute merge_type Bridge pause Hold dialpad Dialpad Disconnect" at bounding box center [201, 91] width 184 height 33
click at [123, 89] on mat-icon "mic_off" at bounding box center [129, 91] width 13 height 13
click at [123, 89] on mat-icon "mic" at bounding box center [129, 91] width 13 height 13
click at [135, 97] on mat-icon "mic_off" at bounding box center [129, 91] width 13 height 13
click at [134, 97] on mat-icon "mic" at bounding box center [129, 91] width 13 height 13
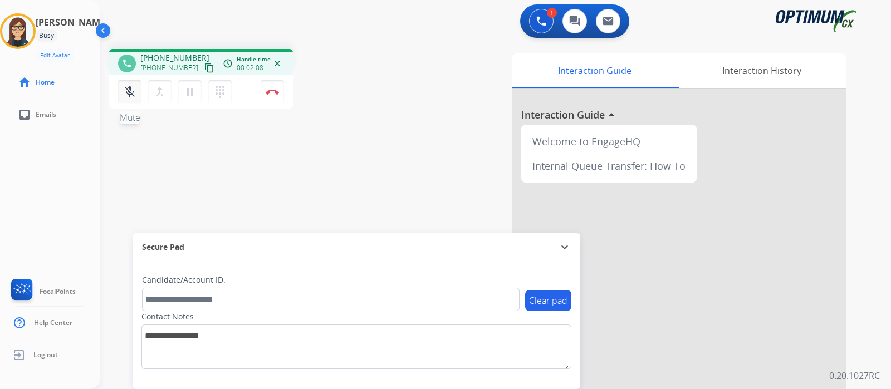
click at [134, 97] on mat-icon "mic_off" at bounding box center [129, 91] width 13 height 13
click at [128, 91] on mat-icon "mic" at bounding box center [129, 91] width 13 height 13
click at [295, 169] on div "phone [PHONE_NUMBER] [PHONE_NUMBER] content_copy access_time Call metrics Queue…" at bounding box center [482, 272] width 764 height 465
click at [120, 90] on button "mic_off Mute" at bounding box center [129, 91] width 23 height 23
click at [120, 90] on button "mic Mute" at bounding box center [129, 91] width 23 height 23
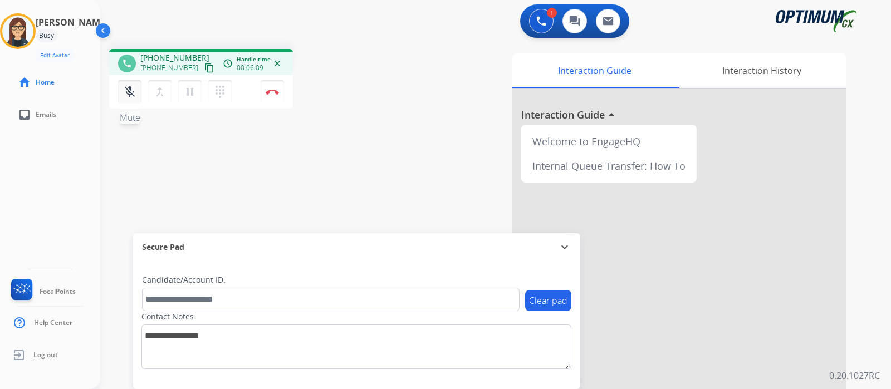
click at [134, 87] on mat-icon "mic_off" at bounding box center [129, 91] width 13 height 13
click at [134, 89] on mat-icon "mic" at bounding box center [129, 91] width 13 height 13
click at [134, 89] on mat-icon "mic_off" at bounding box center [129, 91] width 13 height 13
click at [134, 89] on mat-icon "mic" at bounding box center [129, 91] width 13 height 13
click at [132, 96] on mat-icon "mic_off" at bounding box center [129, 91] width 13 height 13
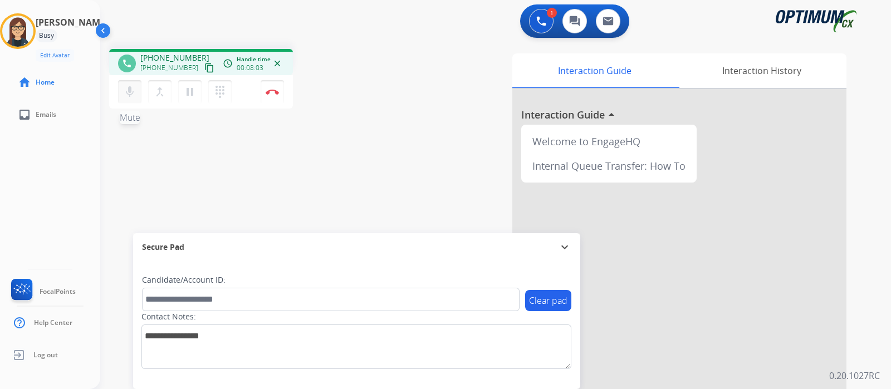
click at [132, 96] on mat-icon "mic" at bounding box center [129, 91] width 13 height 13
click at [353, 193] on div "phone [PHONE_NUMBER] [PHONE_NUMBER] content_copy access_time Call metrics Queue…" at bounding box center [482, 272] width 764 height 465
click at [133, 89] on mat-icon "mic_off" at bounding box center [129, 91] width 13 height 13
click at [131, 95] on mat-icon "mic" at bounding box center [129, 91] width 13 height 13
click at [119, 91] on button "mic_off Mute" at bounding box center [129, 91] width 23 height 23
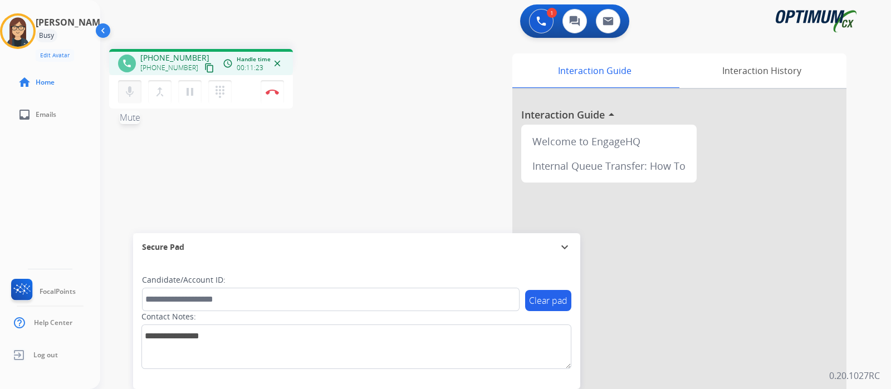
click at [134, 93] on mat-icon "mic" at bounding box center [129, 91] width 13 height 13
click at [130, 98] on mat-icon "mic_off" at bounding box center [129, 91] width 13 height 13
click at [130, 98] on mat-icon "mic" at bounding box center [129, 91] width 13 height 13
click at [130, 98] on mat-icon "mic_off" at bounding box center [129, 91] width 13 height 13
click at [130, 98] on mat-icon "mic" at bounding box center [129, 91] width 13 height 13
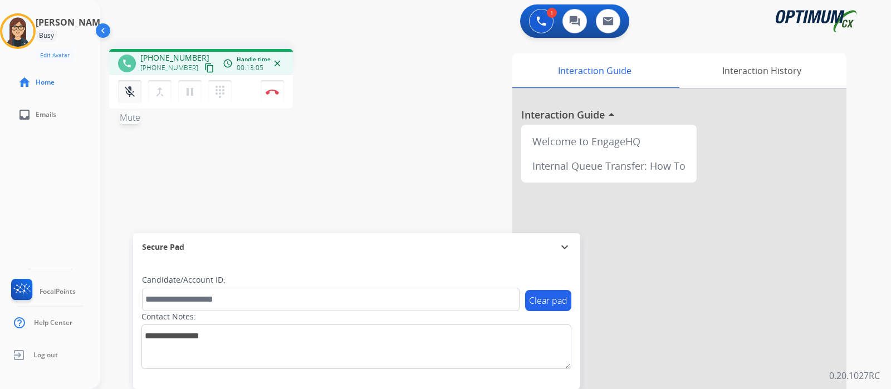
click at [134, 100] on button "mic_off Mute" at bounding box center [129, 91] width 23 height 23
click at [134, 100] on button "mic Mute" at bounding box center [129, 91] width 23 height 23
click at [132, 94] on mat-icon "mic_off" at bounding box center [129, 91] width 13 height 13
click at [134, 109] on div "phone [PHONE_NUMBER] [PHONE_NUMBER] content_copy access_time Call metrics Queue…" at bounding box center [201, 80] width 184 height 63
click at [134, 90] on mat-icon "mic" at bounding box center [129, 91] width 13 height 13
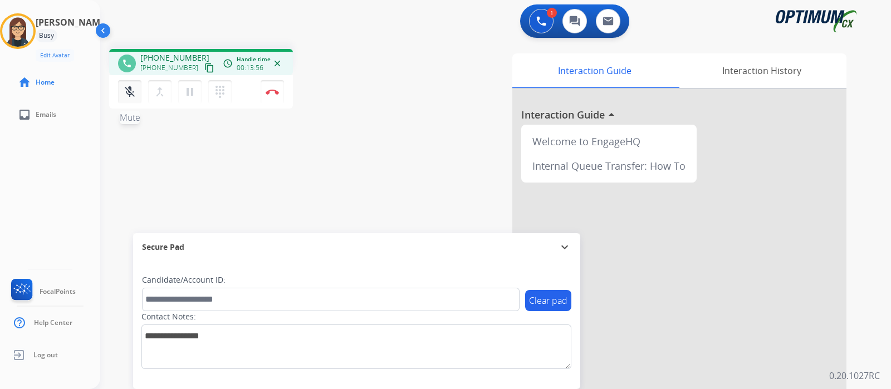
click at [126, 89] on mat-icon "mic_off" at bounding box center [129, 91] width 13 height 13
click at [272, 95] on button "Disconnect" at bounding box center [272, 91] width 23 height 23
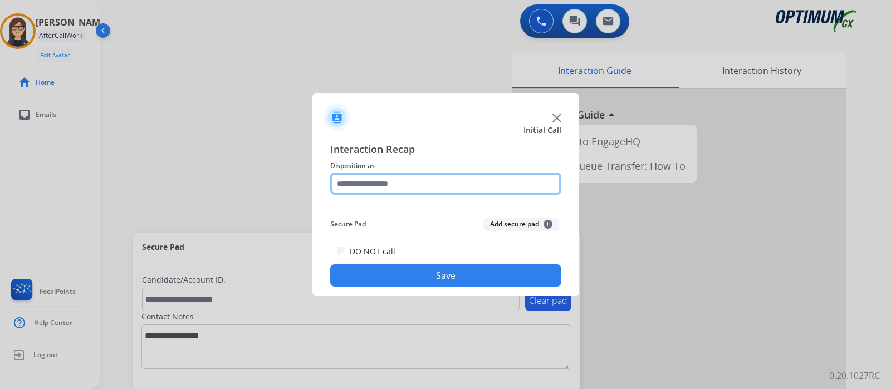
click at [396, 180] on input "text" at bounding box center [445, 184] width 231 height 22
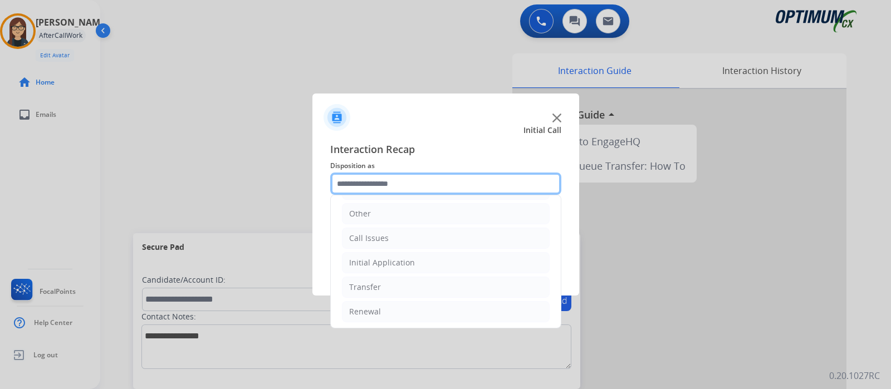
scroll to position [0, 0]
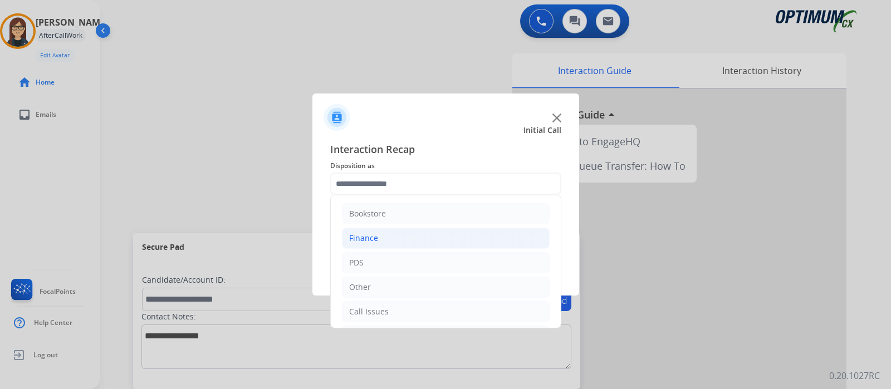
click at [373, 235] on div "Finance" at bounding box center [363, 238] width 29 height 11
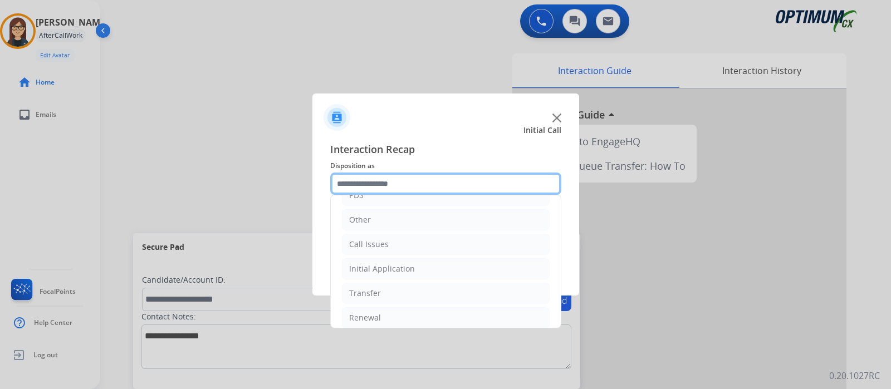
scroll to position [74, 0]
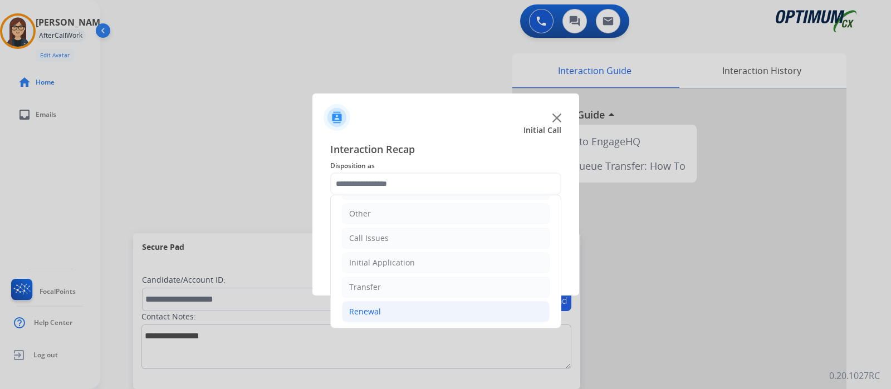
click at [355, 306] on div "Renewal" at bounding box center [365, 311] width 32 height 11
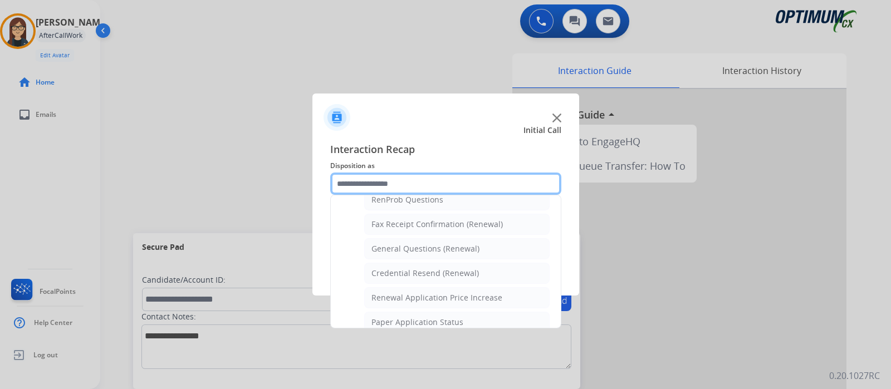
scroll to position [279, 0]
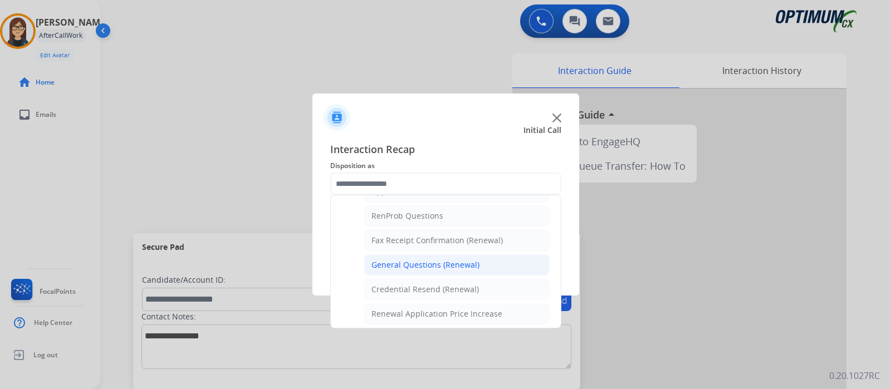
click at [496, 261] on li "General Questions (Renewal)" at bounding box center [457, 265] width 186 height 21
type input "**********"
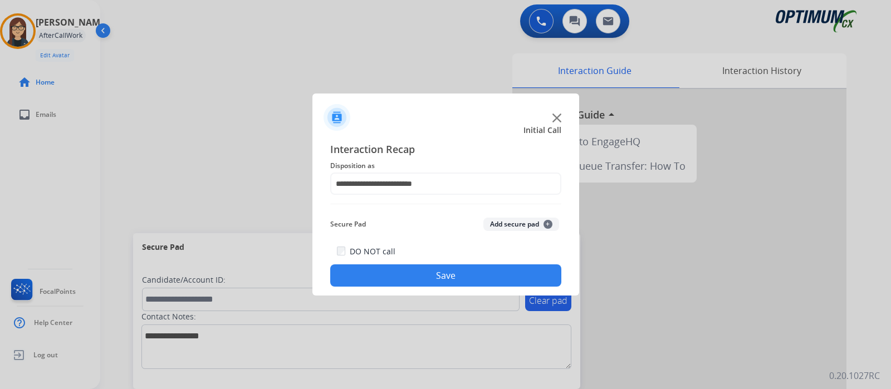
click at [477, 266] on button "Save" at bounding box center [445, 276] width 231 height 22
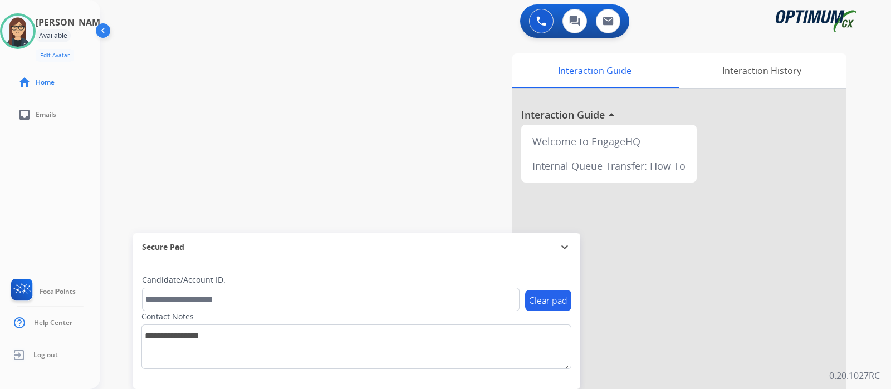
click at [289, 95] on div "swap_horiz Break voice bridge close_fullscreen Connect 3-Way Call merge_type Se…" at bounding box center [482, 272] width 764 height 465
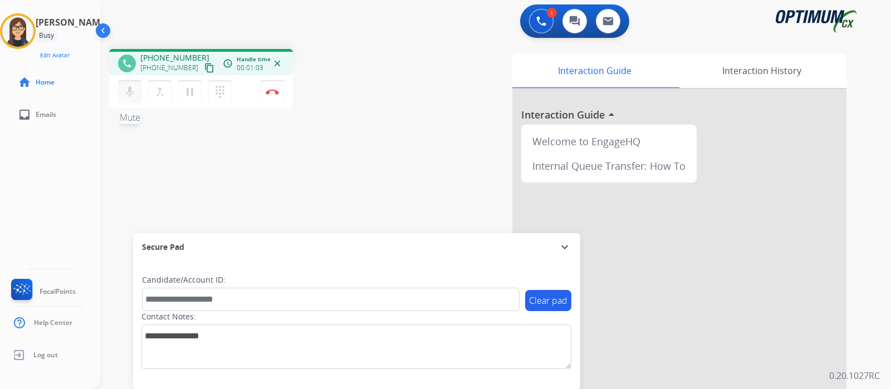
click at [127, 92] on mat-icon "mic" at bounding box center [129, 91] width 13 height 13
click at [204, 65] on mat-icon "content_copy" at bounding box center [209, 68] width 10 height 10
click at [132, 96] on mat-icon "mic_off" at bounding box center [129, 91] width 13 height 13
click at [204, 67] on mat-icon "content_copy" at bounding box center [209, 68] width 10 height 10
click at [133, 90] on mat-icon "mic" at bounding box center [129, 91] width 13 height 13
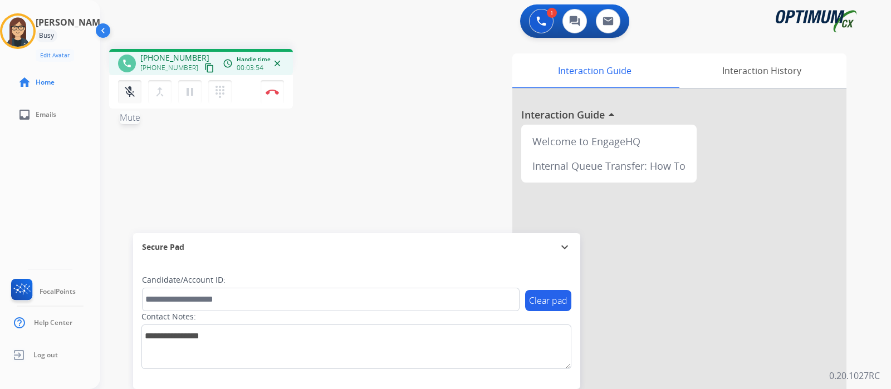
click at [134, 93] on button "mic_off Mute" at bounding box center [129, 91] width 23 height 23
click at [134, 93] on mat-icon "mic" at bounding box center [129, 91] width 13 height 13
click at [131, 97] on mat-icon "mic_off" at bounding box center [129, 91] width 13 height 13
click at [131, 97] on mat-icon "mic" at bounding box center [129, 91] width 13 height 13
click at [131, 97] on mat-icon "mic_off" at bounding box center [129, 91] width 13 height 13
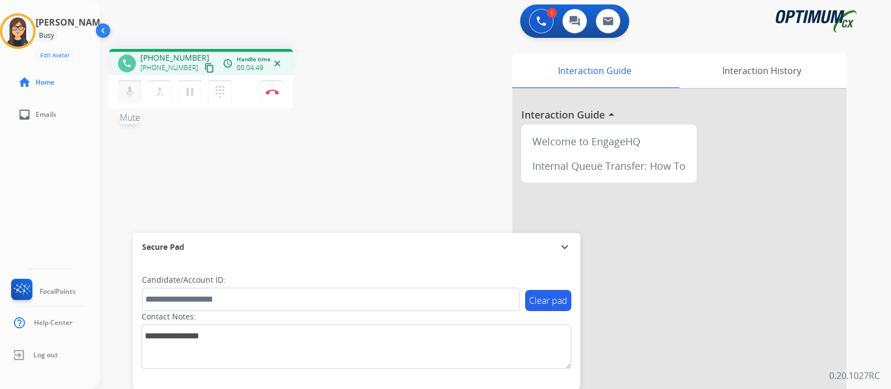
click at [131, 97] on mat-icon "mic" at bounding box center [129, 91] width 13 height 13
click at [131, 97] on mat-icon "mic_off" at bounding box center [129, 91] width 13 height 13
click at [131, 97] on mat-icon "mic" at bounding box center [129, 91] width 13 height 13
click at [131, 97] on mat-icon "mic_off" at bounding box center [129, 91] width 13 height 13
click at [131, 97] on mat-icon "mic" at bounding box center [129, 91] width 13 height 13
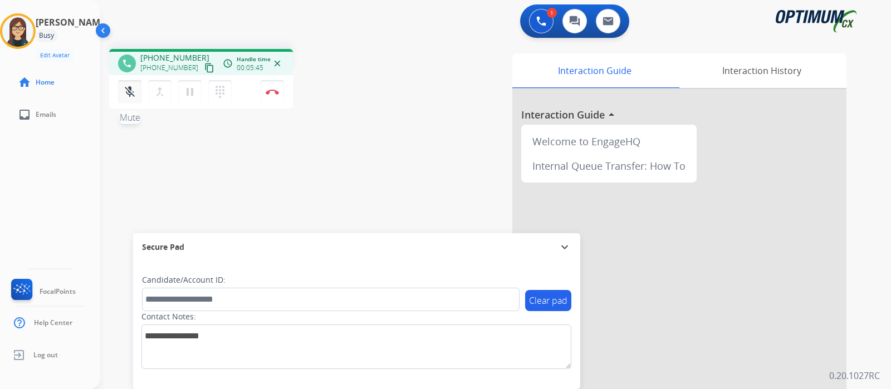
click at [128, 101] on button "mic_off Mute" at bounding box center [129, 91] width 23 height 23
click at [275, 95] on button "Disconnect" at bounding box center [272, 91] width 23 height 23
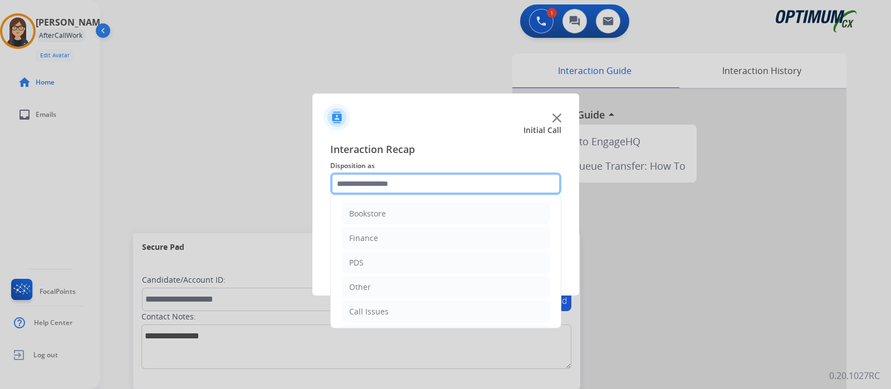
click at [452, 184] on input "text" at bounding box center [445, 184] width 231 height 22
click at [424, 187] on input "text" at bounding box center [445, 184] width 231 height 22
type input "*"
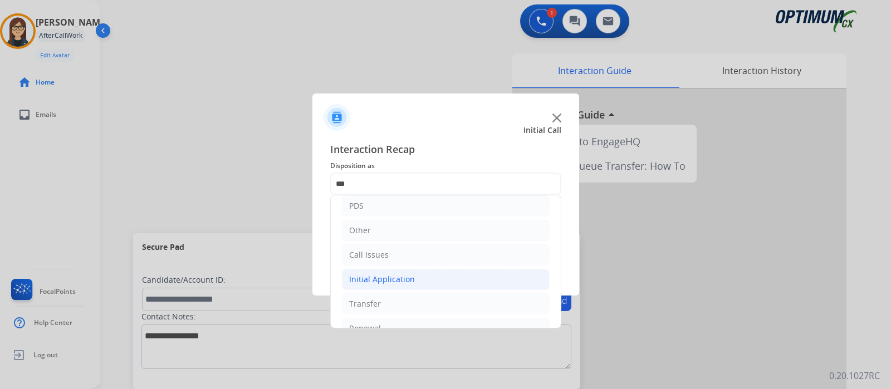
click at [429, 281] on li "Initial Application" at bounding box center [446, 279] width 208 height 21
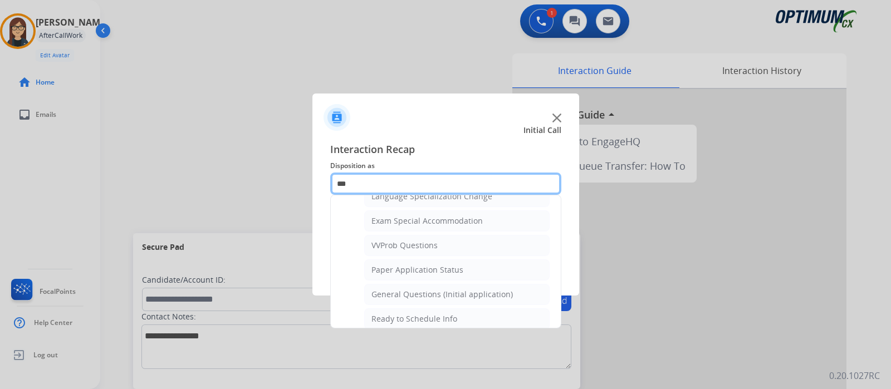
scroll to position [570, 0]
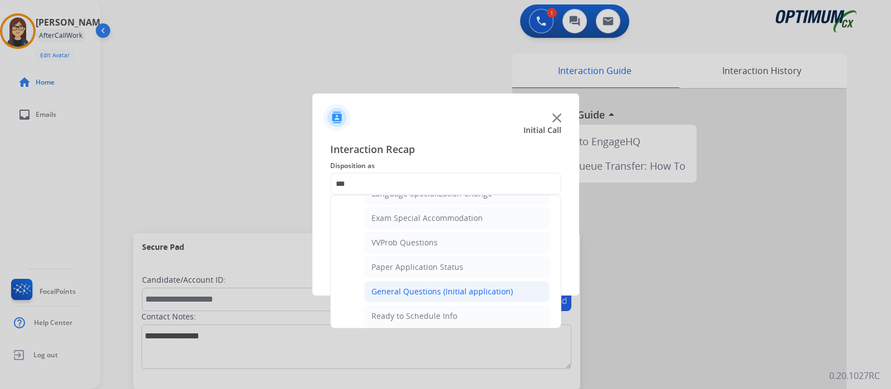
click at [452, 287] on div "General Questions (Initial application)" at bounding box center [443, 291] width 142 height 11
type input "**********"
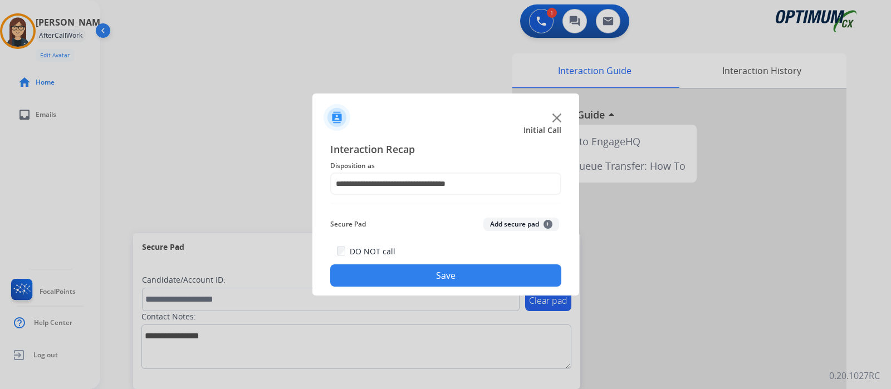
click at [441, 279] on button "Save" at bounding box center [445, 276] width 231 height 22
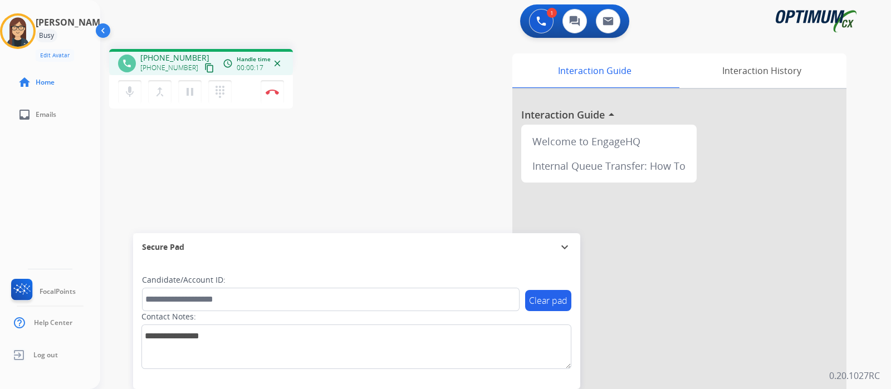
click at [204, 66] on mat-icon "content_copy" at bounding box center [209, 68] width 10 height 10
click at [131, 83] on button "mic Mute" at bounding box center [129, 91] width 23 height 23
click at [124, 97] on mat-icon "mic_off" at bounding box center [129, 91] width 13 height 13
click at [135, 94] on mat-icon "mic" at bounding box center [129, 91] width 13 height 13
click at [135, 94] on mat-icon "mic_off" at bounding box center [129, 91] width 13 height 13
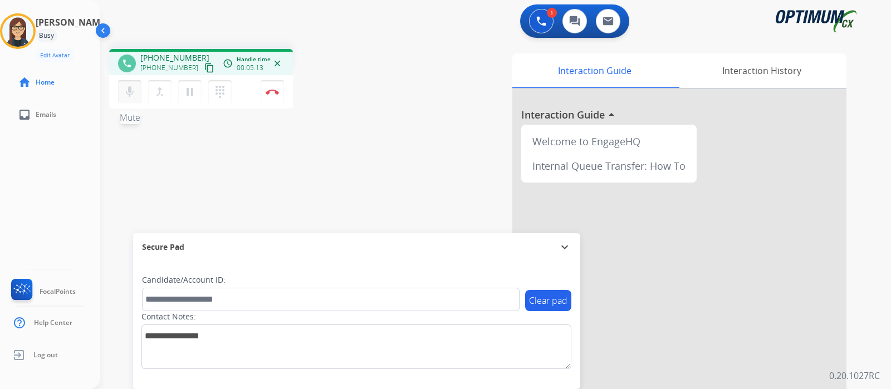
click at [135, 94] on mat-icon "mic" at bounding box center [129, 91] width 13 height 13
click at [135, 94] on mat-icon "mic_off" at bounding box center [129, 91] width 13 height 13
click at [131, 94] on mat-icon "mic" at bounding box center [129, 91] width 13 height 13
click at [136, 89] on button "mic_off Mute" at bounding box center [129, 91] width 23 height 23
click at [130, 93] on mat-icon "mic" at bounding box center [129, 91] width 13 height 13
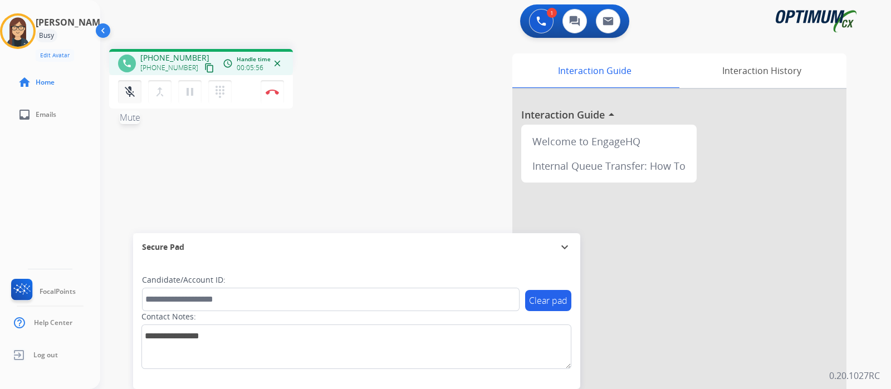
click at [130, 93] on mat-icon "mic_off" at bounding box center [129, 91] width 13 height 13
click at [130, 93] on mat-icon "mic" at bounding box center [129, 91] width 13 height 13
click at [130, 93] on mat-icon "mic_off" at bounding box center [129, 91] width 13 height 13
click at [131, 94] on mat-icon "mic" at bounding box center [129, 91] width 13 height 13
click at [128, 85] on mat-icon "mic_off" at bounding box center [129, 91] width 13 height 13
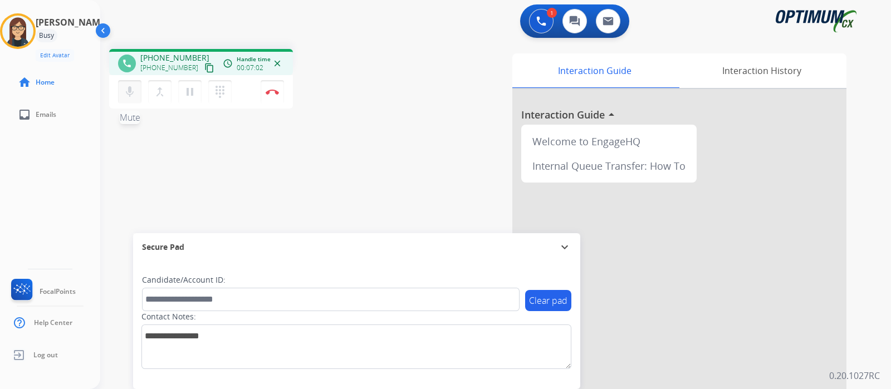
click at [128, 88] on mat-icon "mic" at bounding box center [129, 91] width 13 height 13
click at [120, 99] on button "mic_off Mute" at bounding box center [129, 91] width 23 height 23
click at [130, 99] on button "mic Mute" at bounding box center [129, 91] width 23 height 23
click at [130, 89] on mat-icon "mic_off" at bounding box center [129, 91] width 13 height 13
click at [130, 89] on mat-icon "mic" at bounding box center [129, 91] width 13 height 13
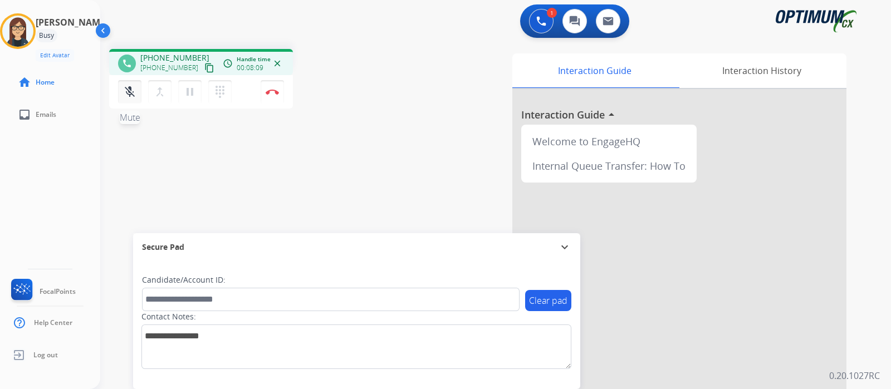
click at [133, 94] on mat-icon "mic_off" at bounding box center [129, 91] width 13 height 13
click at [133, 94] on mat-icon "mic" at bounding box center [129, 91] width 13 height 13
click at [133, 94] on mat-icon "mic_off" at bounding box center [129, 91] width 13 height 13
click at [133, 94] on mat-icon "mic" at bounding box center [129, 91] width 13 height 13
click at [129, 96] on mat-icon "mic_off" at bounding box center [129, 91] width 13 height 13
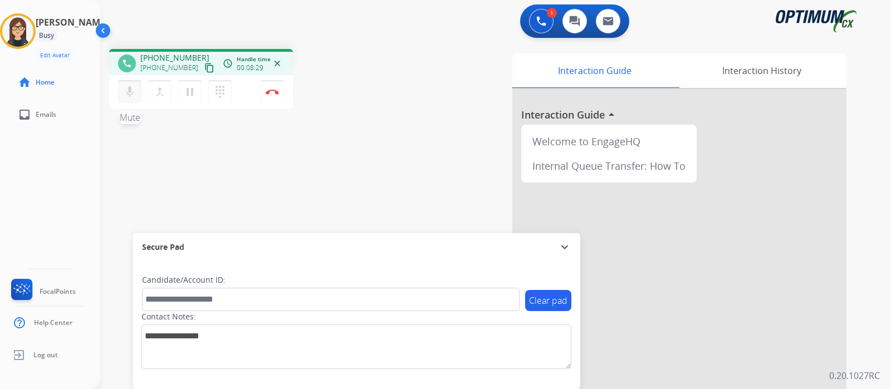
click at [129, 96] on mat-icon "mic" at bounding box center [129, 91] width 13 height 13
click at [129, 96] on mat-icon "mic_off" at bounding box center [129, 91] width 13 height 13
click at [129, 96] on mat-icon "mic" at bounding box center [129, 91] width 13 height 13
click at [132, 90] on mat-icon "mic_off" at bounding box center [129, 91] width 13 height 13
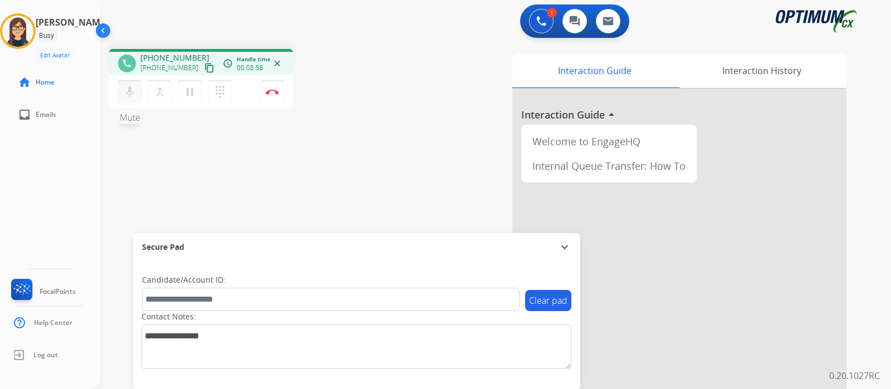
click at [132, 90] on mat-icon "mic" at bounding box center [129, 91] width 13 height 13
click at [134, 98] on mat-icon "mic_off" at bounding box center [129, 91] width 13 height 13
click at [134, 98] on mat-icon "mic" at bounding box center [129, 91] width 13 height 13
click at [120, 89] on button "mic_off Mute" at bounding box center [129, 91] width 23 height 23
click at [120, 89] on button "mic Mute" at bounding box center [129, 91] width 23 height 23
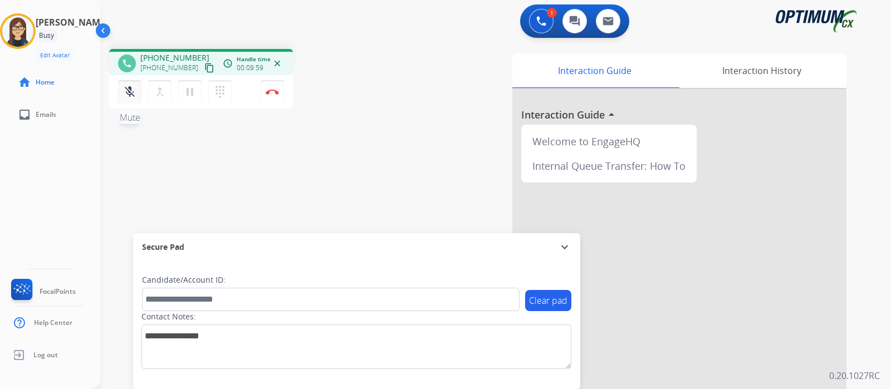
click at [128, 100] on button "mic_off Mute" at bounding box center [129, 91] width 23 height 23
click at [128, 100] on button "mic Mute" at bounding box center [129, 91] width 23 height 23
click at [134, 95] on mat-icon "mic_off" at bounding box center [129, 91] width 13 height 13
click at [123, 92] on button "mic Mute" at bounding box center [129, 91] width 23 height 23
click at [123, 92] on button "mic_off Mute" at bounding box center [129, 91] width 23 height 23
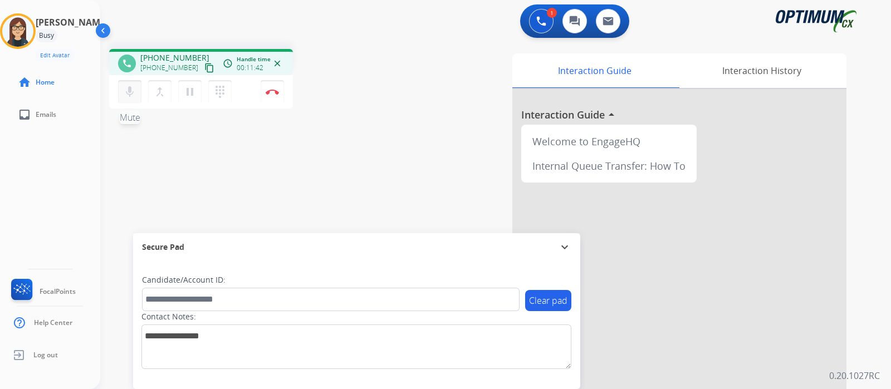
click at [123, 92] on button "mic Mute" at bounding box center [129, 91] width 23 height 23
click at [123, 92] on button "mic_off Mute" at bounding box center [129, 91] width 23 height 23
click at [123, 92] on button "mic Mute" at bounding box center [129, 91] width 23 height 23
click at [133, 93] on mat-icon "mic_off" at bounding box center [129, 91] width 13 height 13
click at [385, 154] on div "phone [PHONE_NUMBER] [PHONE_NUMBER] content_copy access_time Call metrics Queue…" at bounding box center [482, 272] width 764 height 465
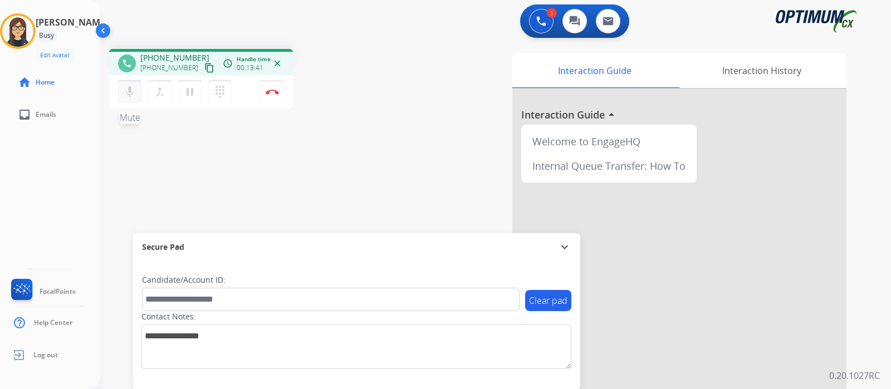
click at [139, 91] on button "mic Mute" at bounding box center [129, 91] width 23 height 23
click at [139, 91] on button "mic_off Mute" at bounding box center [129, 91] width 23 height 23
click at [139, 91] on button "mic Mute" at bounding box center [129, 91] width 23 height 23
click at [126, 93] on mat-icon "mic_off" at bounding box center [129, 91] width 13 height 13
click at [126, 93] on mat-icon "mic" at bounding box center [129, 91] width 13 height 13
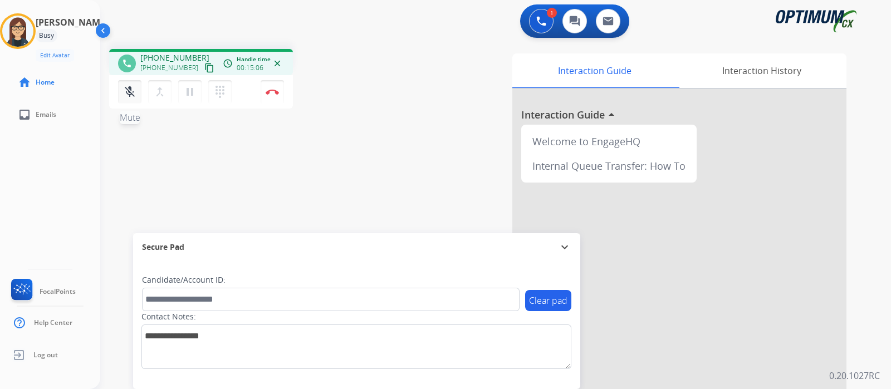
click at [129, 98] on mat-icon "mic_off" at bounding box center [129, 91] width 13 height 13
click at [125, 90] on mat-icon "mic" at bounding box center [129, 91] width 13 height 13
click at [125, 91] on mat-icon "mic_off" at bounding box center [129, 91] width 13 height 13
click at [125, 91] on mat-icon "mic" at bounding box center [129, 91] width 13 height 13
click at [124, 91] on mat-icon "mic_off" at bounding box center [129, 91] width 13 height 13
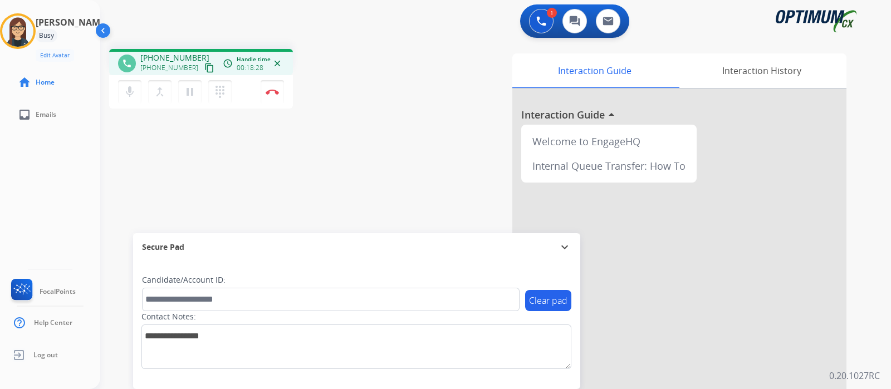
click at [348, 177] on div "phone [PHONE_NUMBER] [PHONE_NUMBER] content_copy access_time Call metrics Queue…" at bounding box center [482, 272] width 764 height 465
click at [272, 95] on button "Disconnect" at bounding box center [272, 91] width 23 height 23
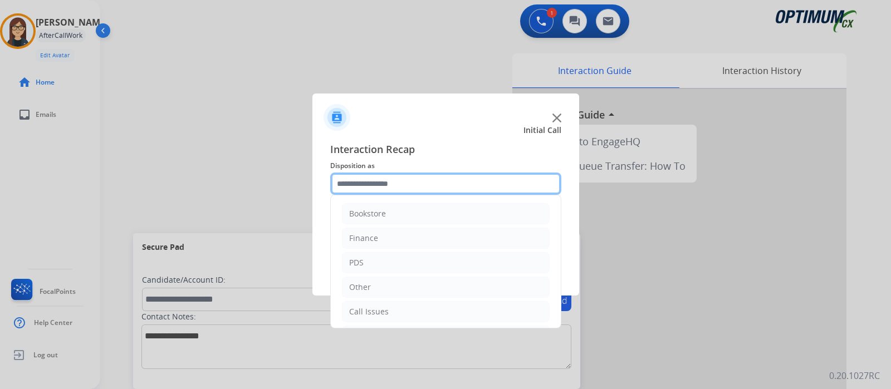
click at [387, 180] on input "text" at bounding box center [445, 184] width 231 height 22
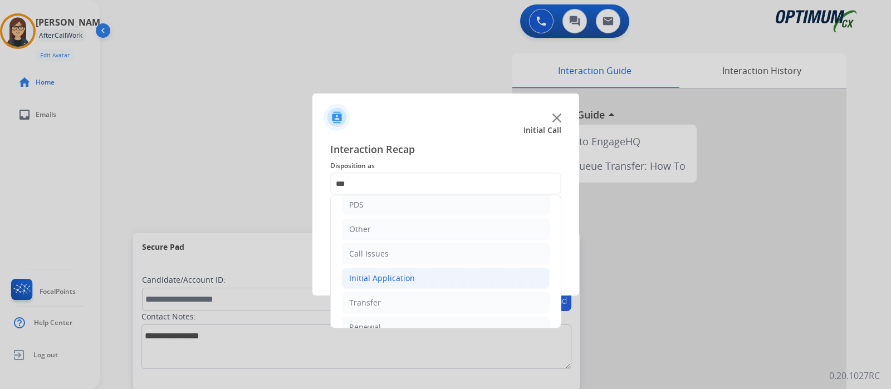
click at [501, 275] on li "Initial Application" at bounding box center [446, 278] width 208 height 21
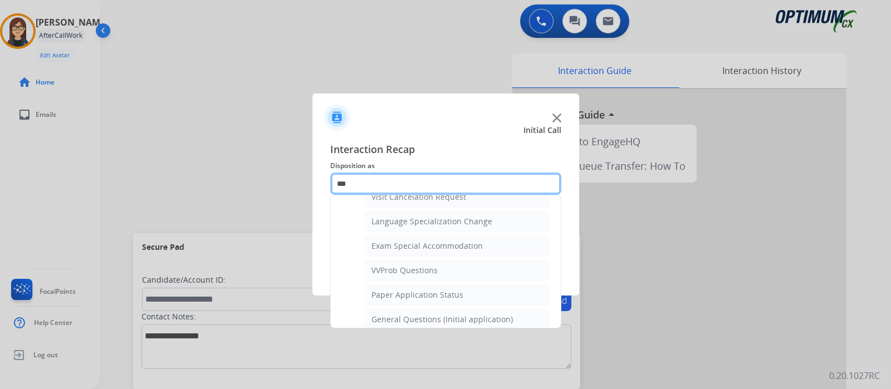
scroll to position [551, 0]
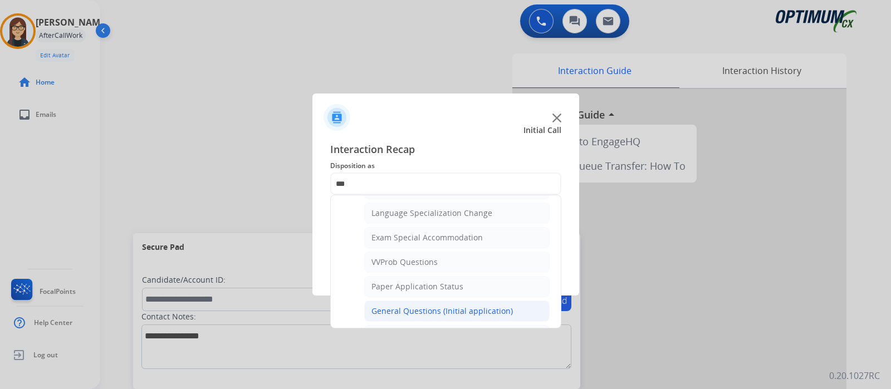
click at [486, 301] on li "General Questions (Initial application)" at bounding box center [457, 311] width 186 height 21
type input "**********"
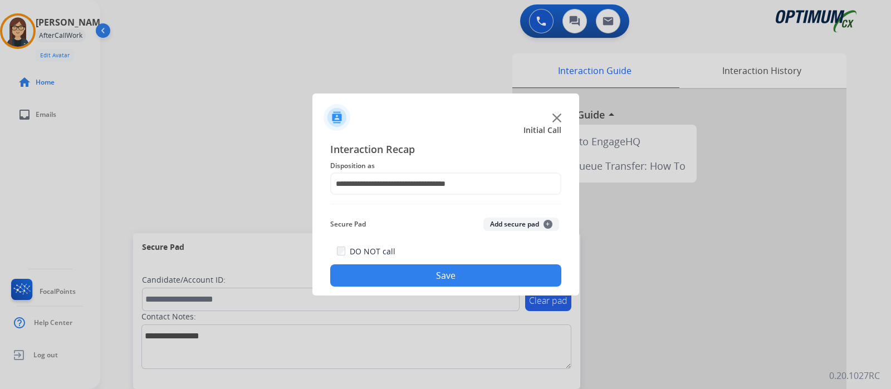
click at [495, 278] on button "Save" at bounding box center [445, 276] width 231 height 22
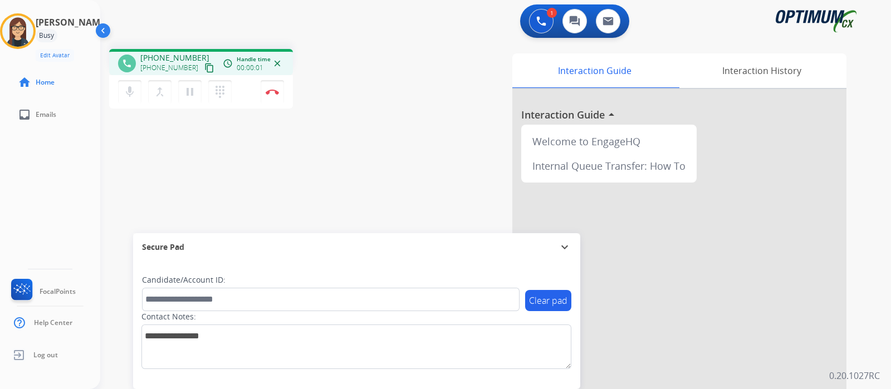
click at [204, 65] on mat-icon "content_copy" at bounding box center [209, 68] width 10 height 10
click at [131, 89] on mat-icon "mic" at bounding box center [129, 91] width 13 height 13
click at [131, 89] on mat-icon "mic_off" at bounding box center [129, 91] width 13 height 13
click at [269, 97] on button "Disconnect" at bounding box center [272, 91] width 23 height 23
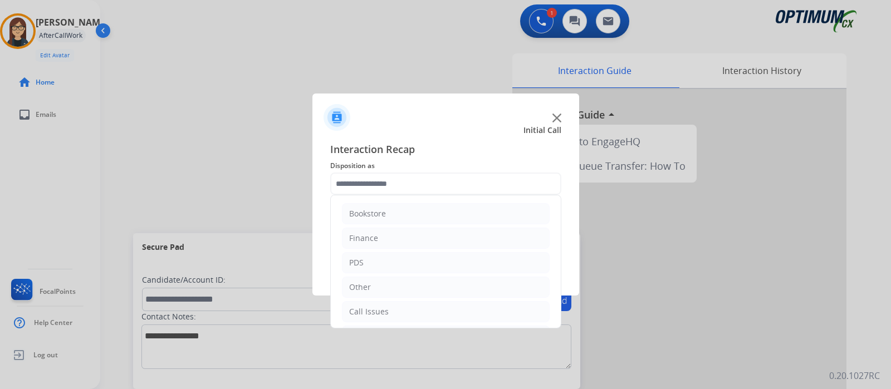
click at [396, 177] on input "text" at bounding box center [445, 184] width 231 height 22
click at [470, 288] on li "Initial Application" at bounding box center [446, 282] width 208 height 21
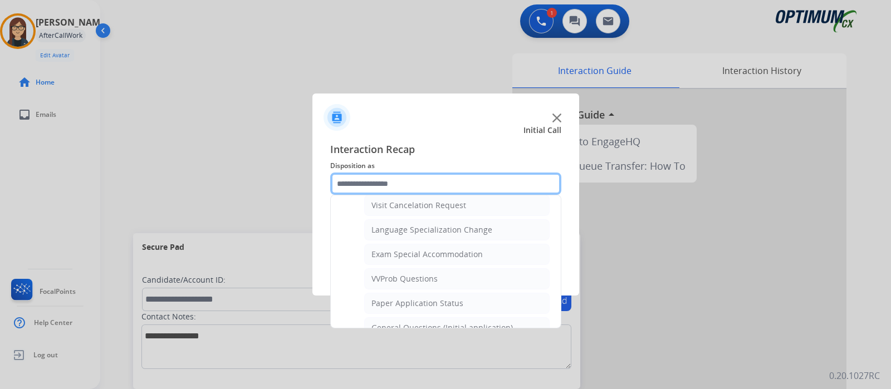
scroll to position [570, 0]
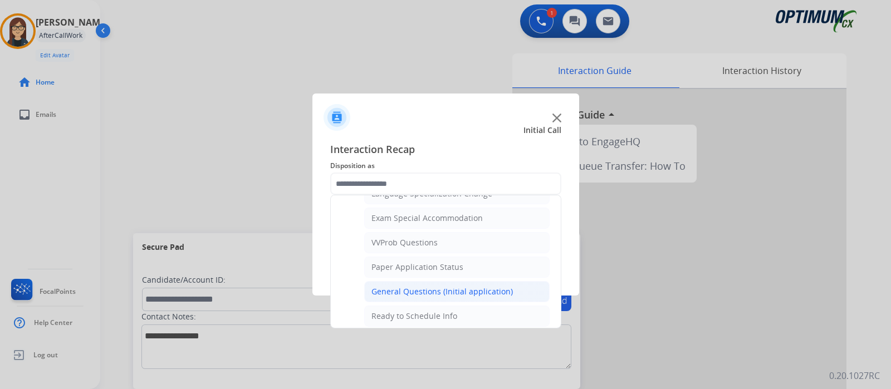
click at [499, 286] on div "General Questions (Initial application)" at bounding box center [443, 291] width 142 height 11
type input "**********"
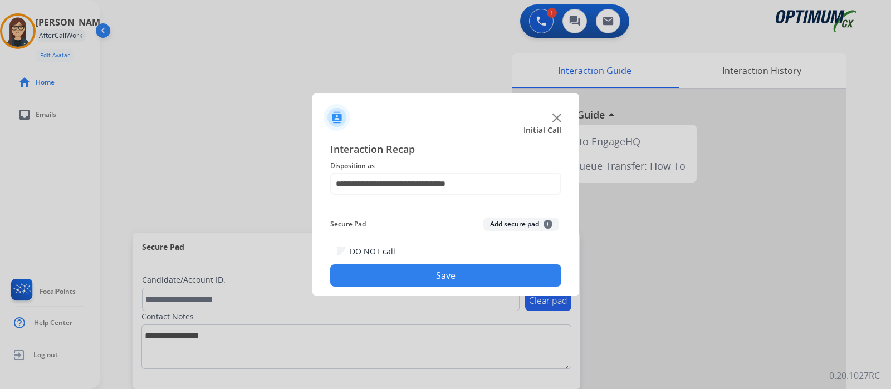
click at [479, 276] on button "Save" at bounding box center [445, 276] width 231 height 22
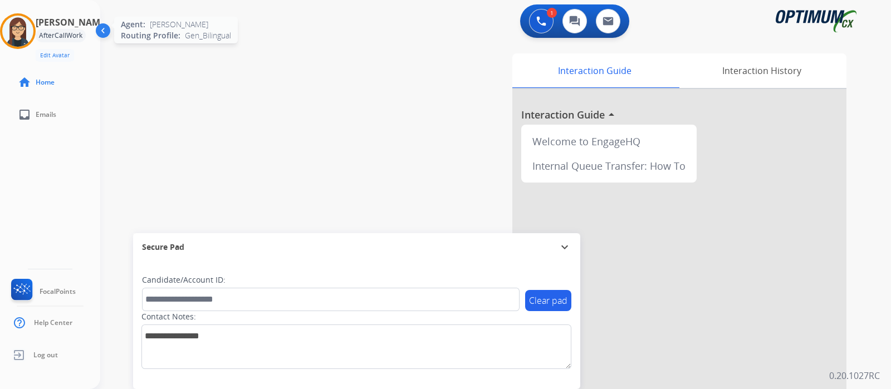
click at [19, 37] on img at bounding box center [17, 31] width 31 height 31
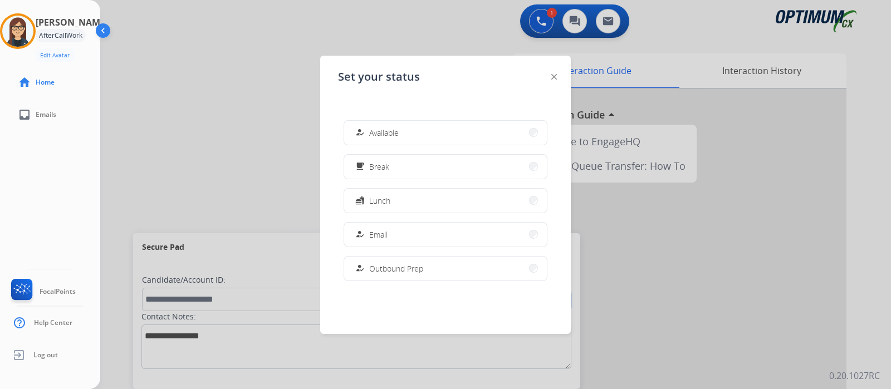
scroll to position [277, 0]
click at [428, 264] on button "work_off Offline" at bounding box center [445, 263] width 203 height 24
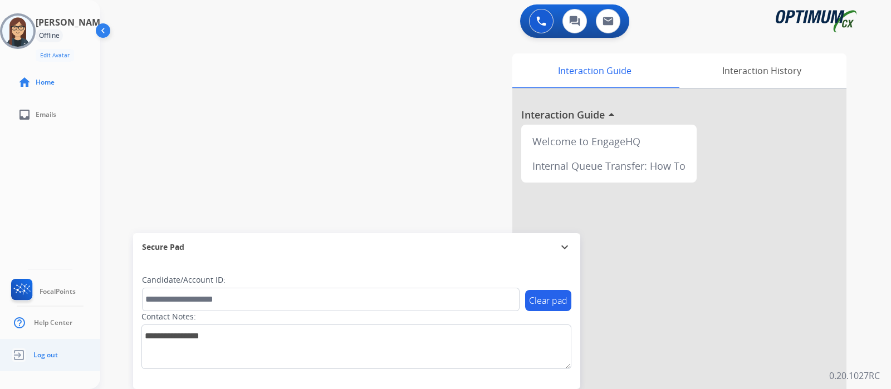
click at [32, 353] on link "Log out" at bounding box center [33, 355] width 49 height 21
